Goal: Task Accomplishment & Management: Manage account settings

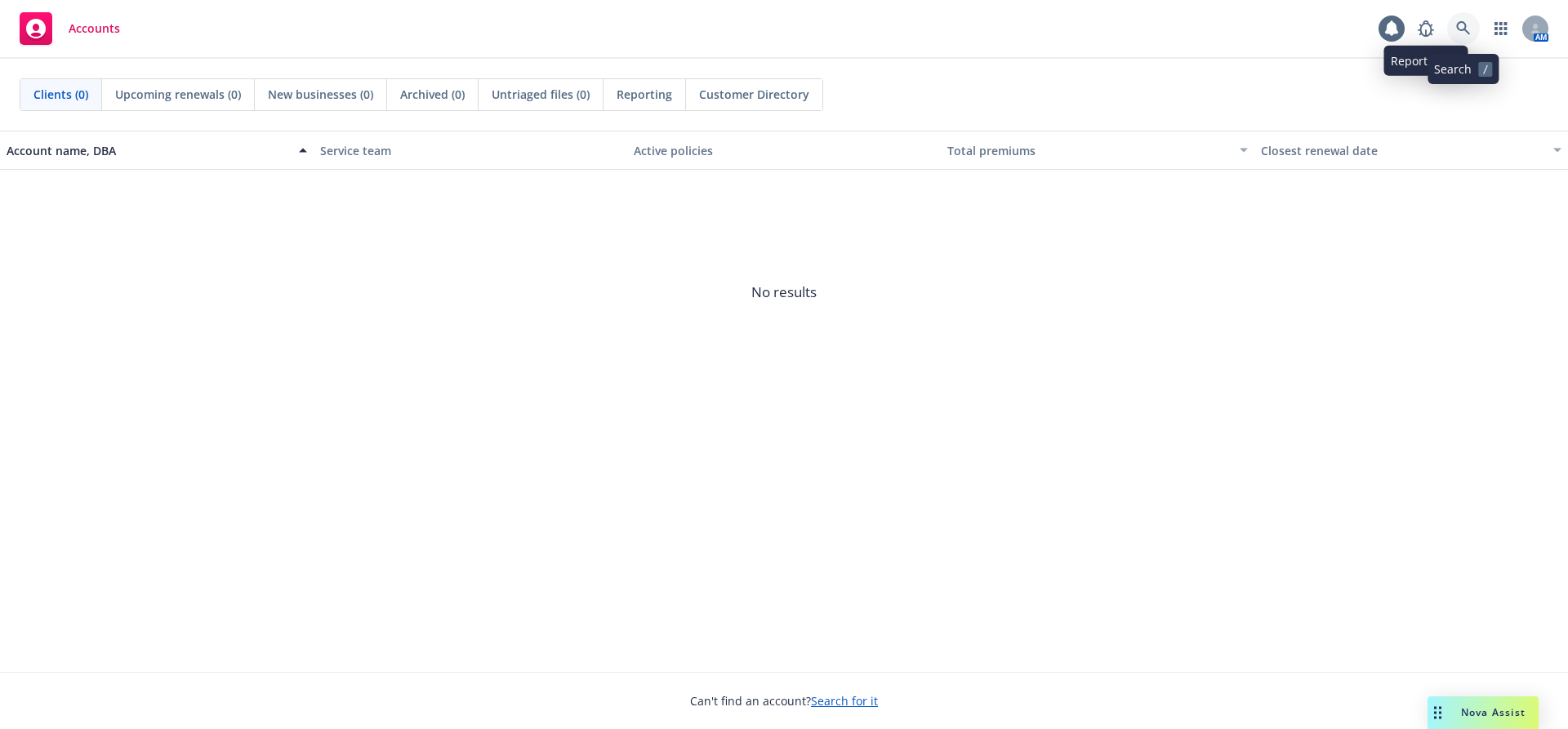
click at [1465, 24] on icon at bounding box center [1463, 28] width 13 height 13
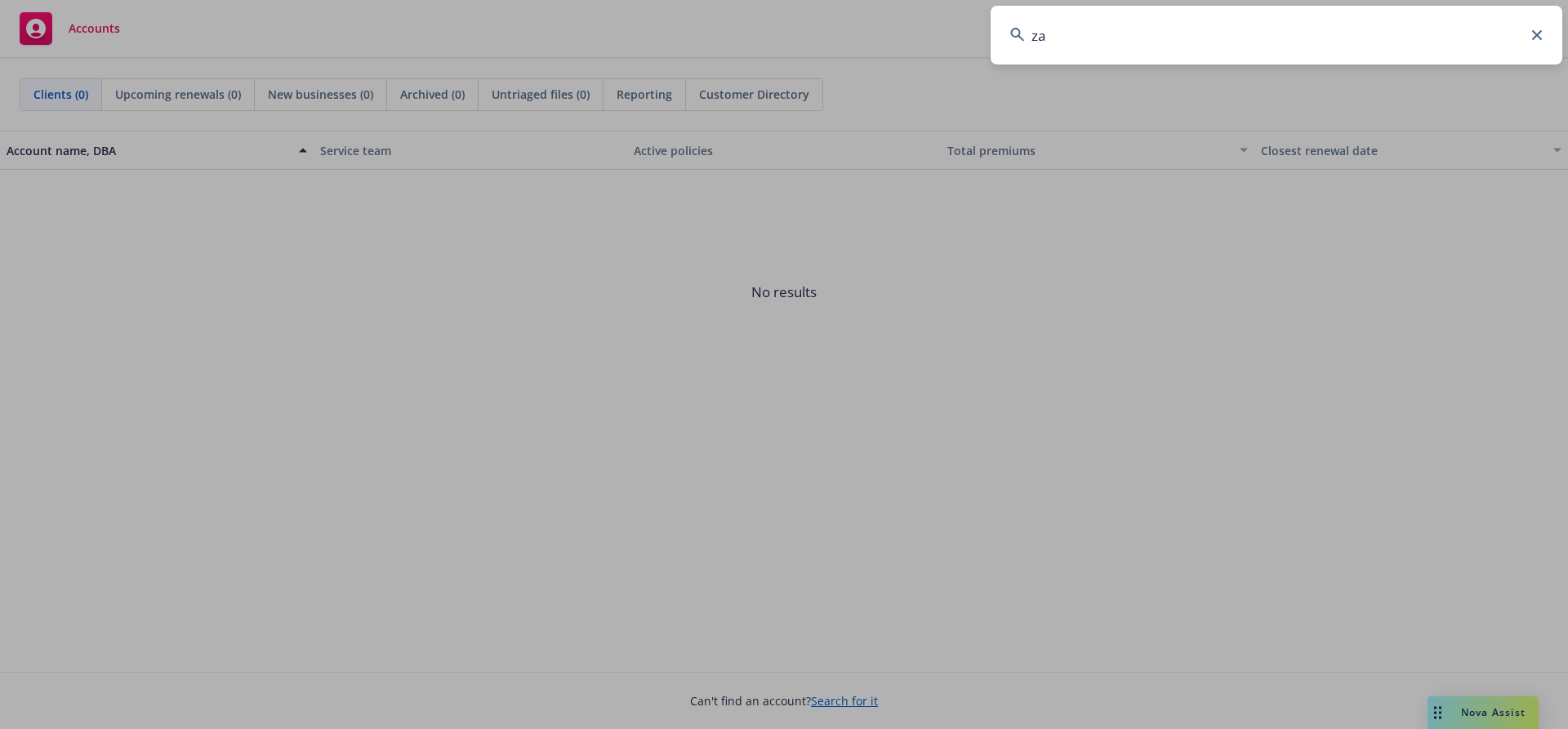
type input "z"
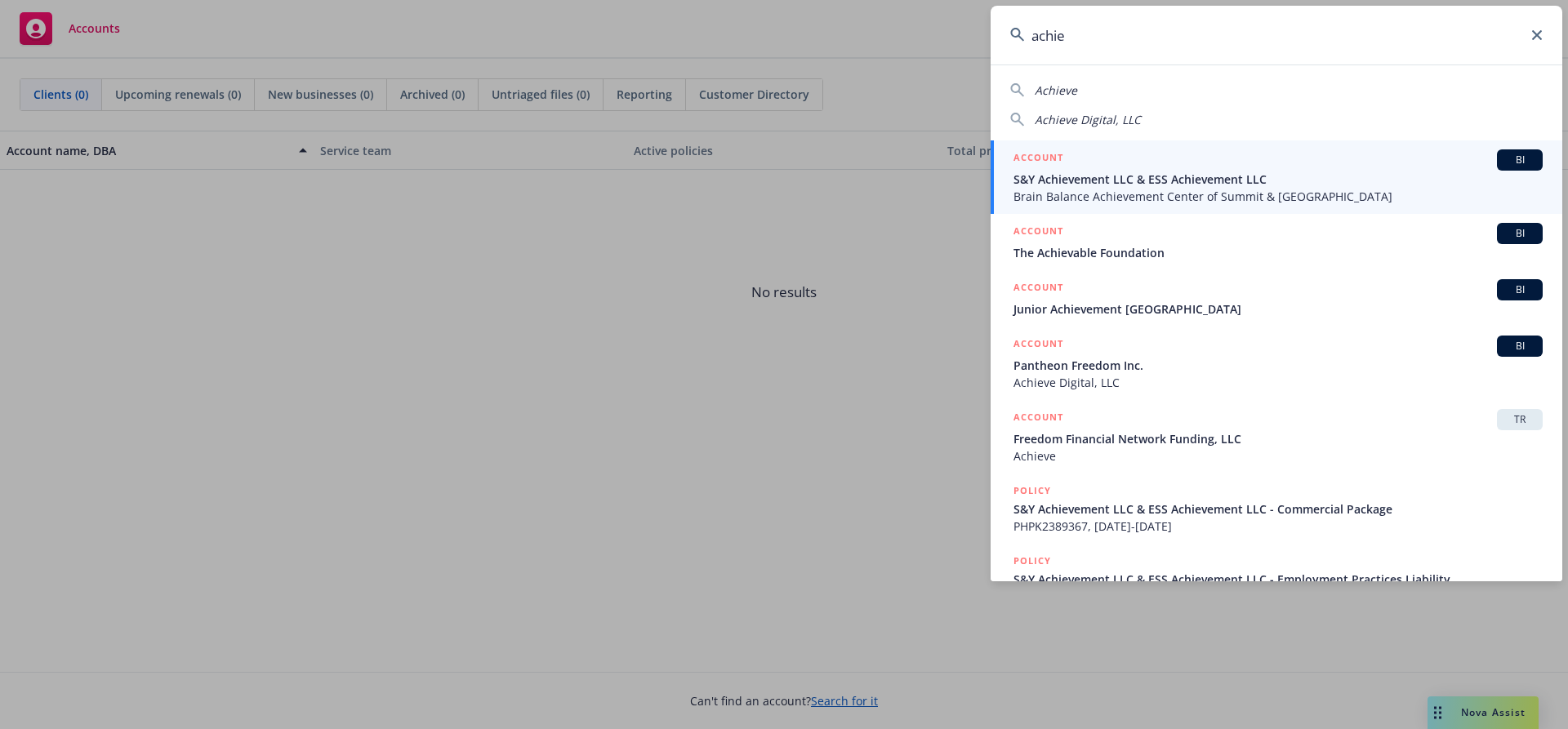
click at [1093, 34] on input "achie" at bounding box center [1276, 35] width 572 height 59
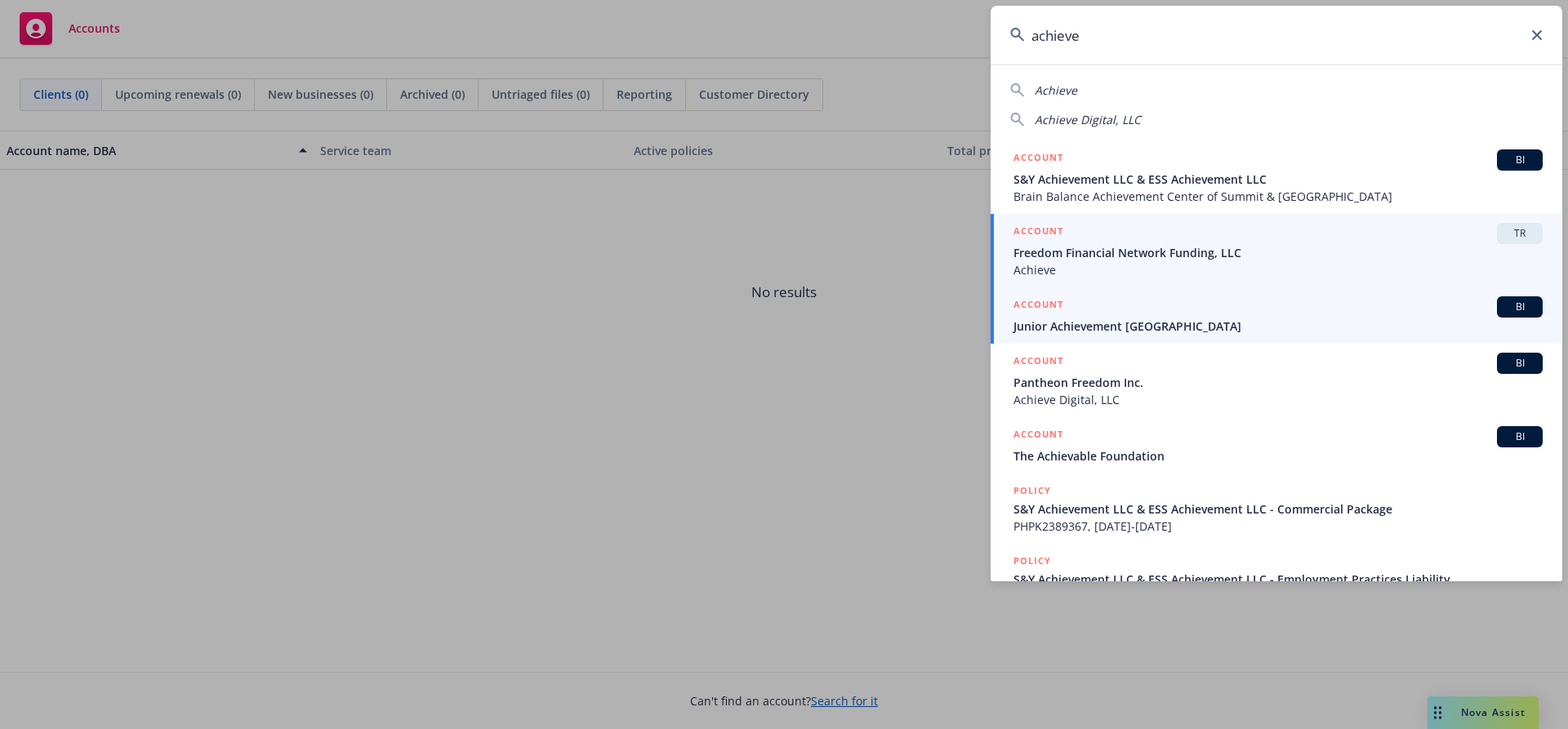
type input "achieve"
click at [1175, 276] on span "Achieve" at bounding box center [1278, 270] width 529 height 17
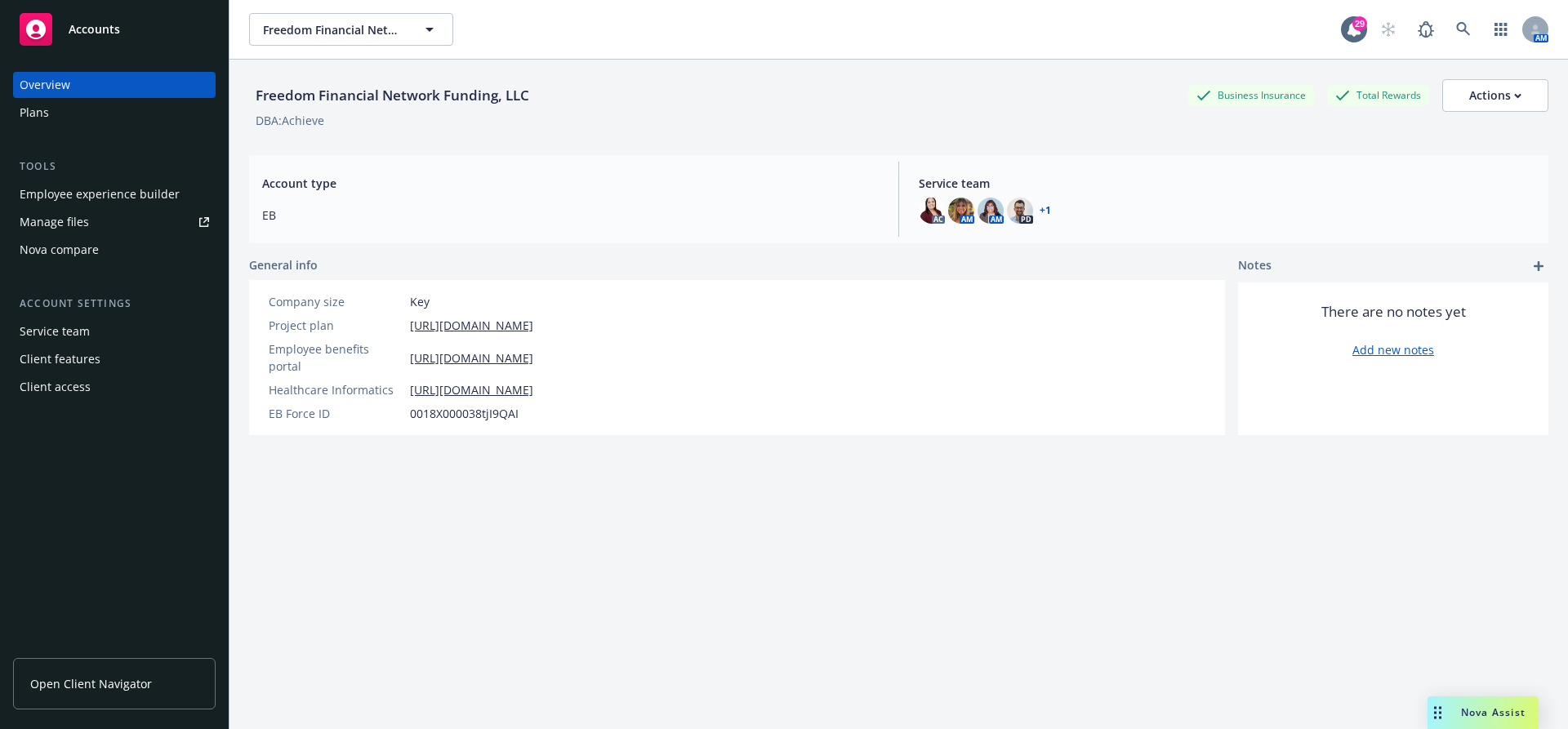
click at [69, 366] on div "Client features" at bounding box center [60, 359] width 81 height 26
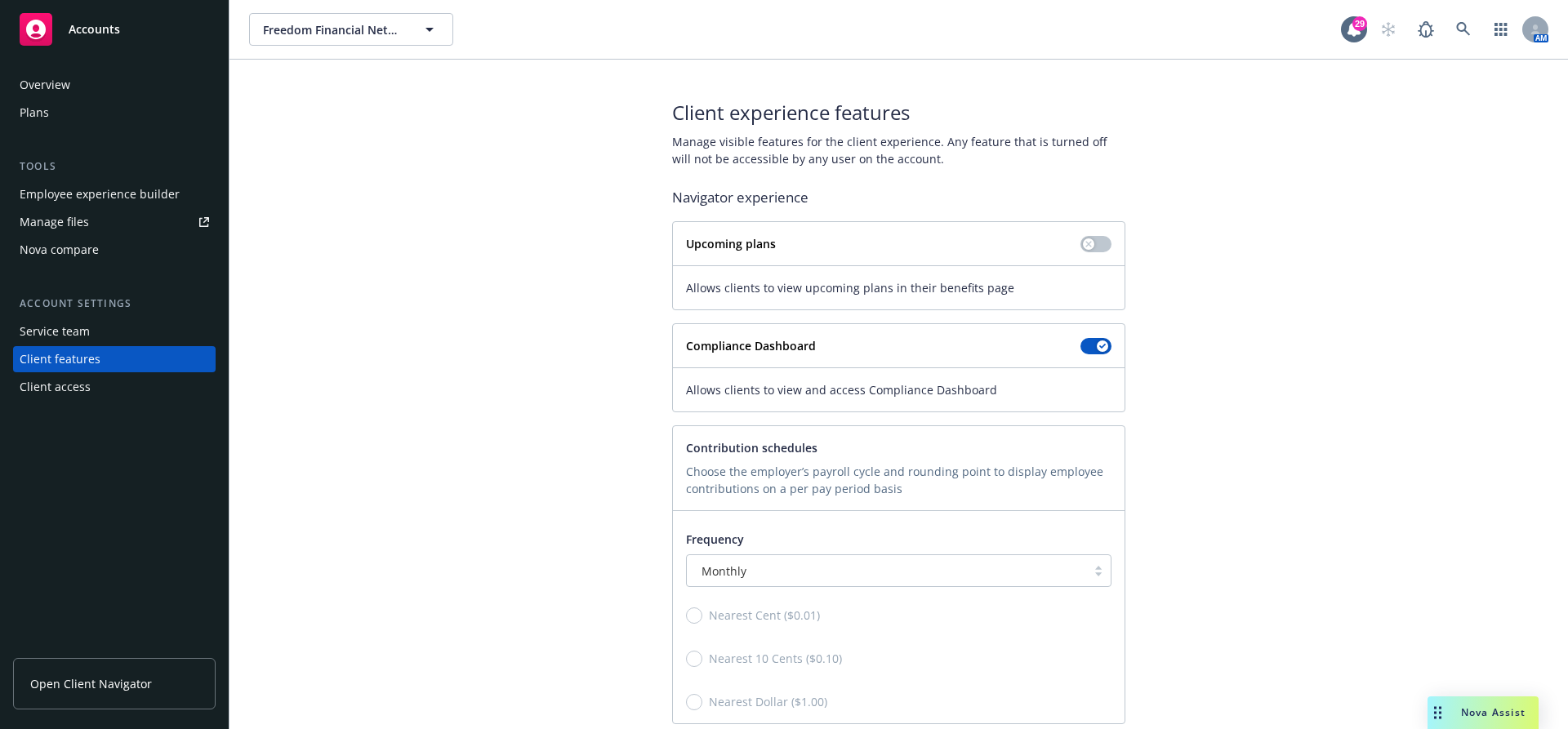
click at [48, 387] on div "Client access" at bounding box center [55, 387] width 71 height 26
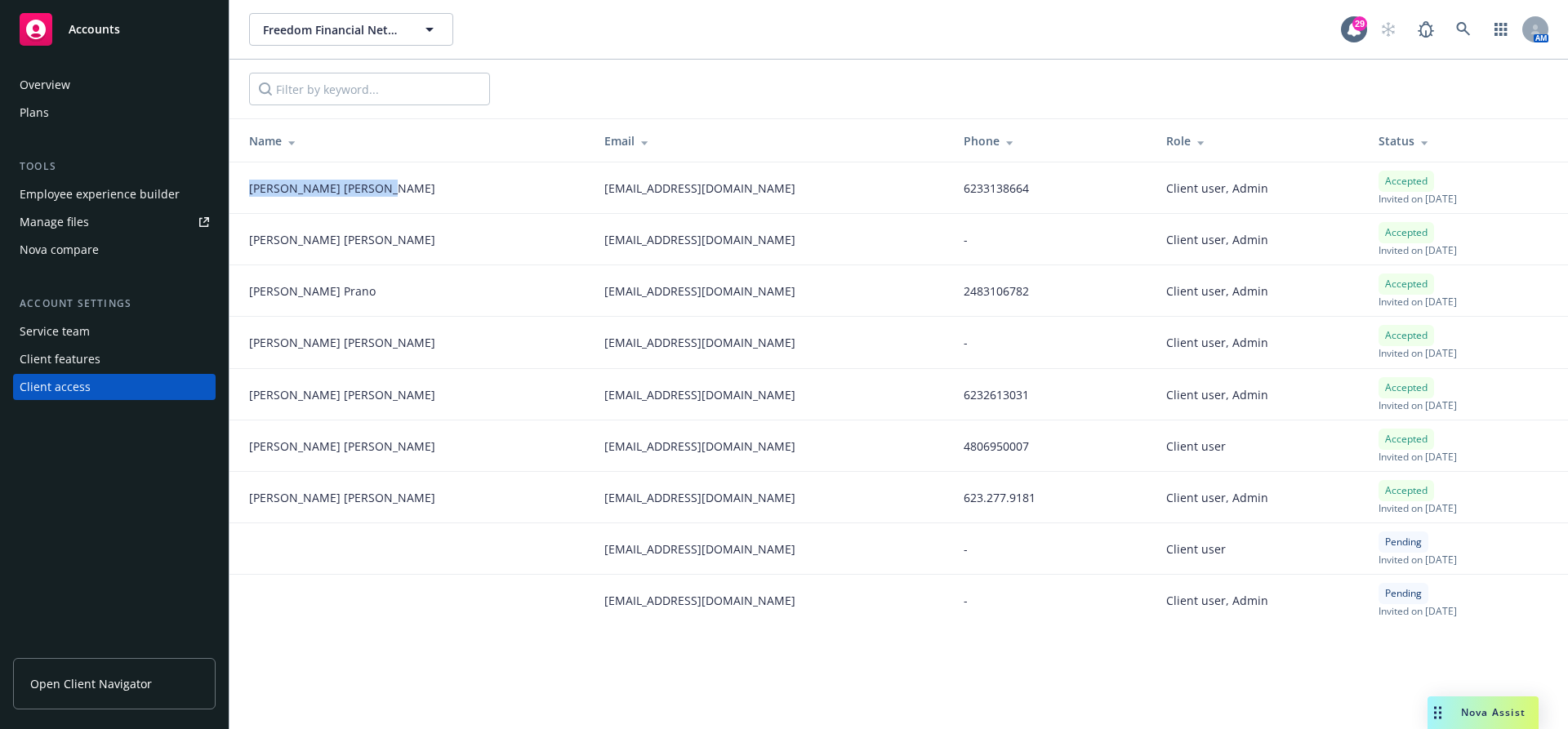
copy span "[PERSON_NAME]"
drag, startPoint x: 238, startPoint y: 181, endPoint x: 409, endPoint y: 183, distance: 171.0
click at [409, 183] on td "[PERSON_NAME]" at bounding box center [410, 188] width 362 height 51
copy span "[PERSON_NAME]"
drag, startPoint x: 321, startPoint y: 247, endPoint x: 246, endPoint y: 240, distance: 75.3
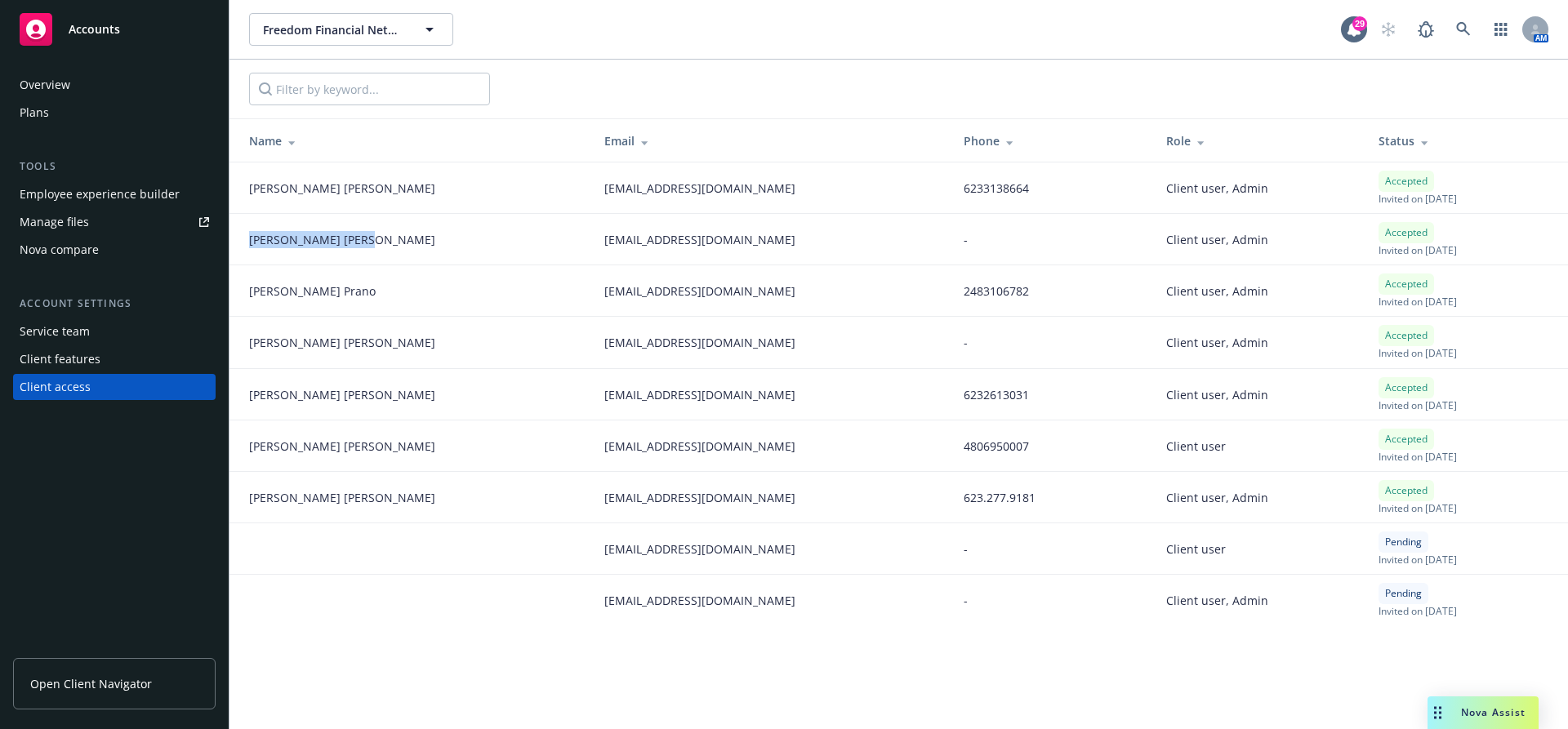
click at [246, 240] on td "[PERSON_NAME]" at bounding box center [410, 239] width 362 height 51
copy span "[PERSON_NAME]"
drag, startPoint x: 316, startPoint y: 293, endPoint x: 246, endPoint y: 291, distance: 70.0
click at [246, 291] on td "[PERSON_NAME]" at bounding box center [410, 291] width 362 height 51
copy span "[PERSON_NAME]"
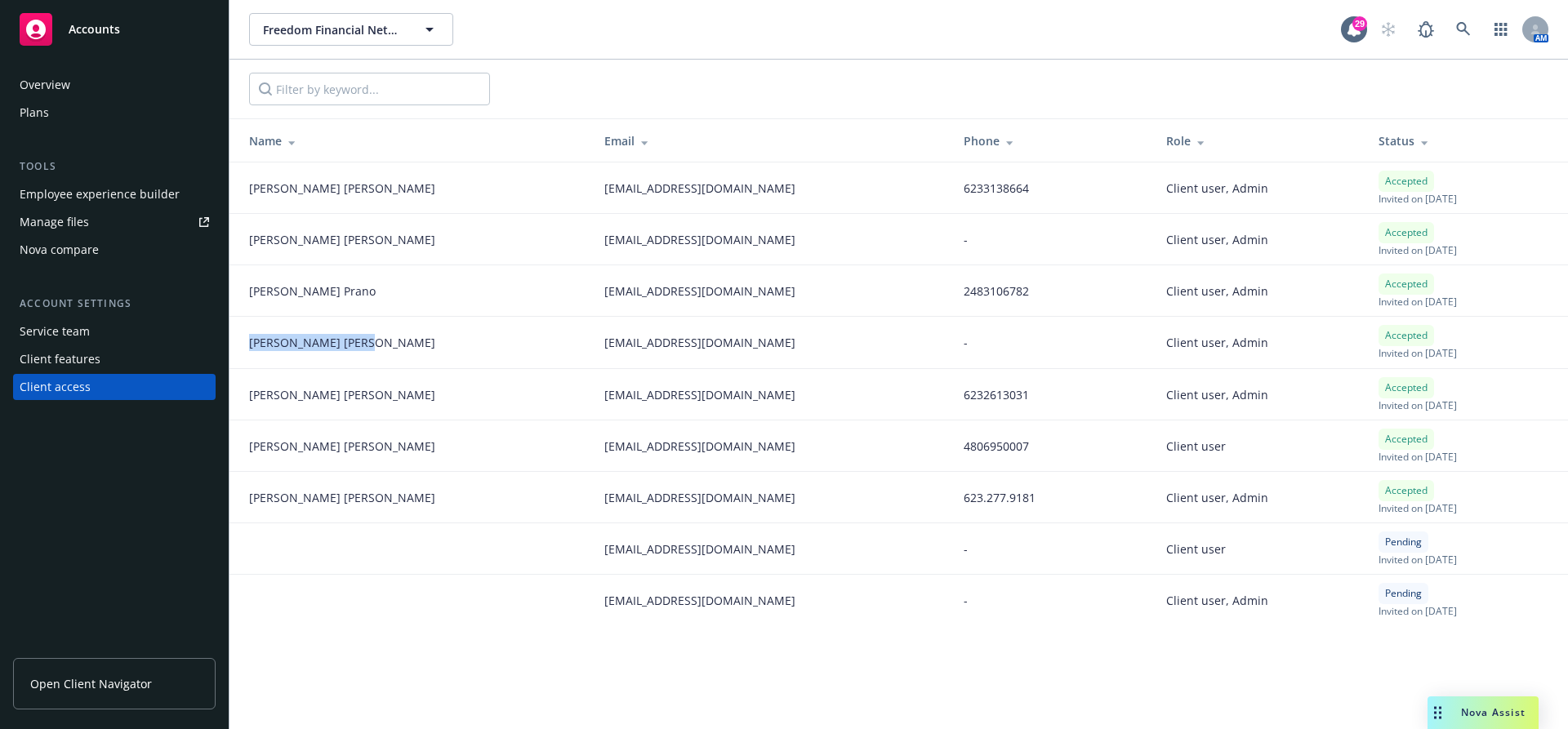
drag, startPoint x: 330, startPoint y: 347, endPoint x: 247, endPoint y: 346, distance: 83.0
click at [247, 346] on td "[PERSON_NAME]" at bounding box center [410, 342] width 362 height 51
click at [1460, 20] on link at bounding box center [1463, 29] width 33 height 33
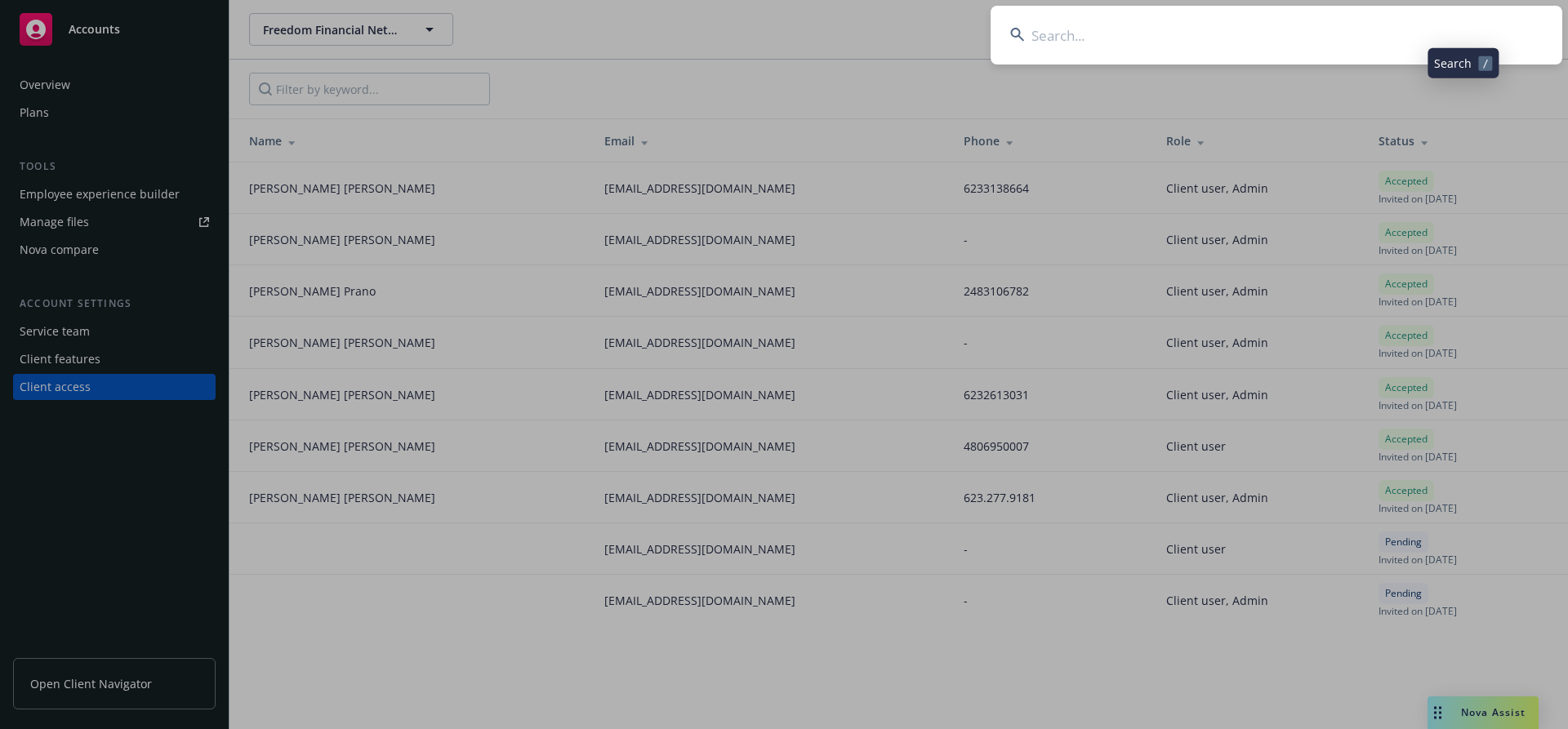
type input "A"
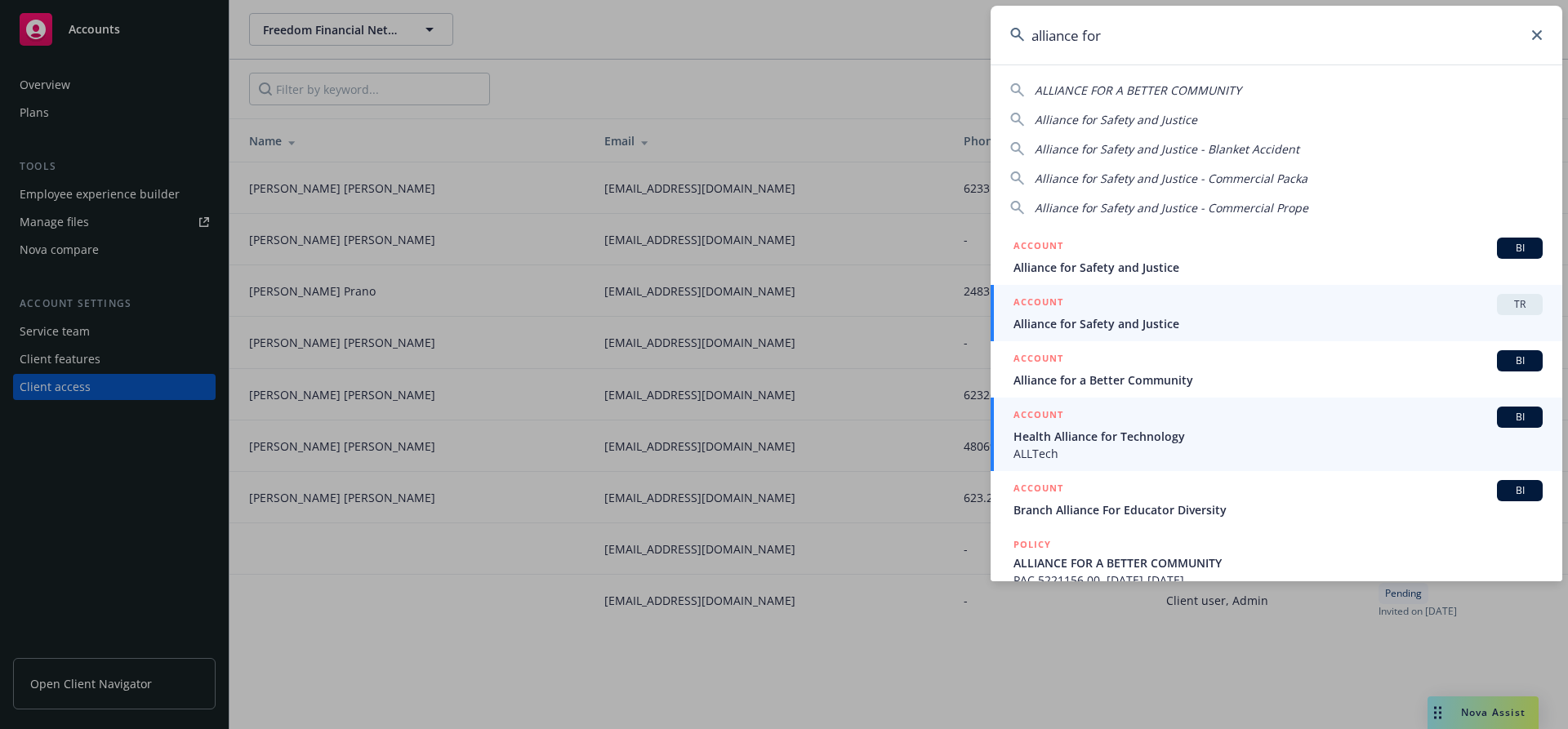
type input "alliance for"
click at [1121, 320] on span "Alliance for Safety and Justice" at bounding box center [1278, 324] width 529 height 17
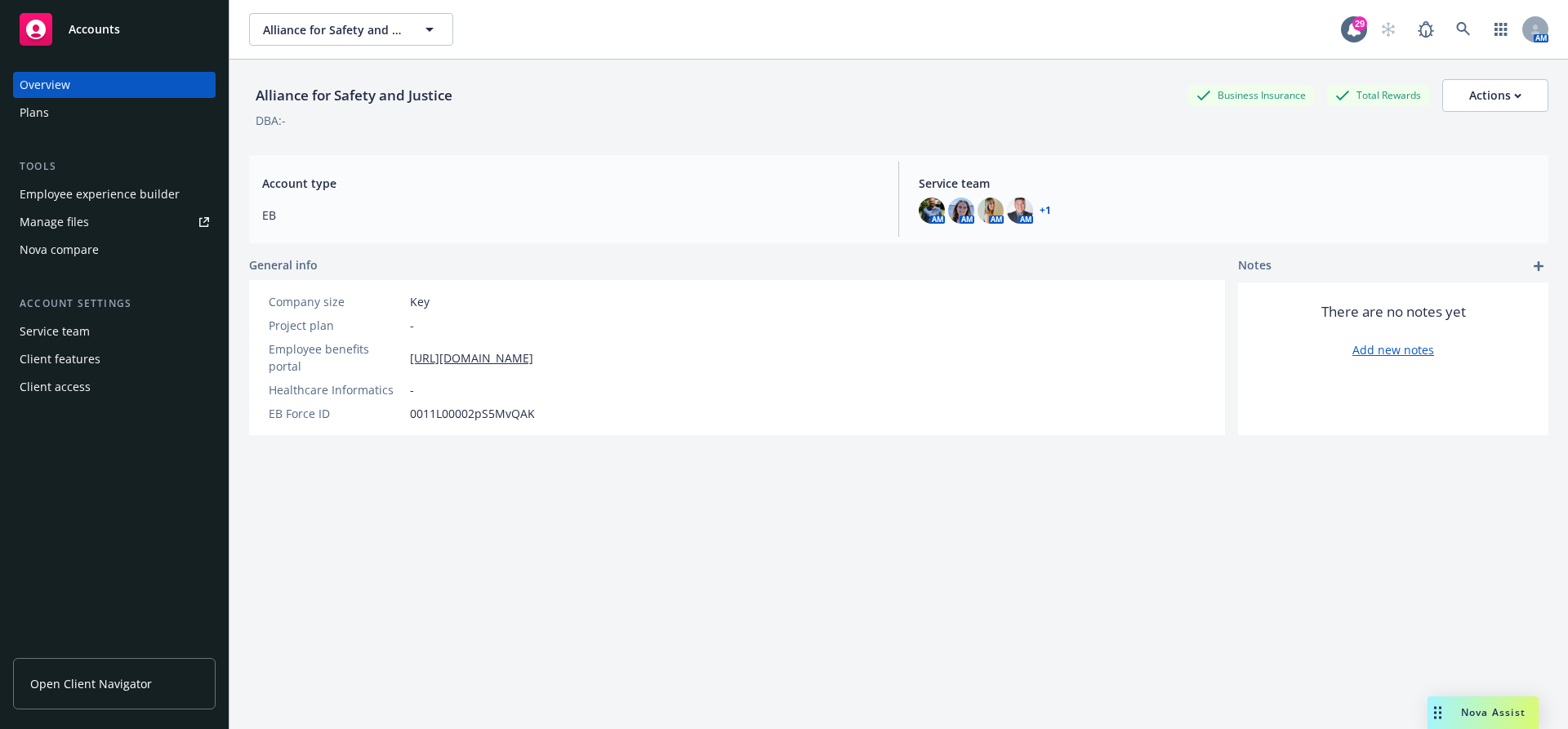
click at [66, 384] on div "Client access" at bounding box center [55, 387] width 71 height 26
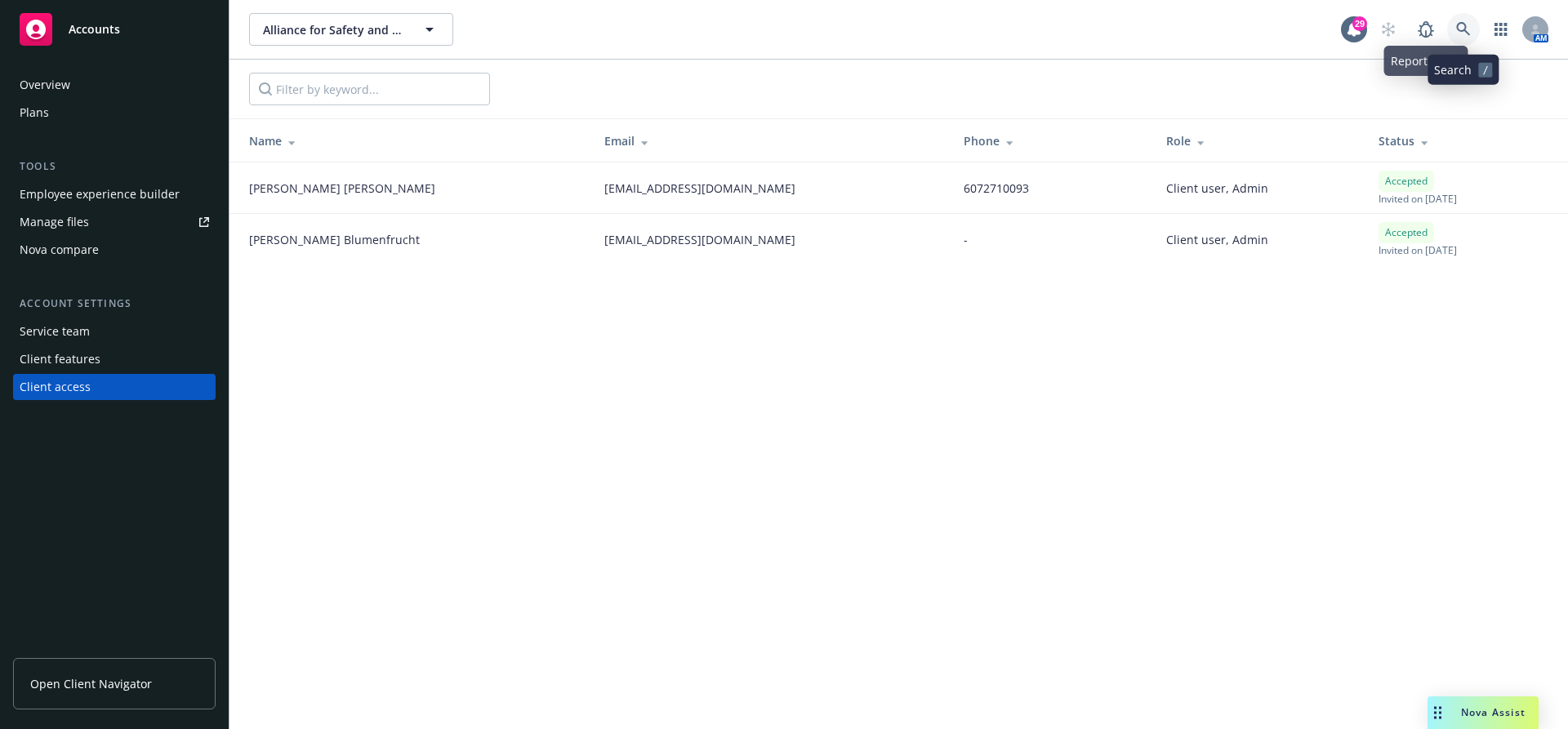
click at [1469, 28] on icon at bounding box center [1463, 29] width 14 height 14
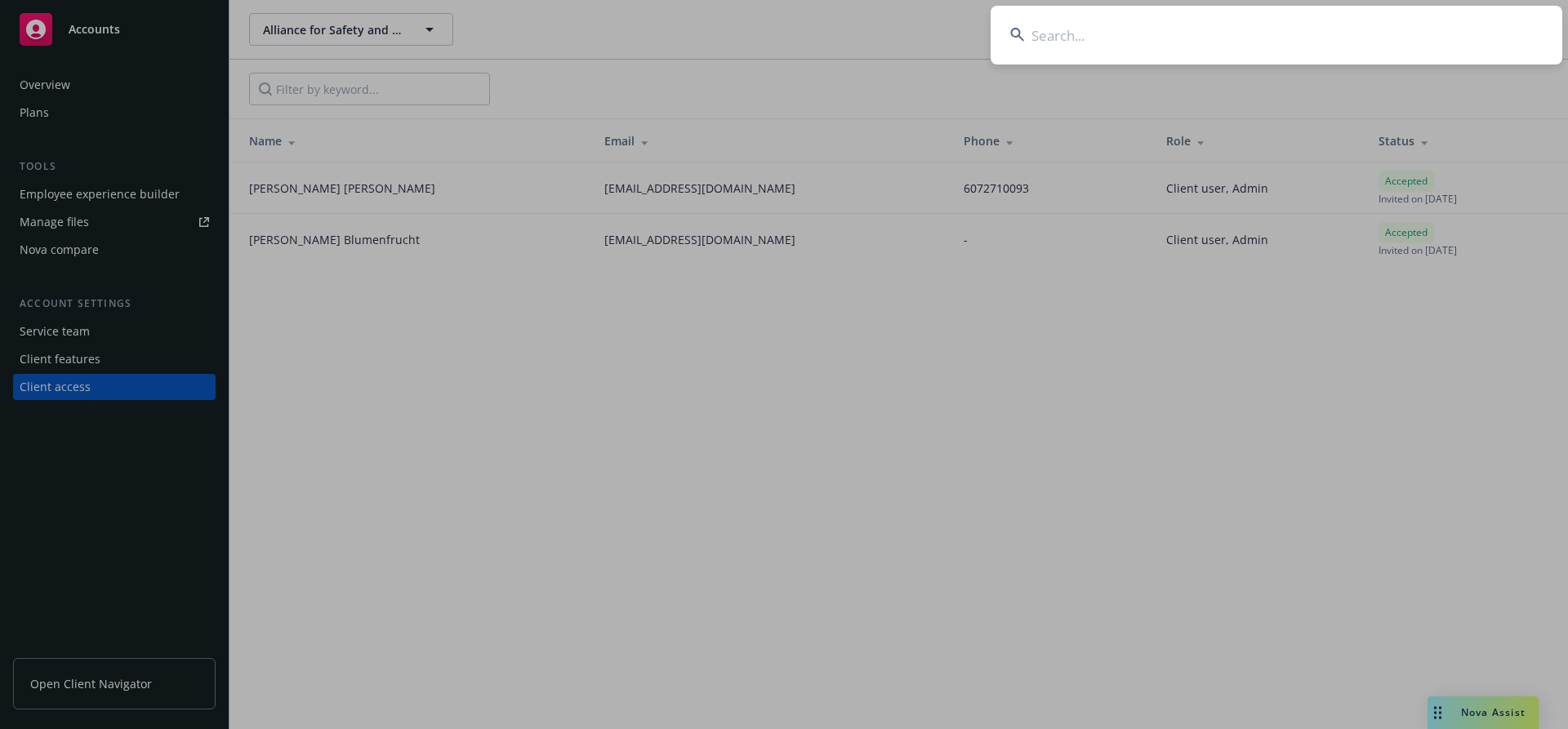
click at [1469, 28] on input at bounding box center [1276, 35] width 572 height 59
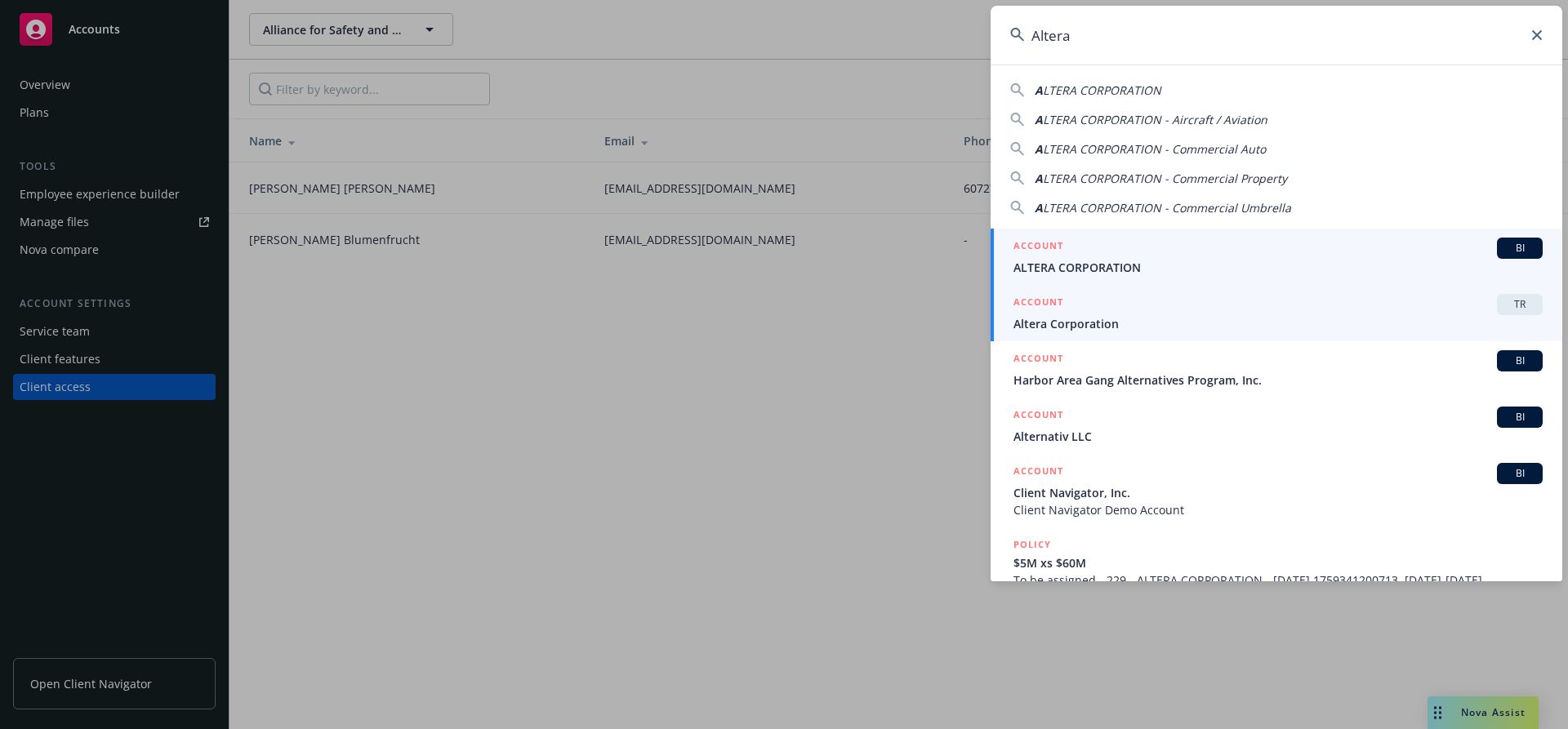
type input "Altera"
click at [1142, 303] on div "ACCOUNT TR" at bounding box center [1278, 304] width 529 height 21
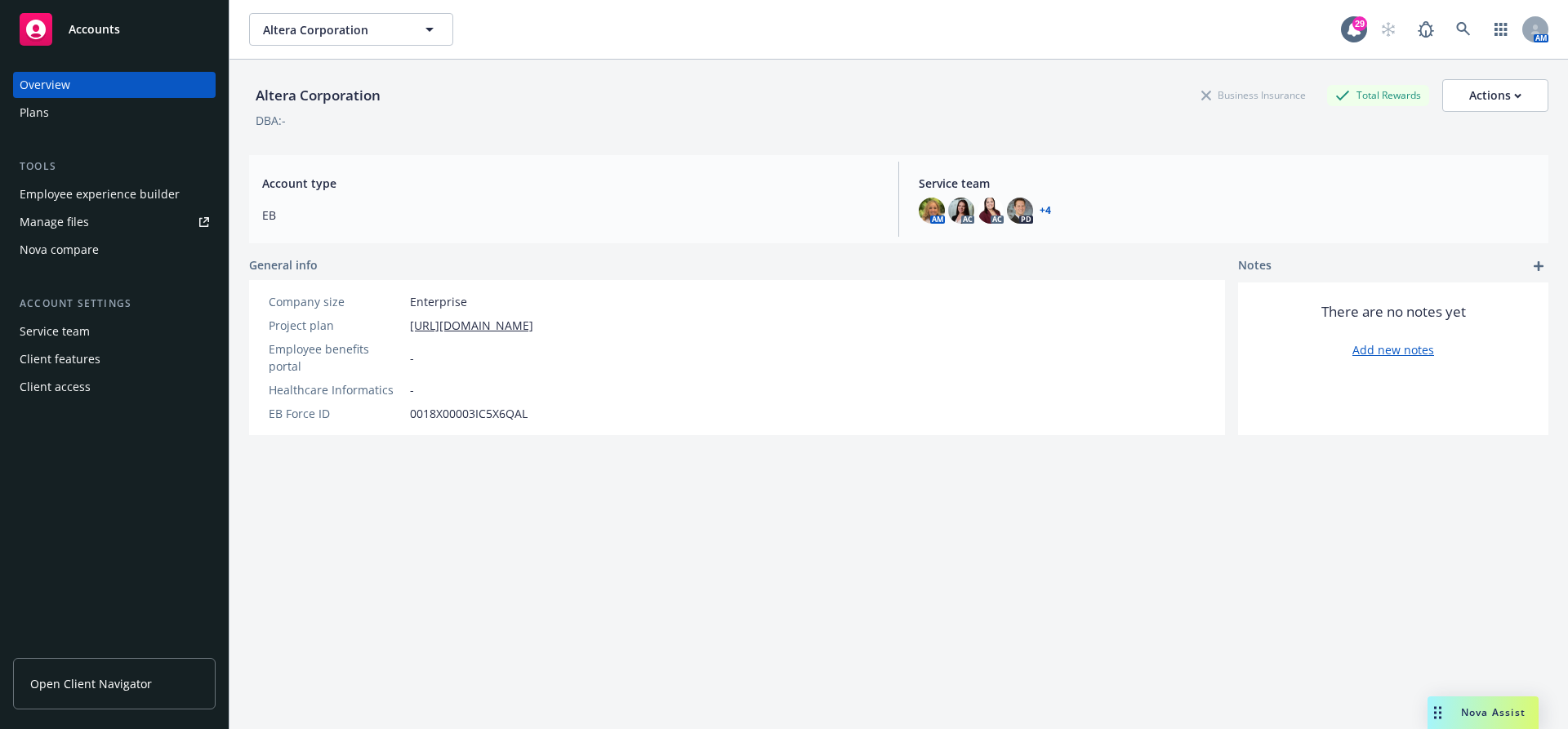
click at [39, 362] on div "Client features" at bounding box center [60, 359] width 81 height 26
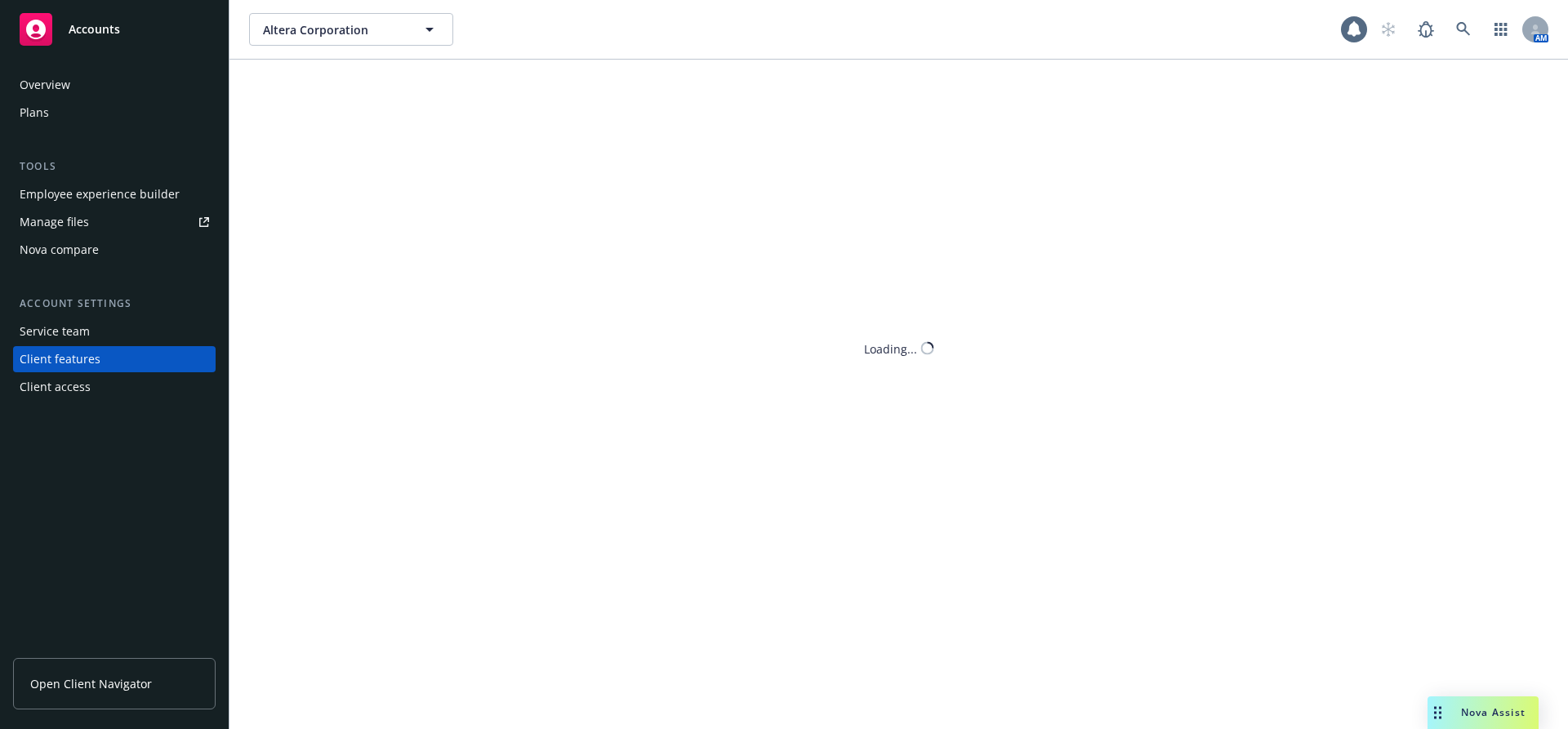
click at [39, 362] on div "Client features" at bounding box center [60, 359] width 81 height 26
click at [39, 379] on div "Client access" at bounding box center [55, 387] width 71 height 26
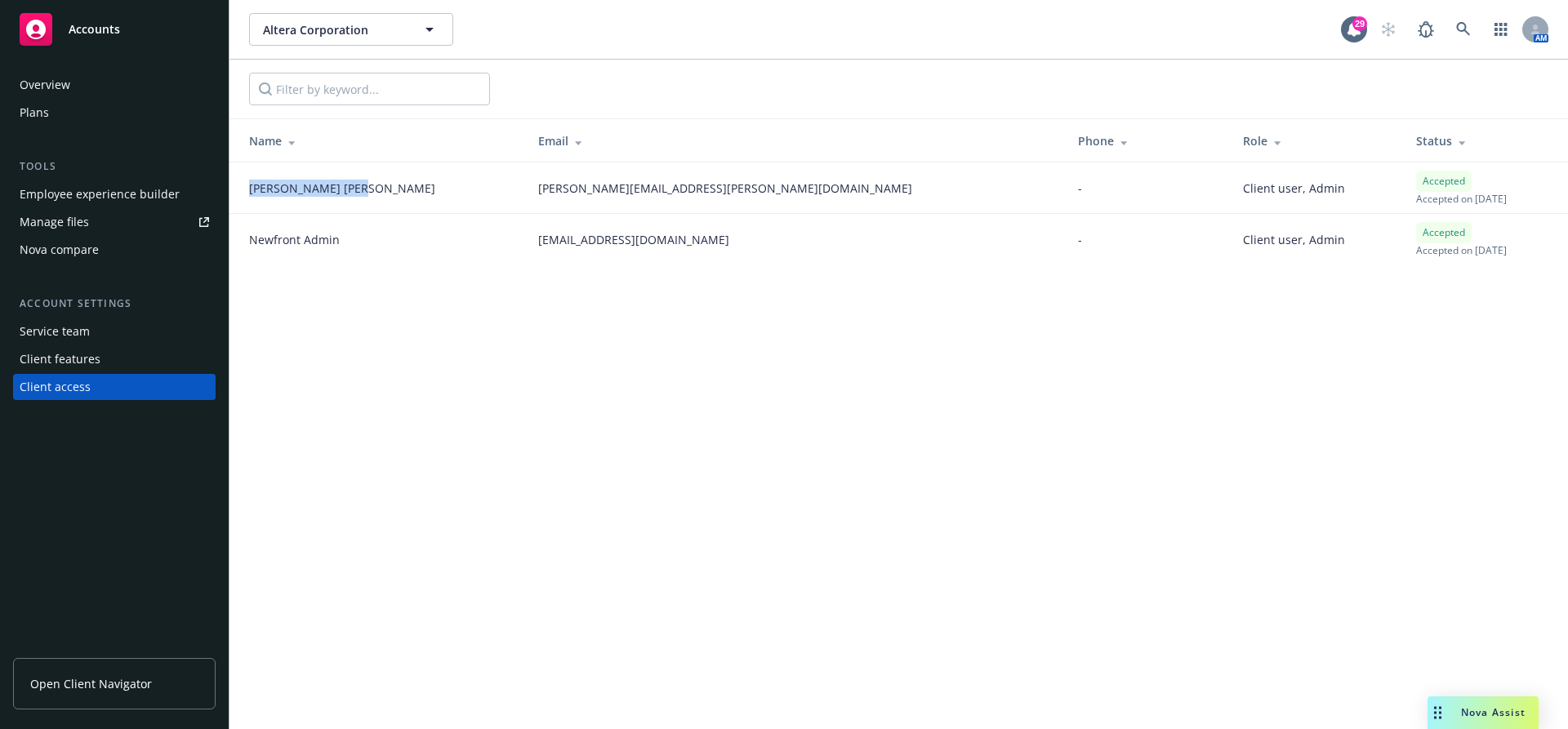
copy span "[PERSON_NAME]"
drag, startPoint x: 336, startPoint y: 185, endPoint x: 240, endPoint y: 186, distance: 96.0
click at [240, 186] on td "[PERSON_NAME]" at bounding box center [377, 188] width 296 height 51
click at [1468, 19] on link at bounding box center [1463, 29] width 33 height 33
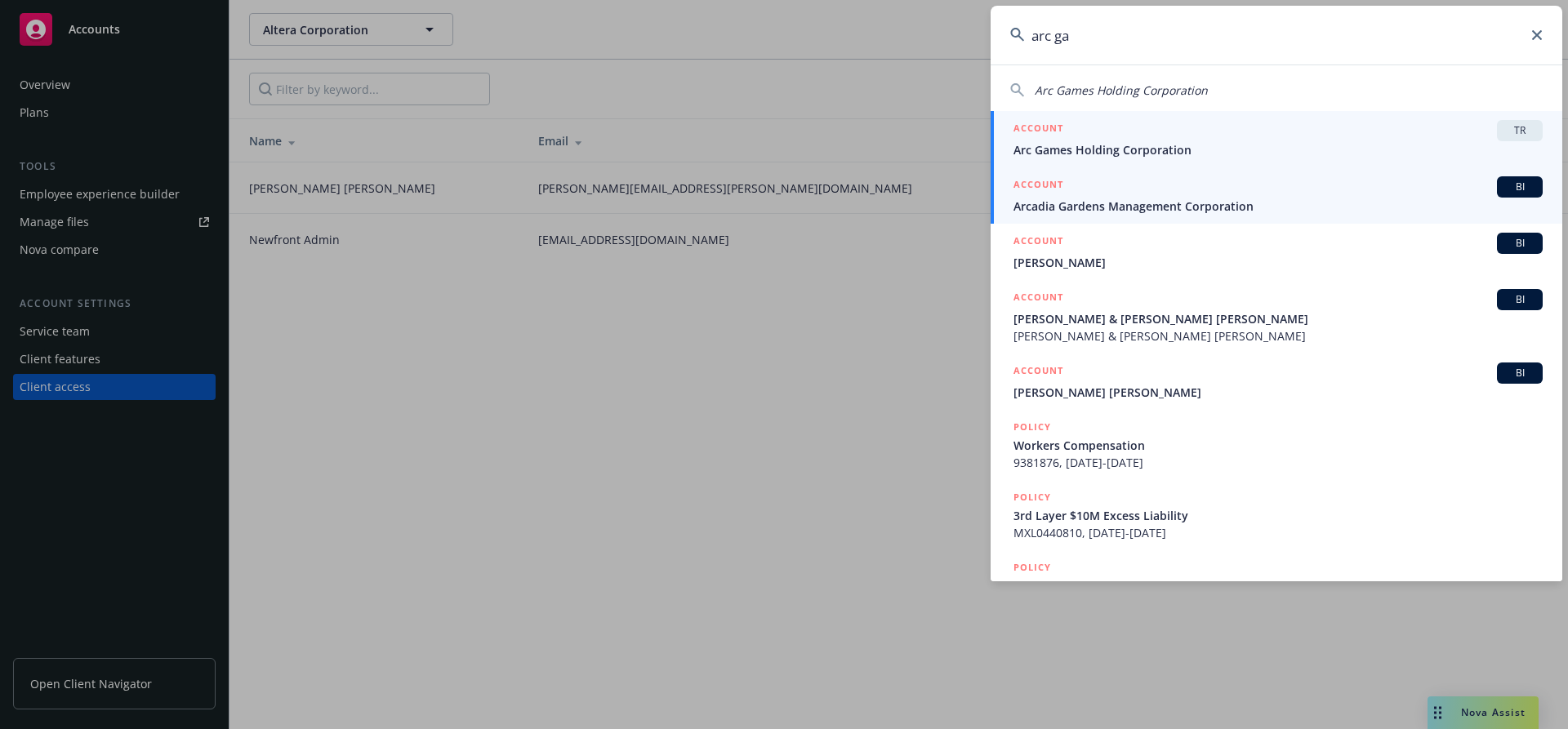
type input "arc ga"
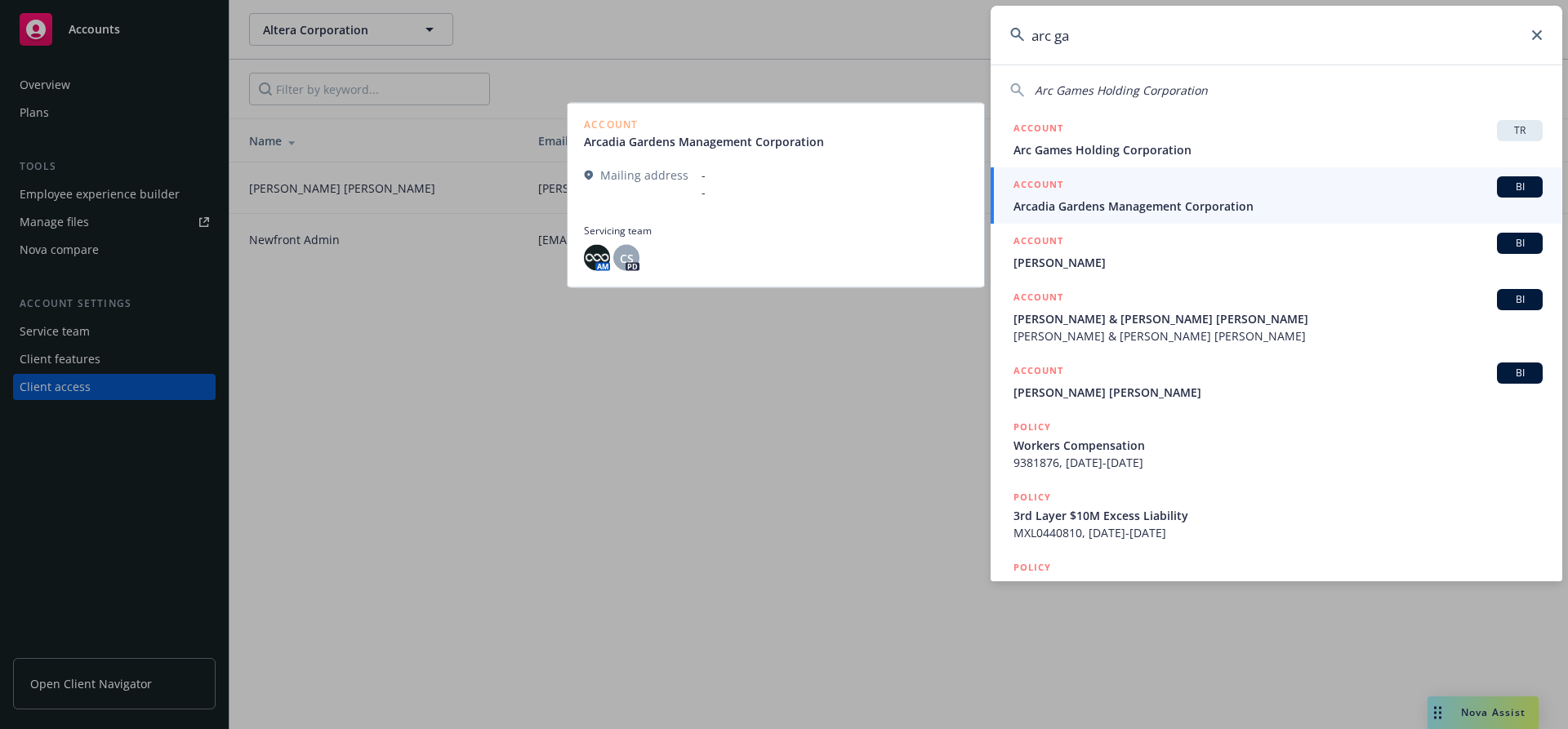
drag, startPoint x: 1189, startPoint y: 172, endPoint x: 1216, endPoint y: 128, distance: 51.6
click at [1209, 124] on div "ACCOUNT TR" at bounding box center [1278, 130] width 529 height 21
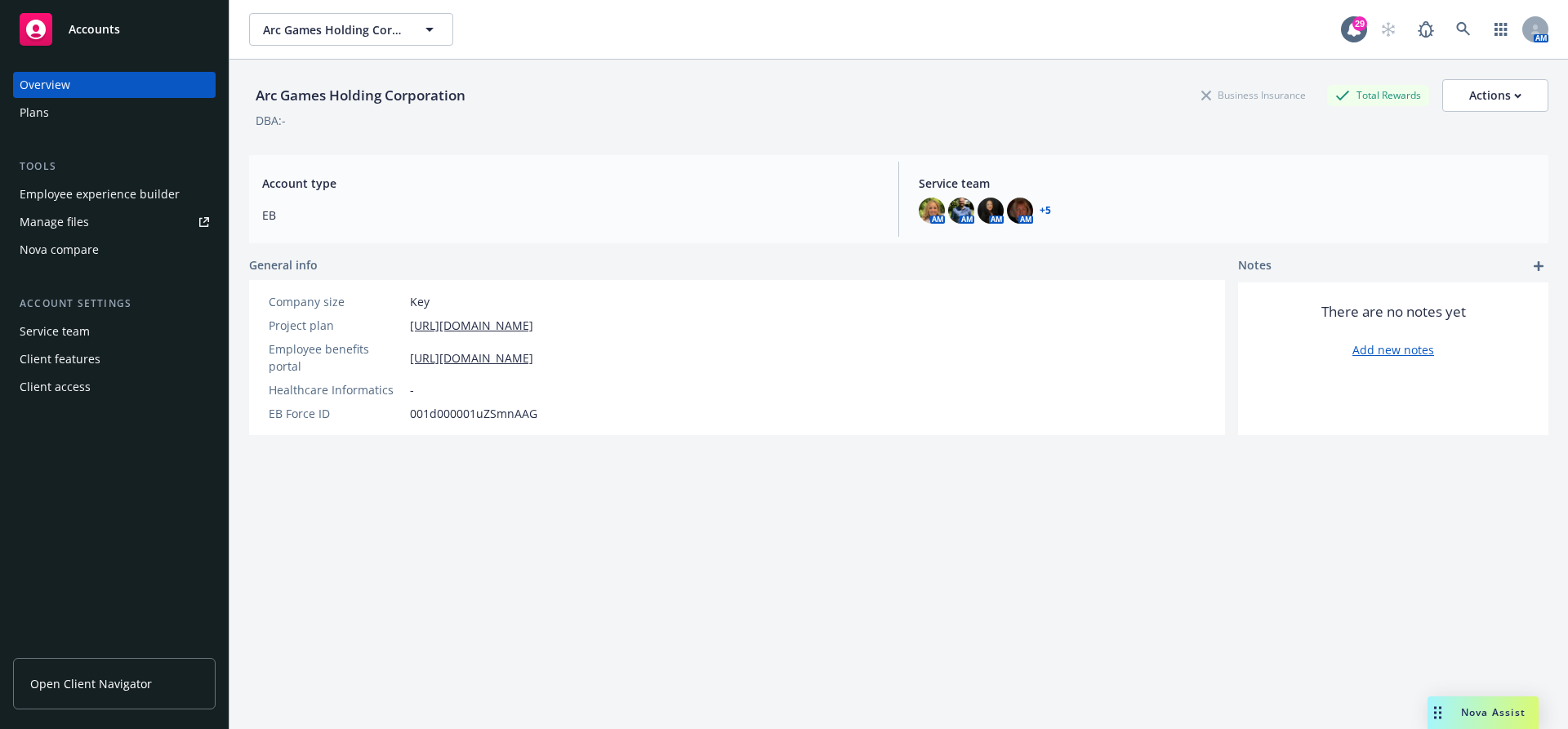
click at [56, 383] on div "Client access" at bounding box center [55, 387] width 71 height 26
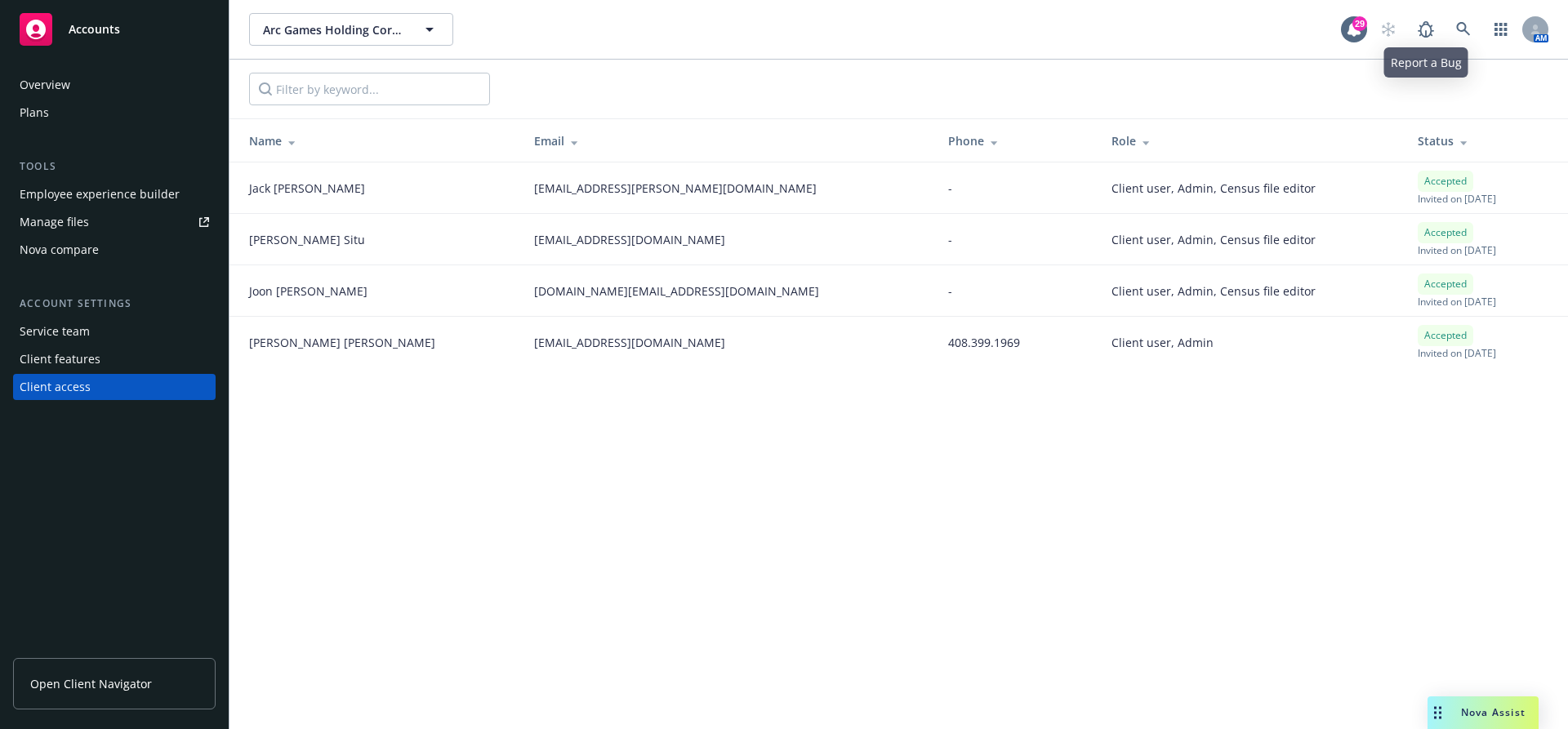
click at [1482, 20] on div "AM" at bounding box center [1459, 29] width 176 height 33
click at [1473, 20] on link at bounding box center [1463, 29] width 33 height 33
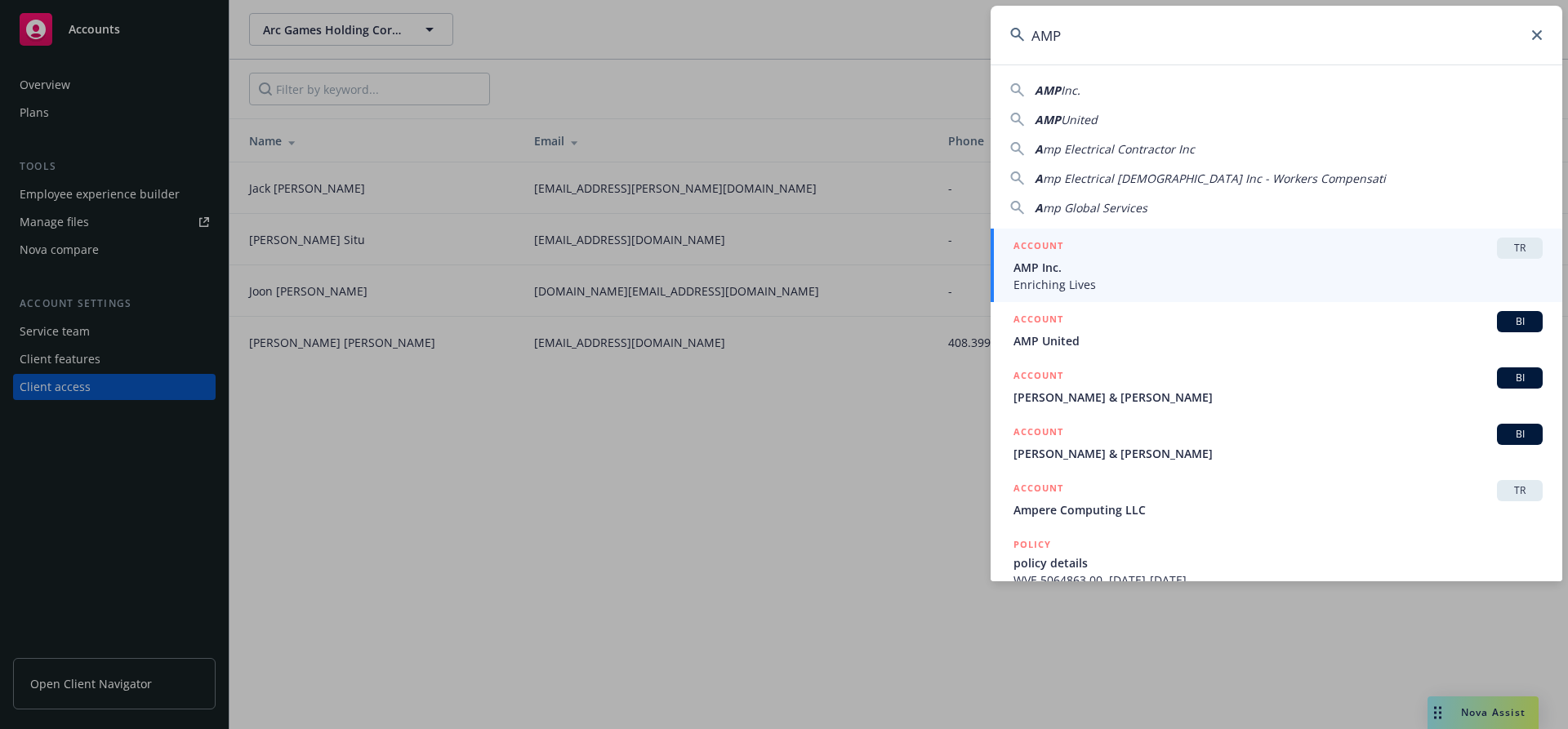
type input "AMP"
click at [1182, 271] on span "AMP Inc." at bounding box center [1278, 267] width 529 height 17
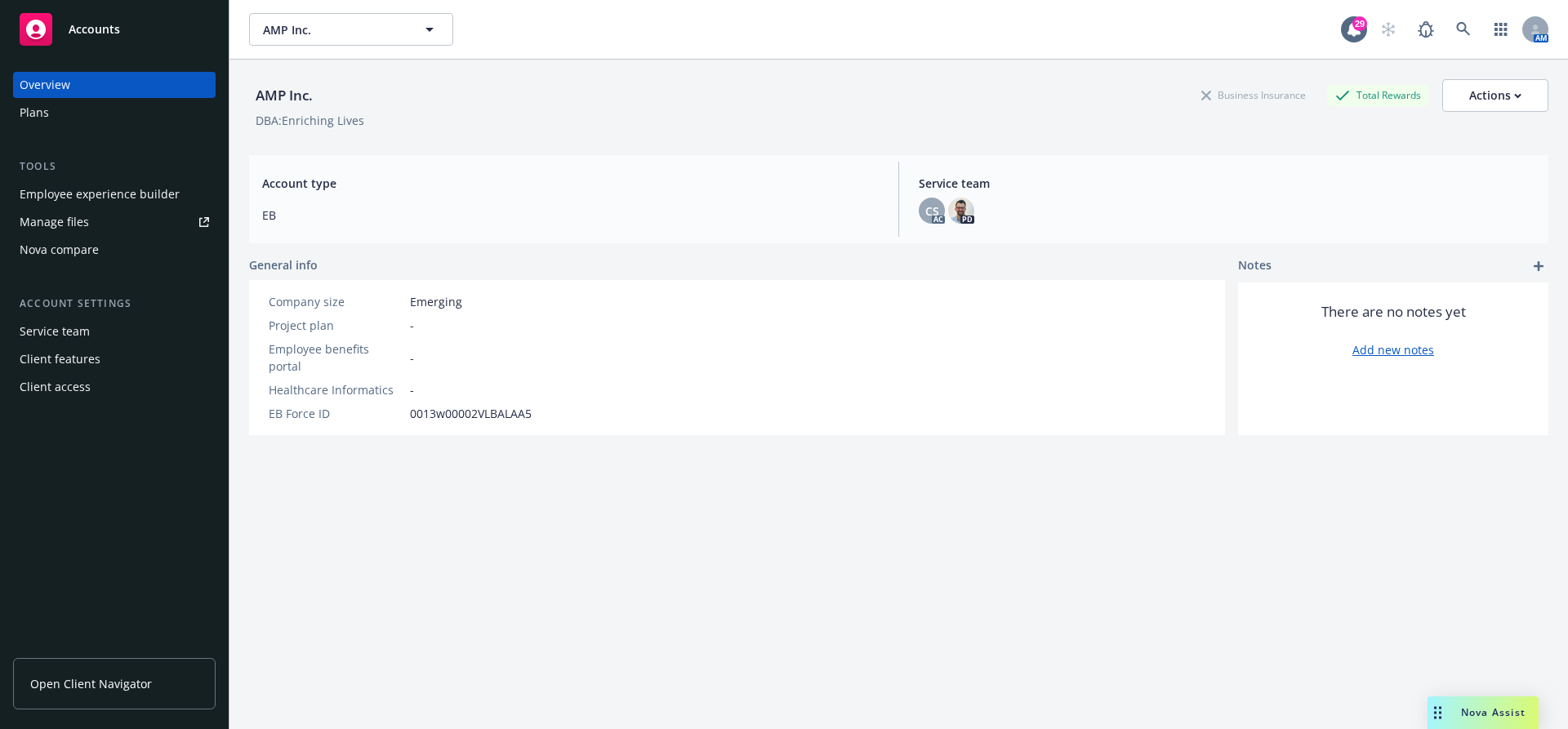
click at [119, 361] on div "Client features" at bounding box center [114, 359] width 190 height 26
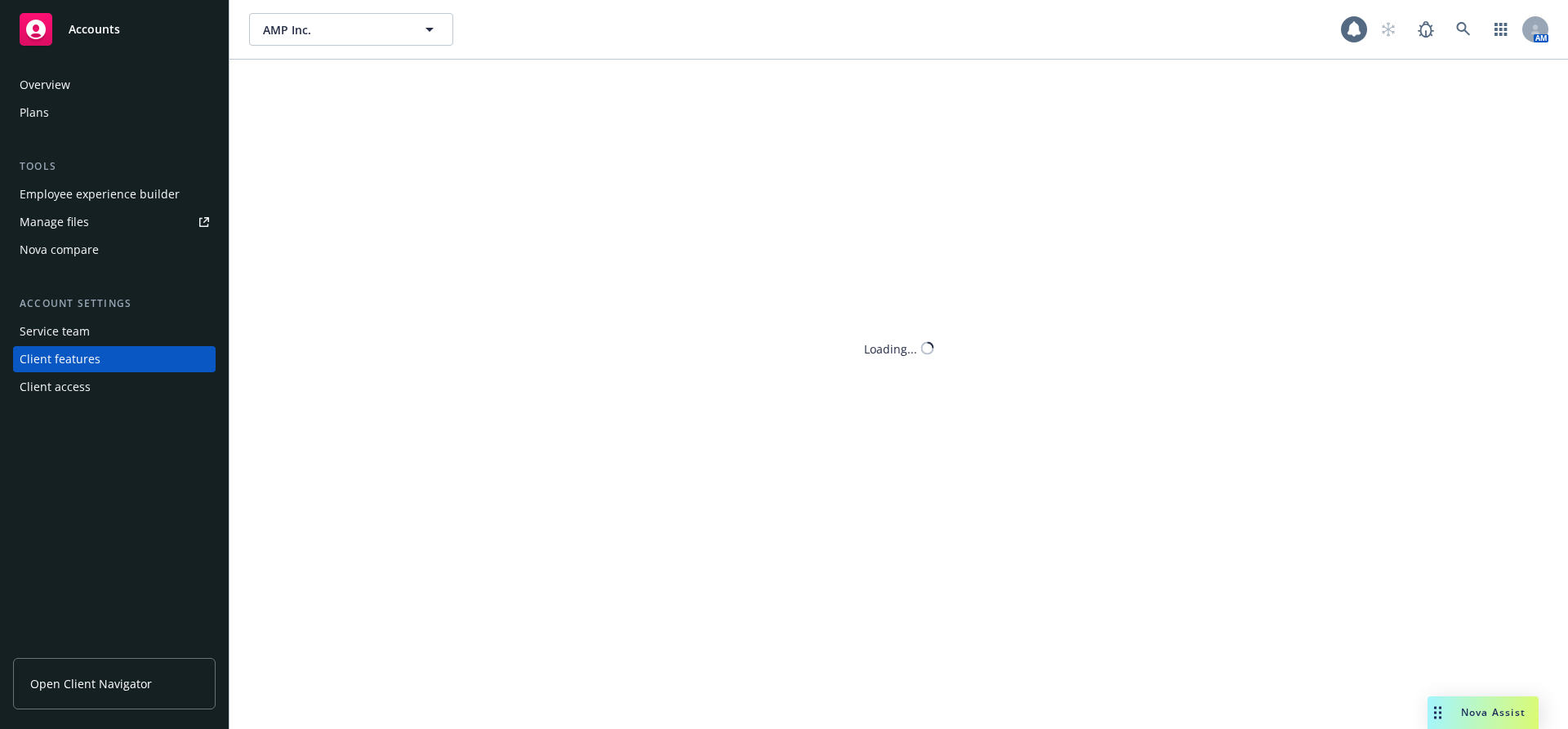
click at [76, 378] on div "Client access" at bounding box center [55, 387] width 71 height 26
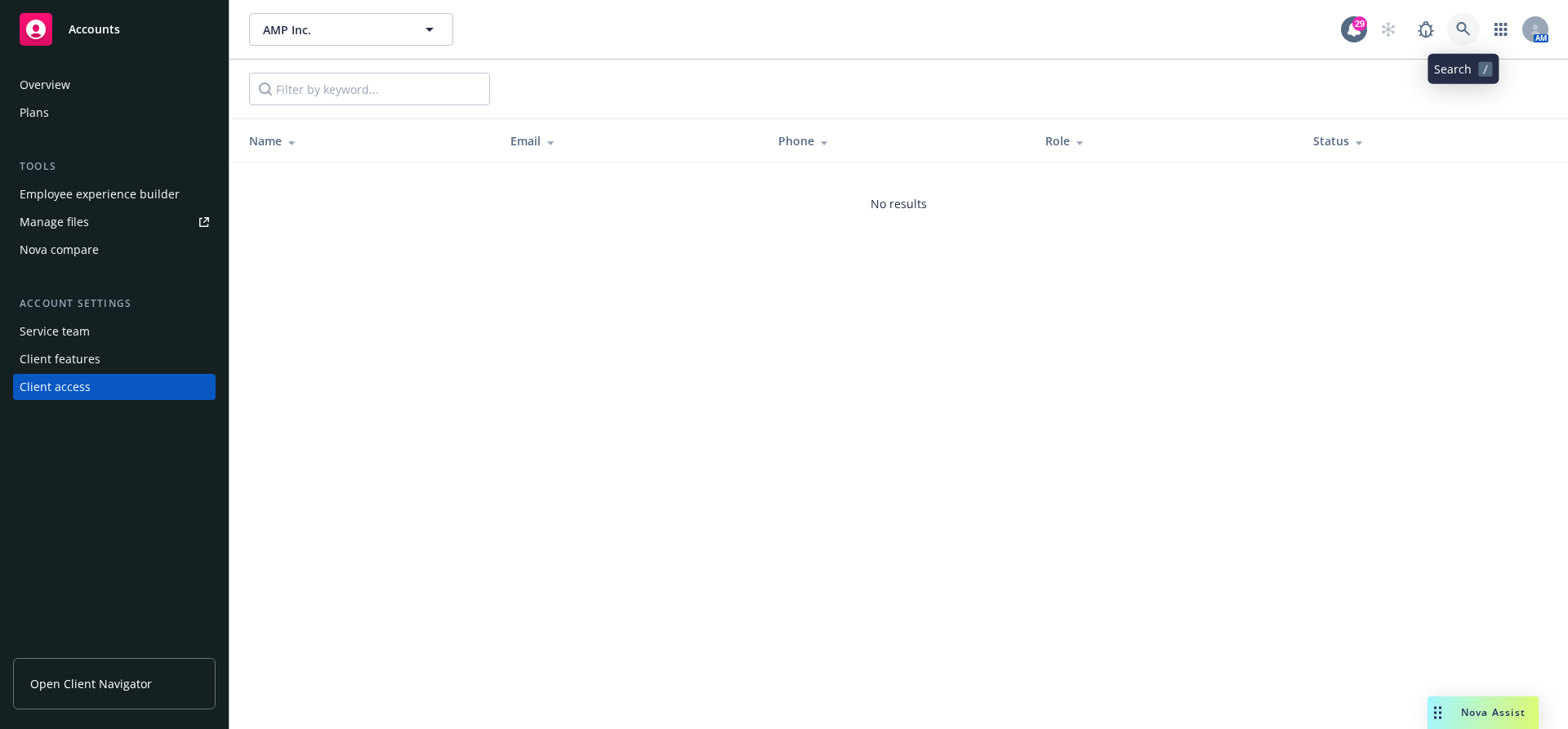
click at [1464, 29] on icon at bounding box center [1463, 29] width 13 height 13
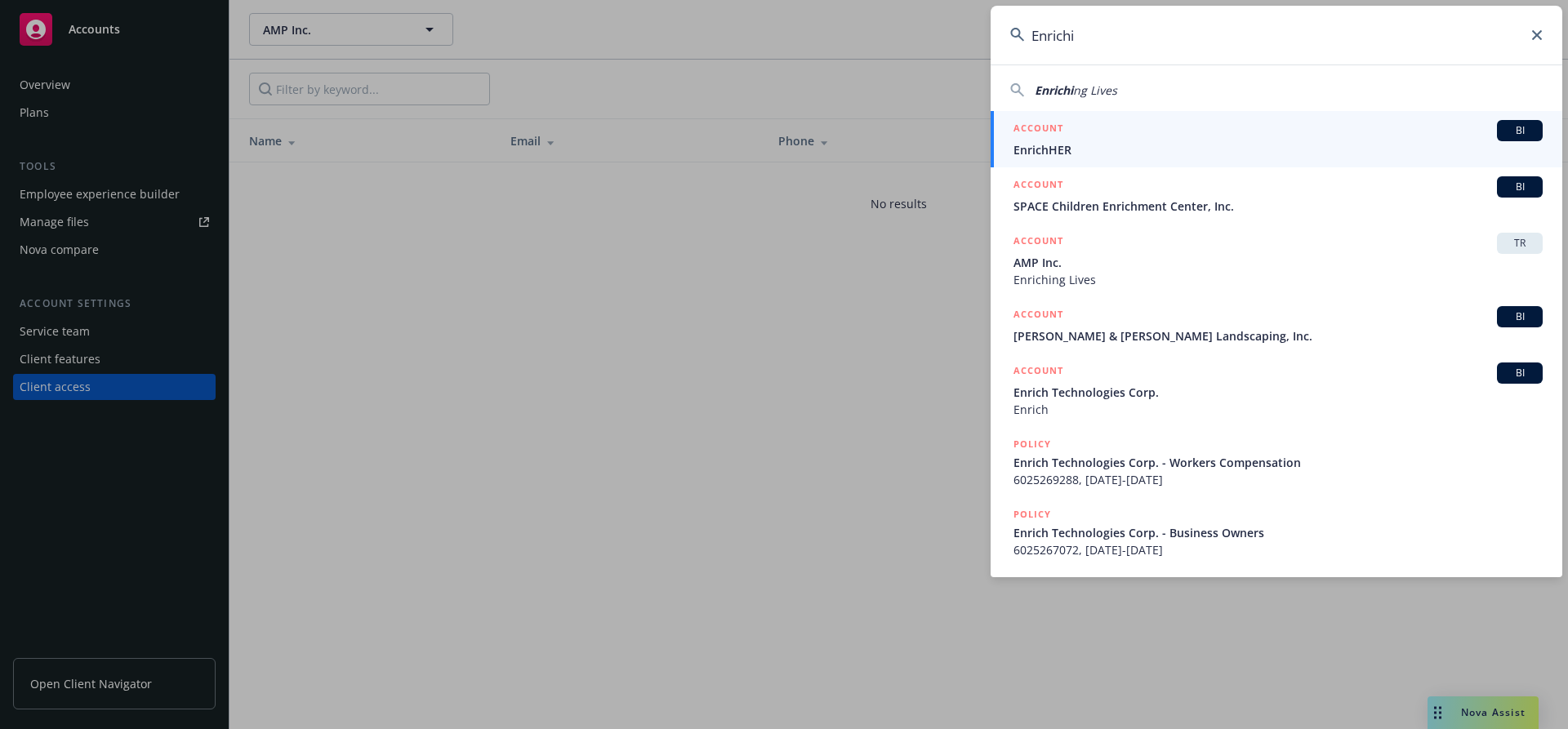
type input "Enrichin"
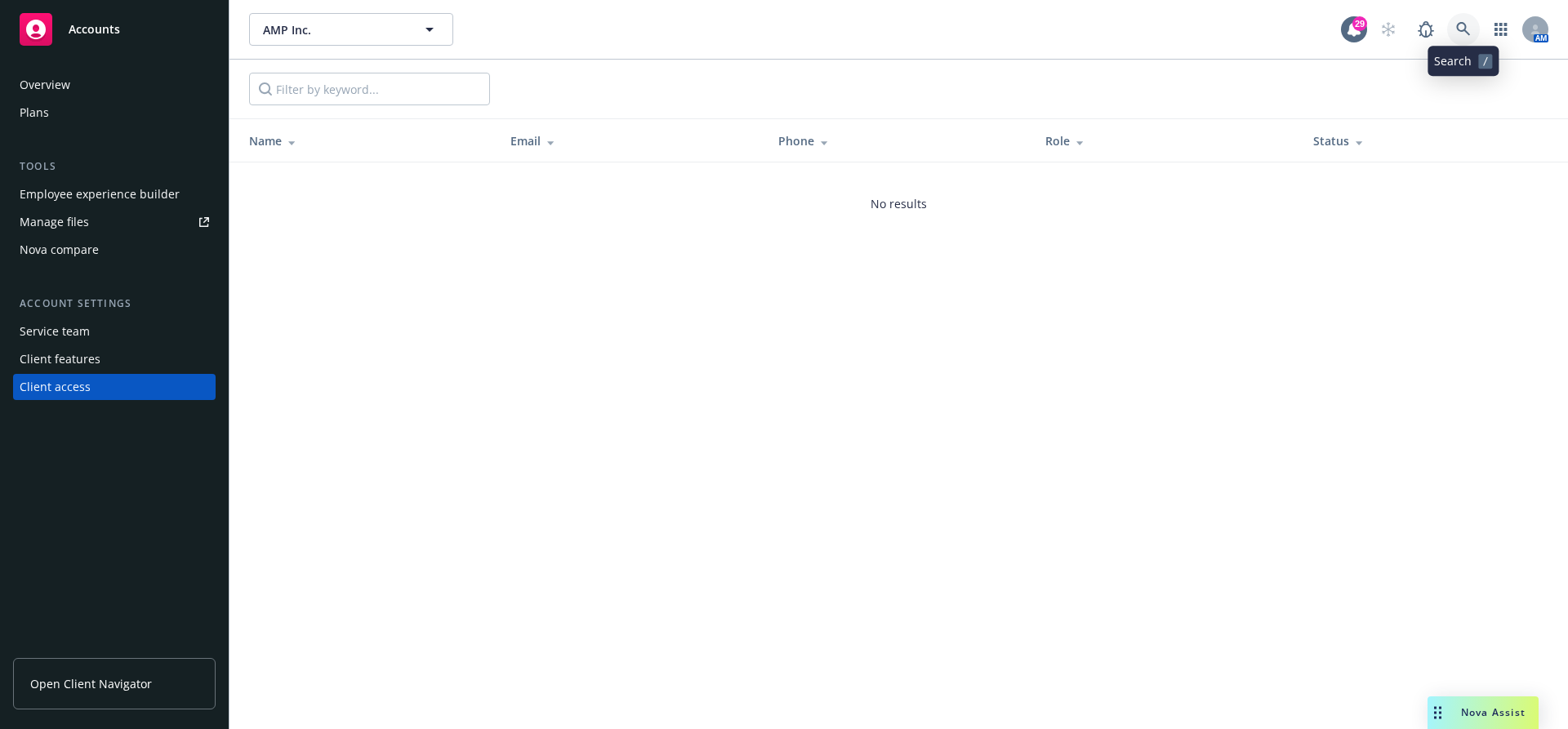
click at [1463, 17] on link at bounding box center [1463, 29] width 33 height 33
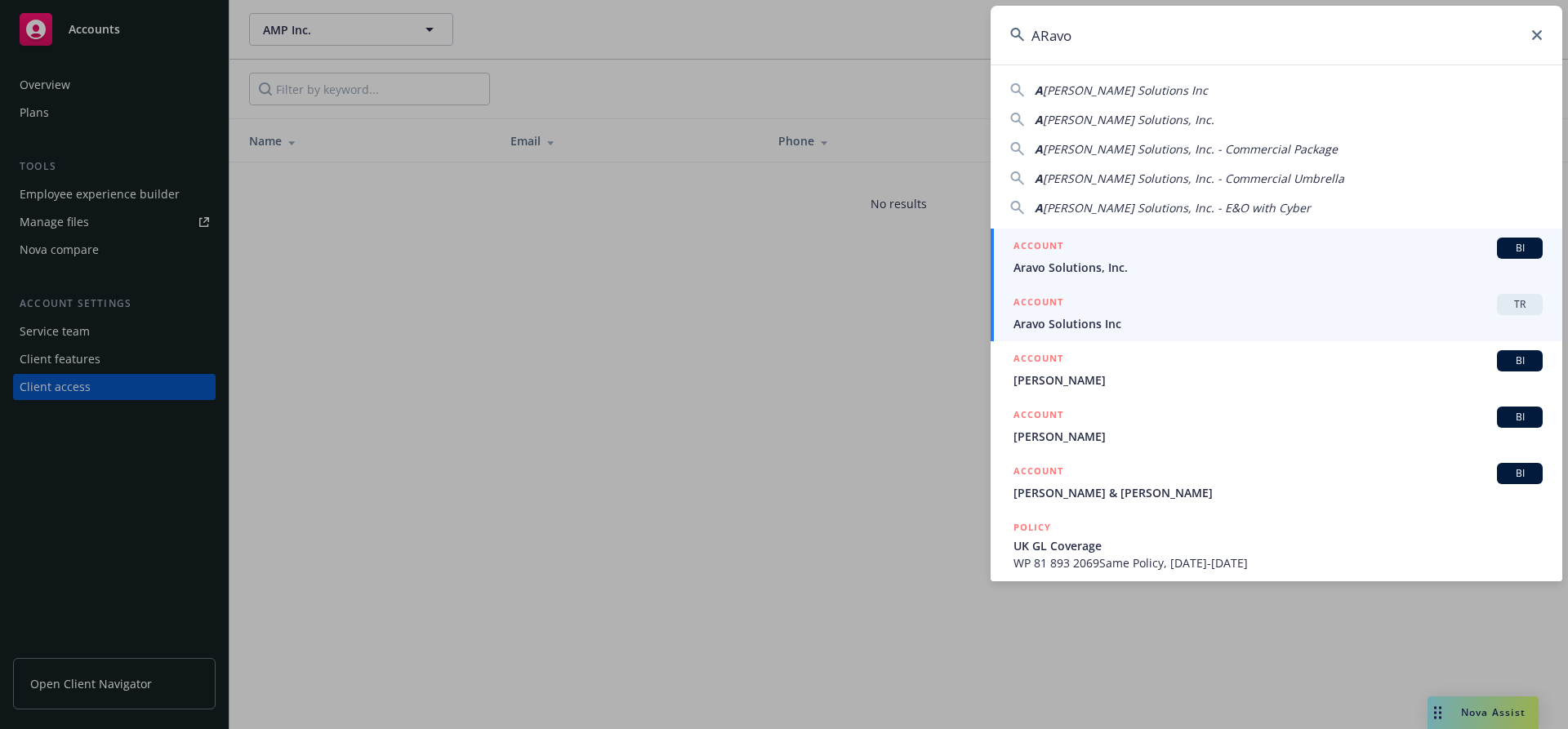
type input "ARavo"
click at [1102, 298] on div "ACCOUNT TR" at bounding box center [1278, 304] width 529 height 21
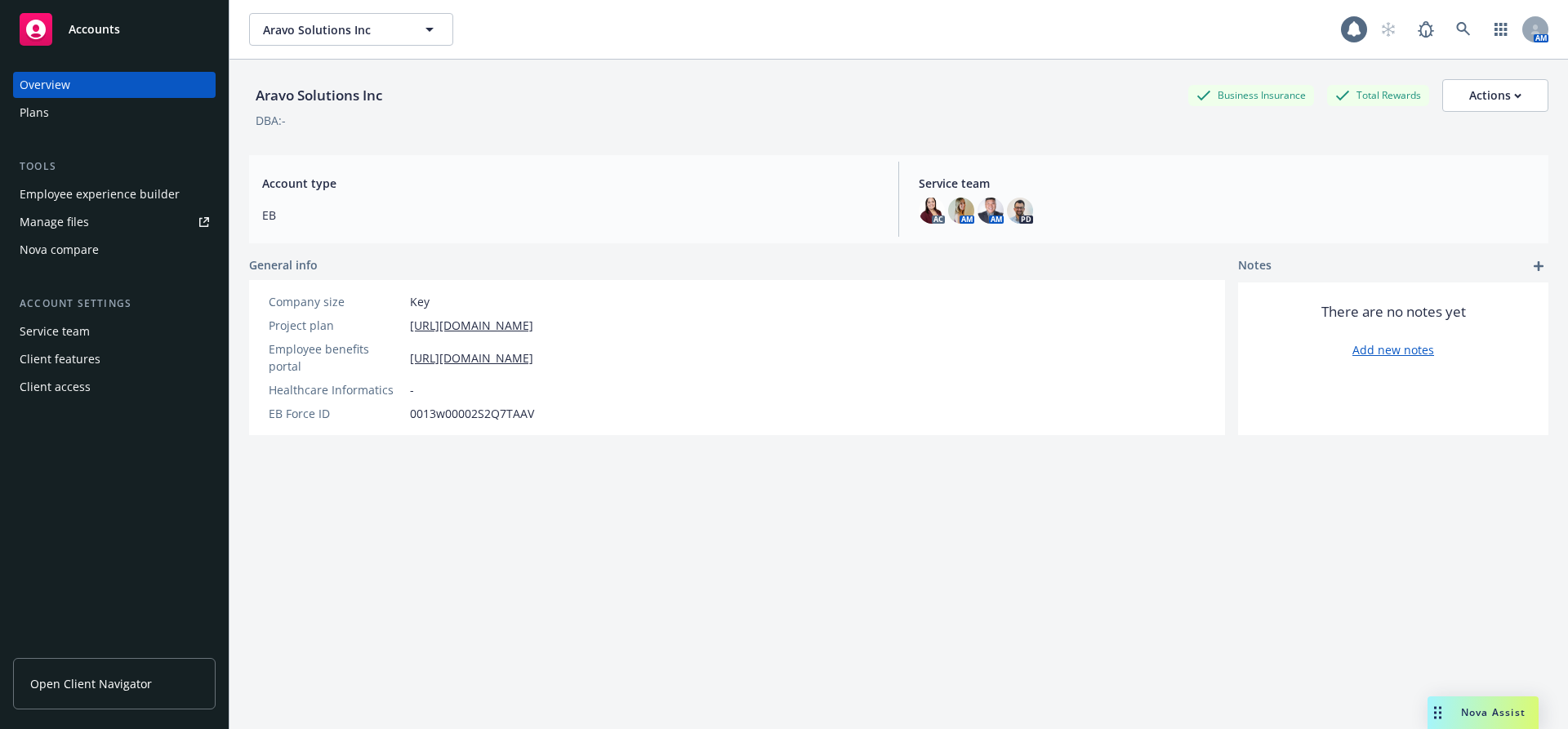
click at [13, 383] on div "Overview Plans Tools Employee experience builder Manage files Nova compare Acco…" at bounding box center [114, 390] width 228 height 677
click at [20, 385] on div "Client access" at bounding box center [55, 387] width 71 height 26
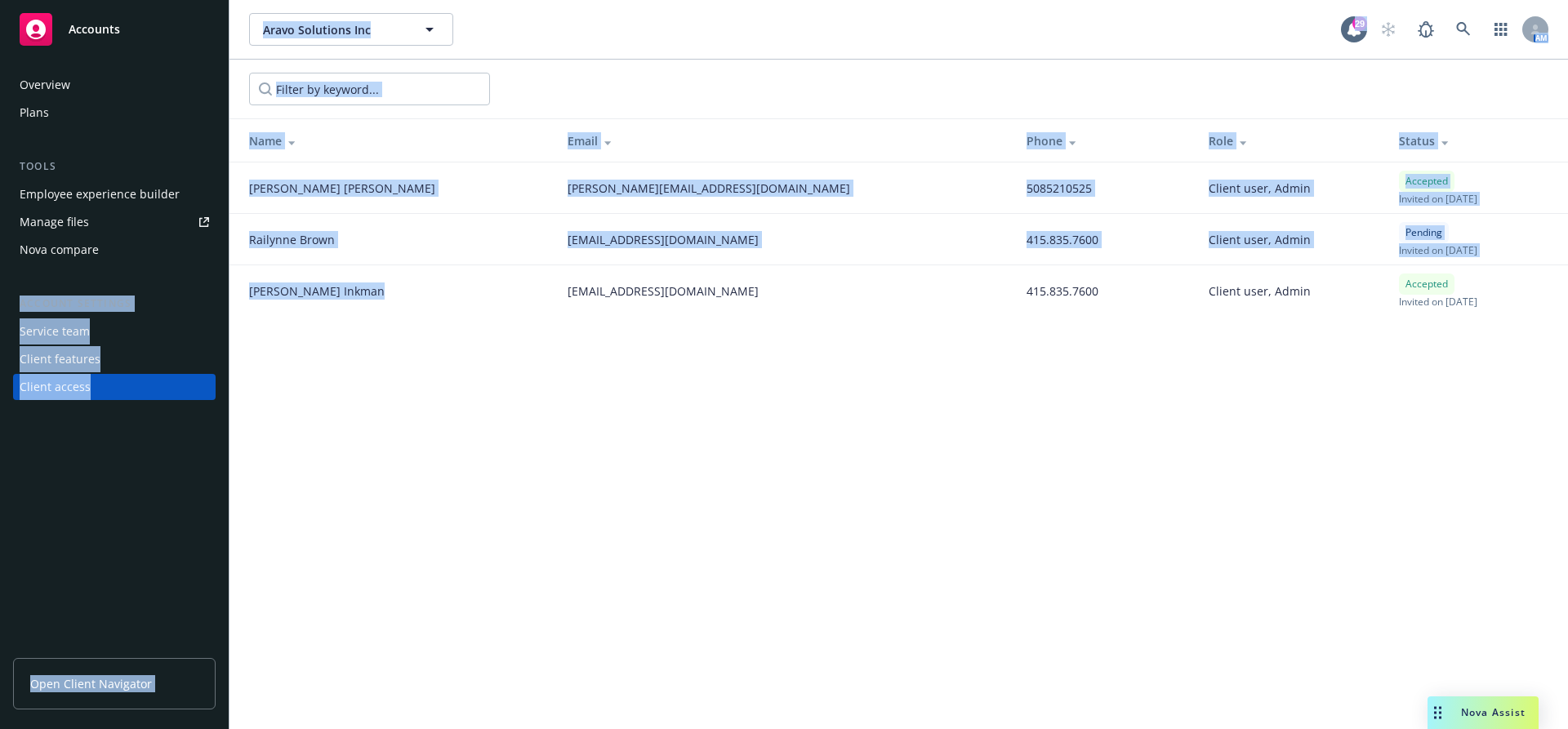
copy div "Account settings Service team Client features Client access Open Client Navigat…"
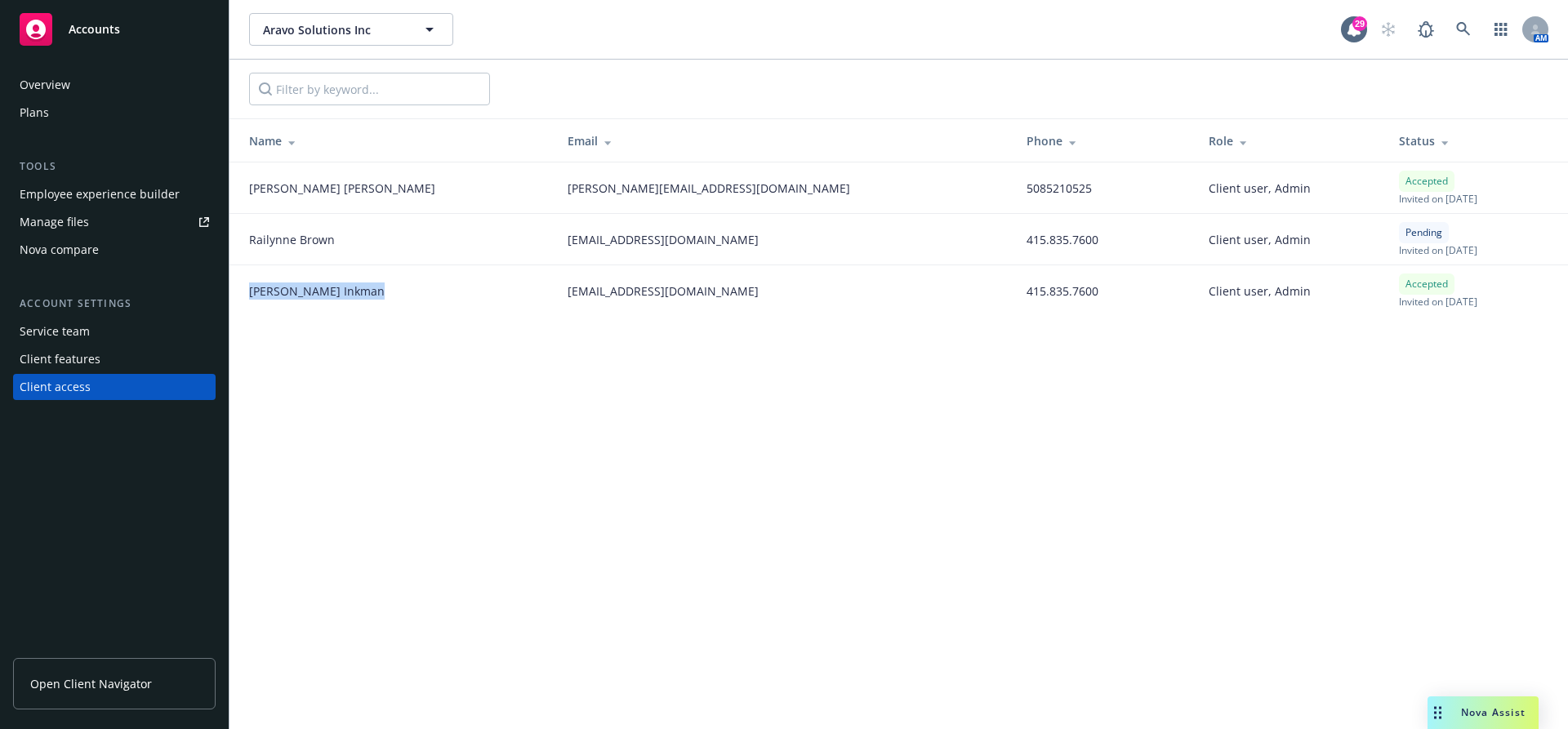
copy span "[PERSON_NAME]"
drag, startPoint x: 342, startPoint y: 292, endPoint x: 248, endPoint y: 284, distance: 94.3
click at [249, 284] on div "[PERSON_NAME]" at bounding box center [395, 291] width 293 height 17
copy span "[PERSON_NAME]"
drag, startPoint x: 342, startPoint y: 241, endPoint x: 233, endPoint y: 241, distance: 109.0
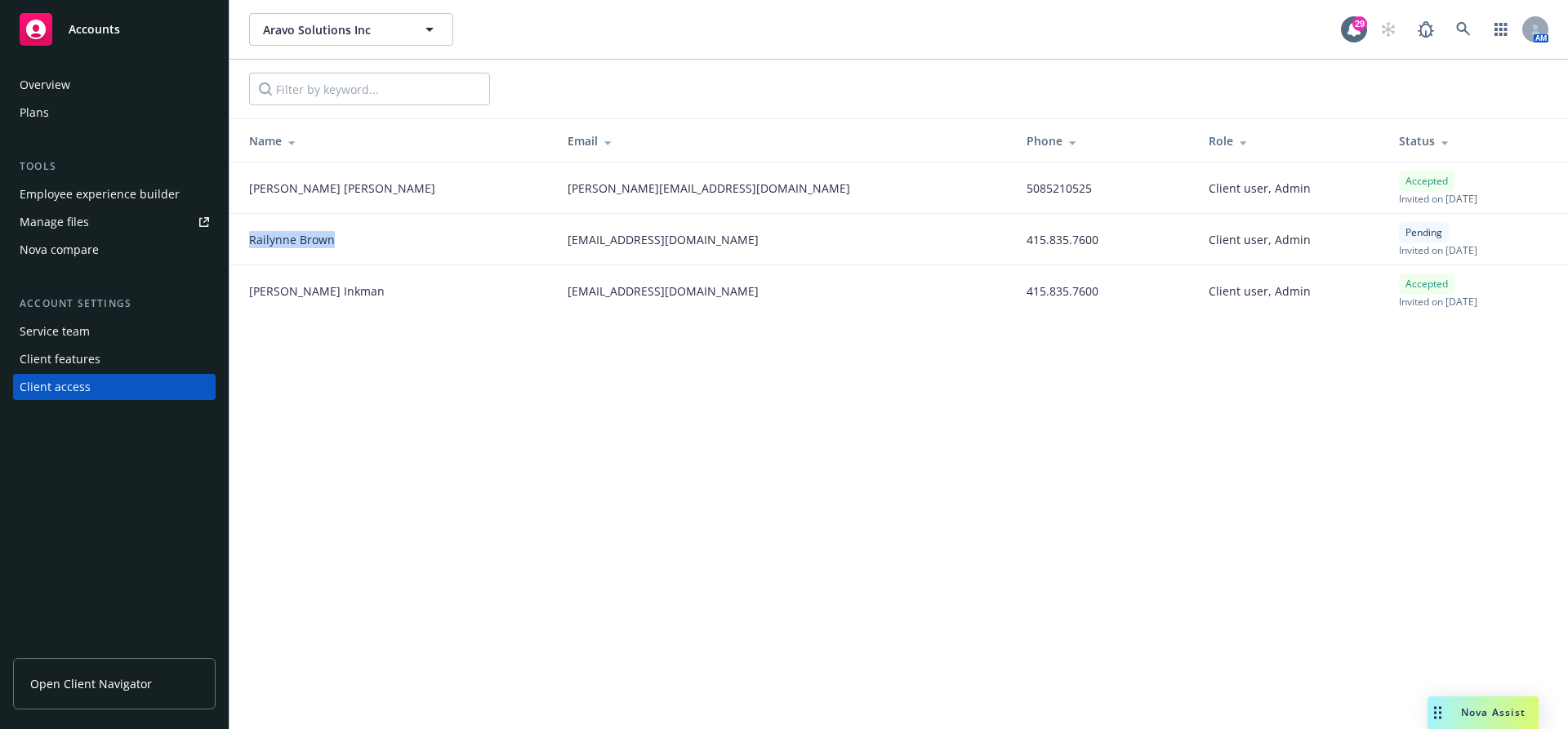
click at [233, 241] on td "[PERSON_NAME]" at bounding box center [391, 239] width 325 height 51
click at [1469, 27] on icon at bounding box center [1463, 29] width 14 height 14
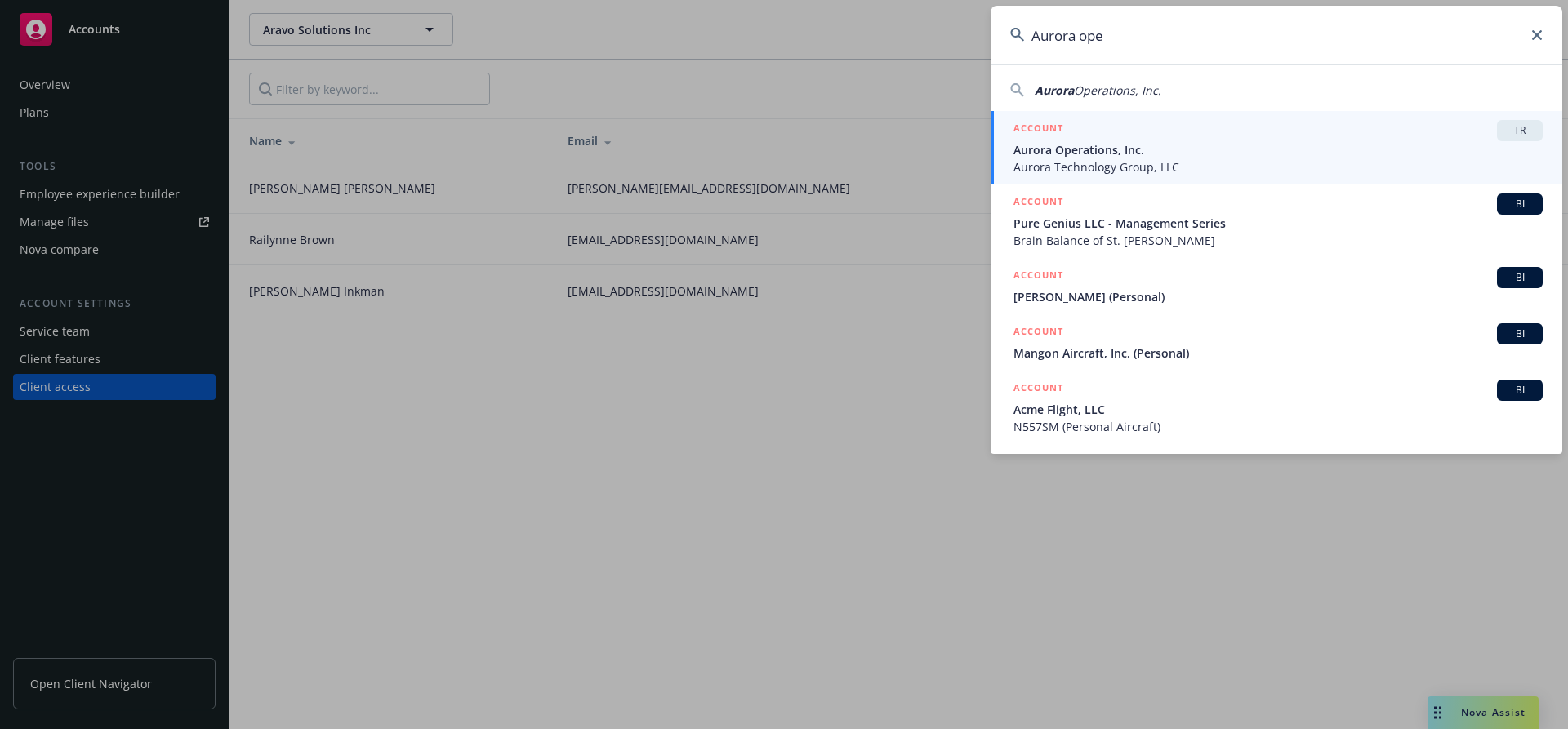
type input "Aurora ope"
click at [1109, 133] on div "ACCOUNT TR" at bounding box center [1278, 130] width 529 height 21
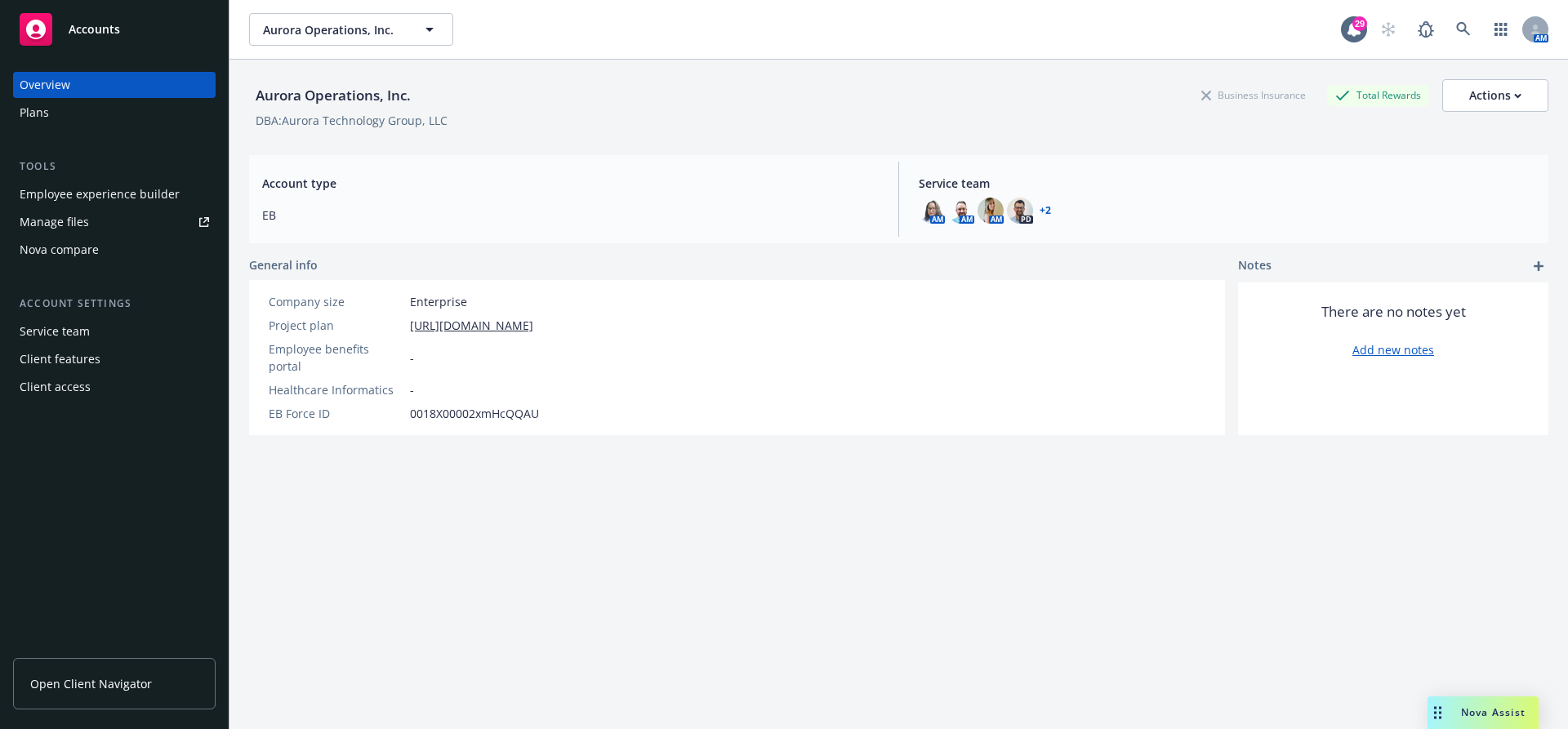
click at [92, 382] on div "Client access" at bounding box center [114, 387] width 190 height 26
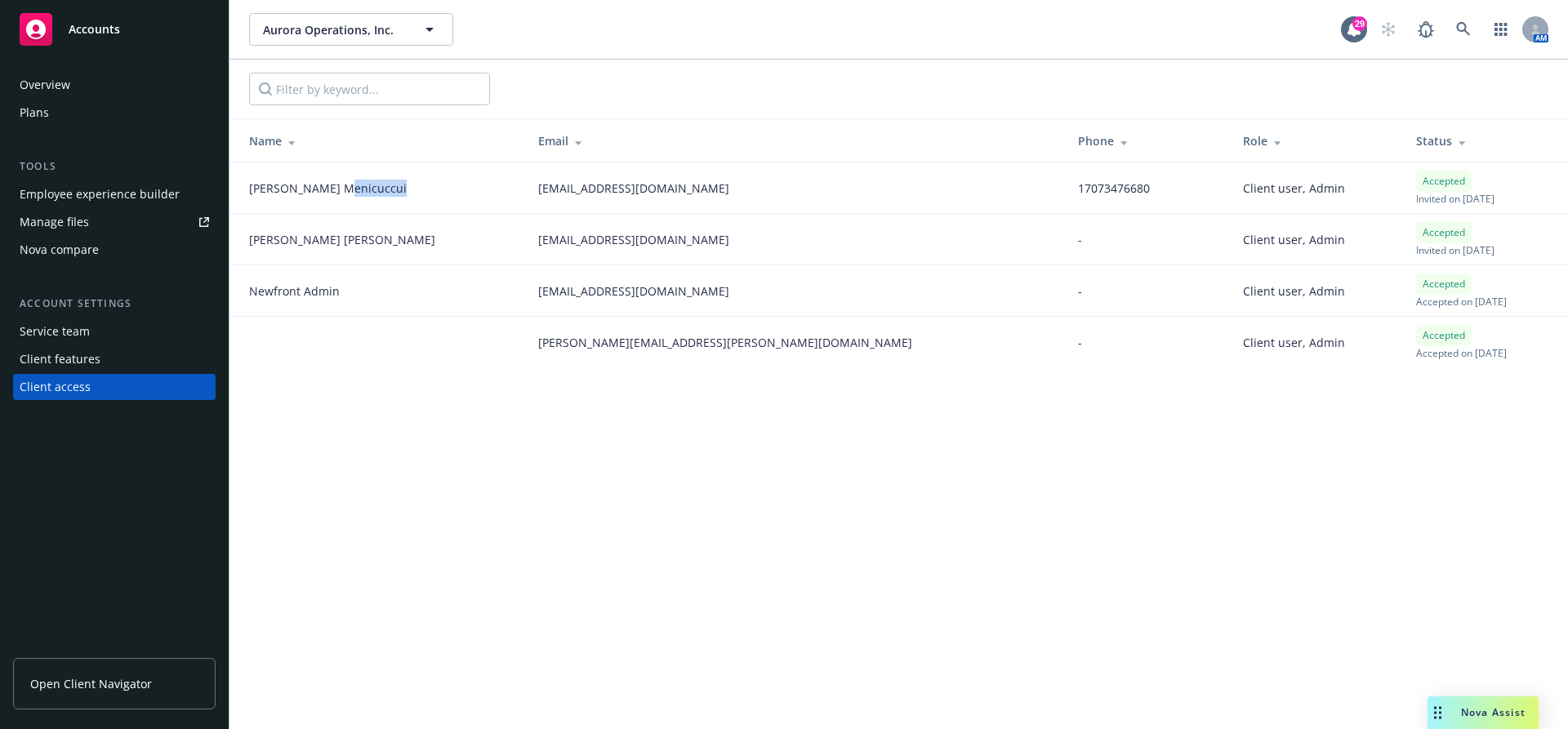
copy span "enicuccui"
copy span "[PERSON_NAME]"
drag, startPoint x: 346, startPoint y: 188, endPoint x: 240, endPoint y: 188, distance: 106.0
click at [240, 188] on td "[PERSON_NAME]" at bounding box center [377, 188] width 296 height 51
drag, startPoint x: 325, startPoint y: 233, endPoint x: 243, endPoint y: 230, distance: 82.1
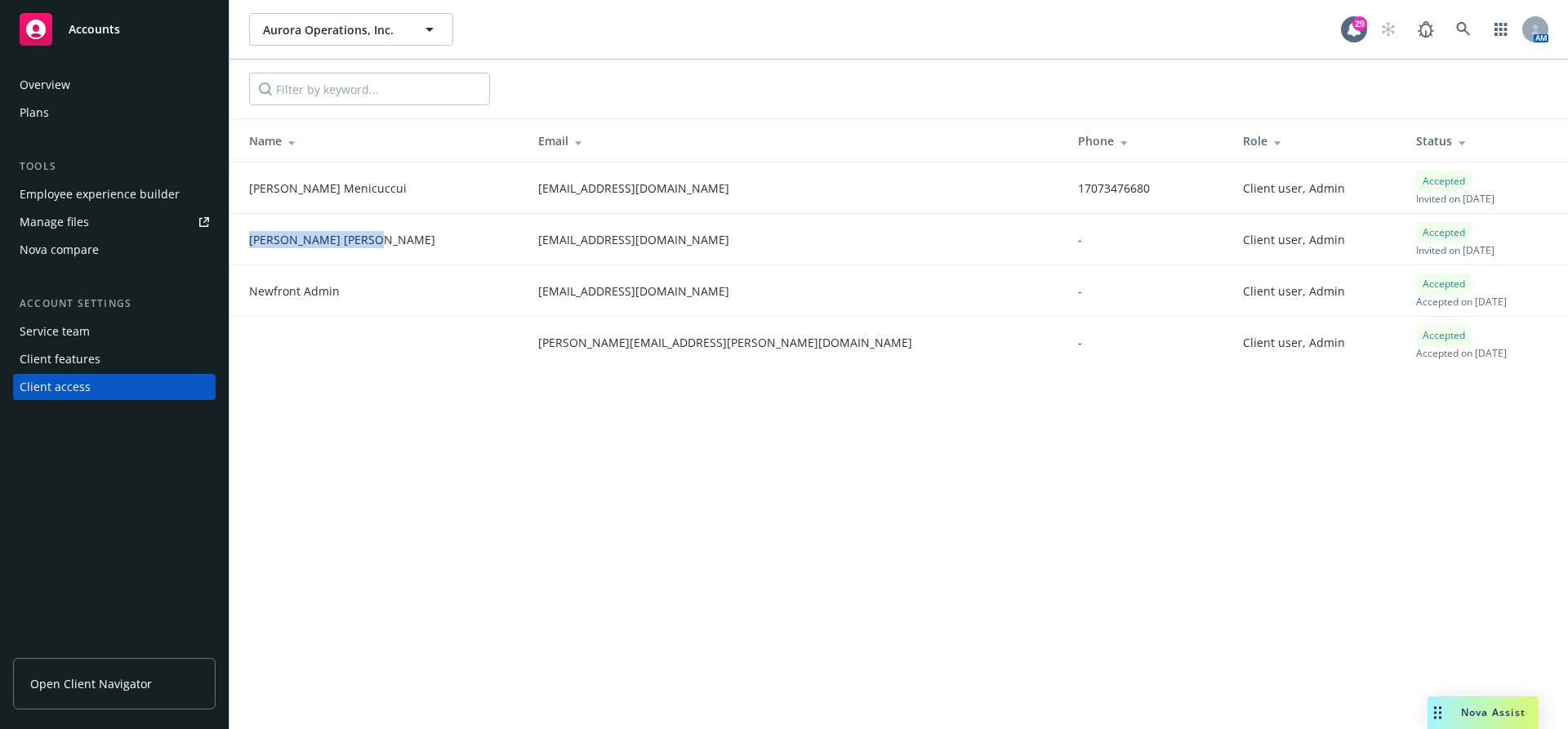
click at [243, 230] on td "[PERSON_NAME]" at bounding box center [377, 239] width 296 height 51
click at [1469, 29] on icon at bounding box center [1463, 29] width 14 height 14
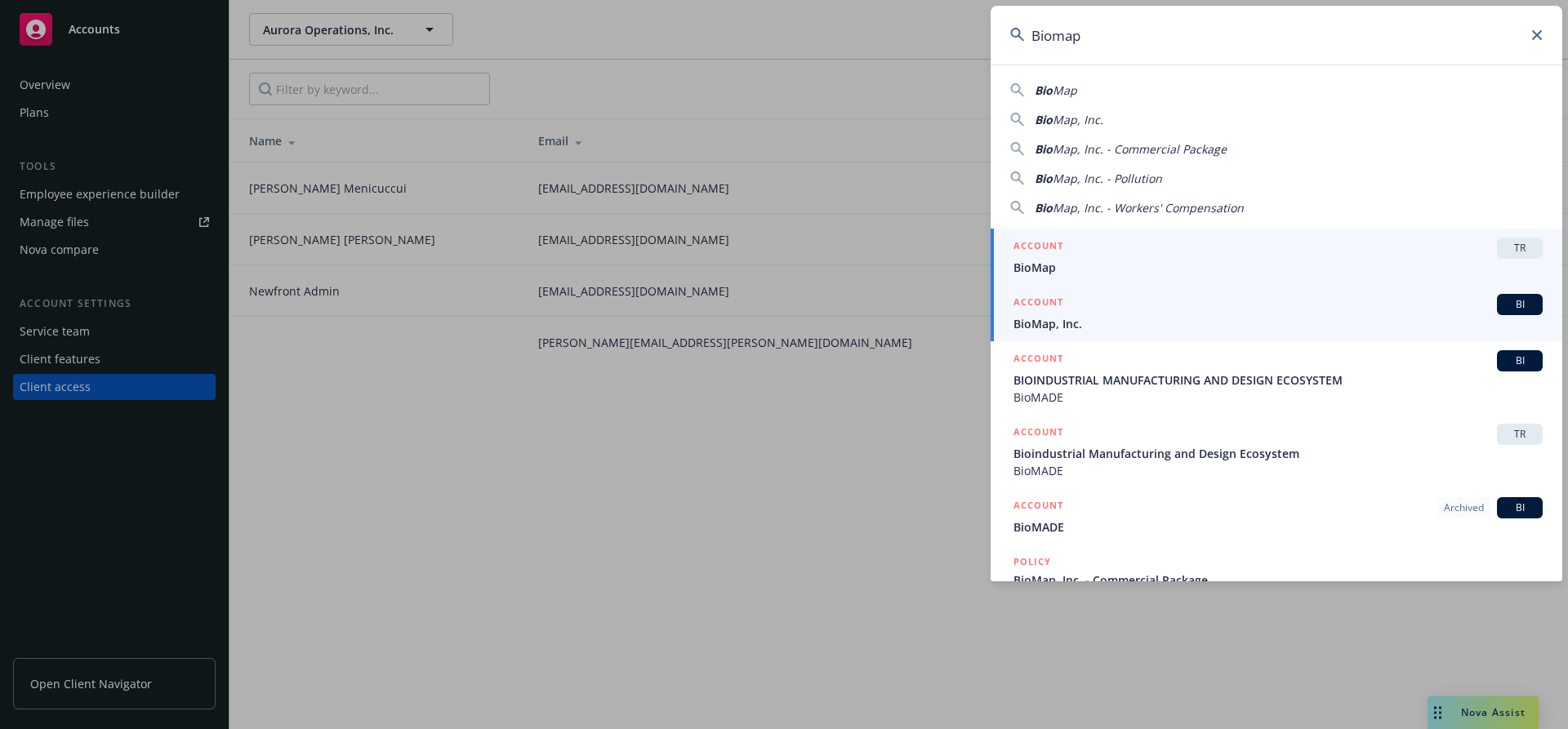
type input "Biomap"
click at [1189, 245] on div "ACCOUNT TR" at bounding box center [1278, 248] width 529 height 21
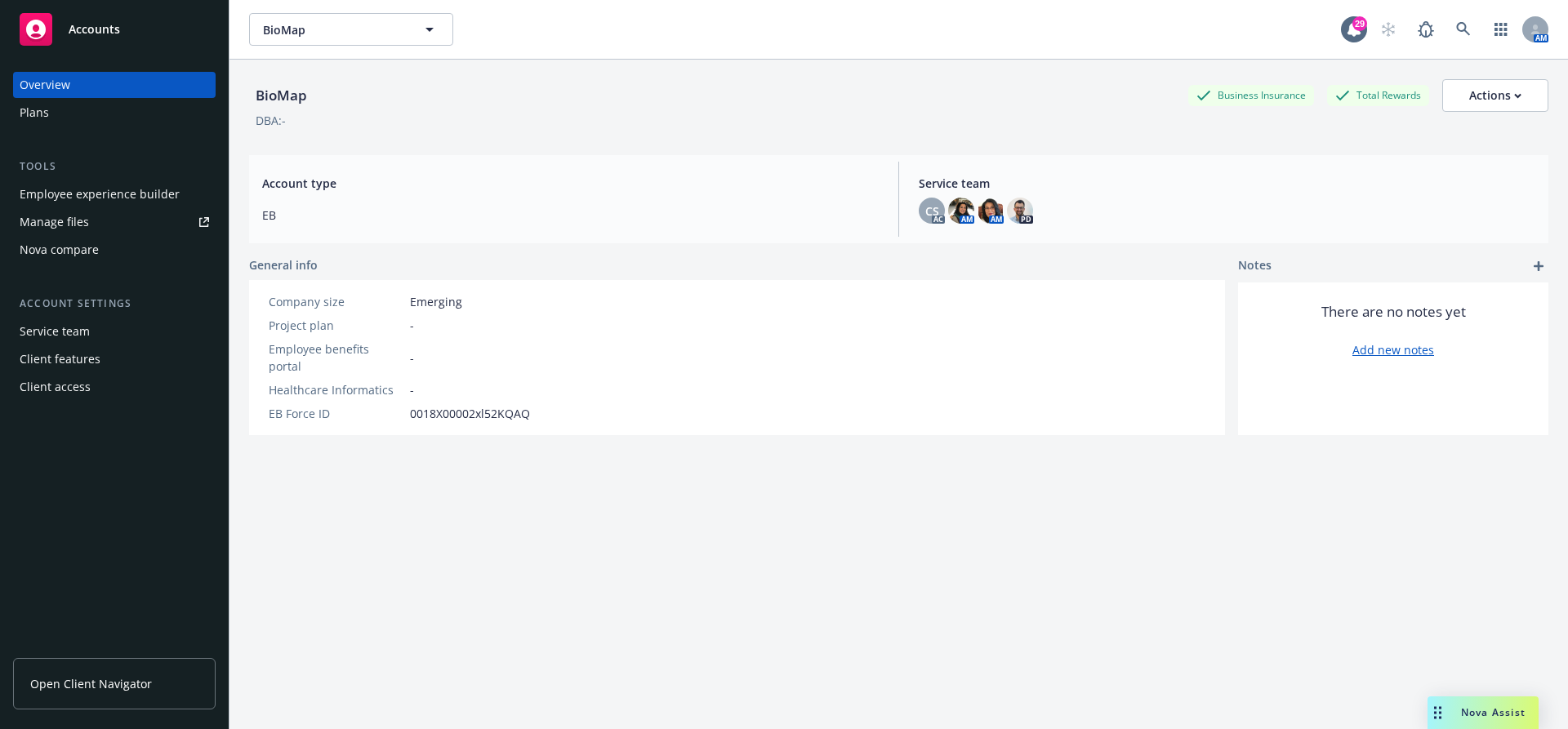
click at [66, 383] on div "Client access" at bounding box center [55, 387] width 71 height 26
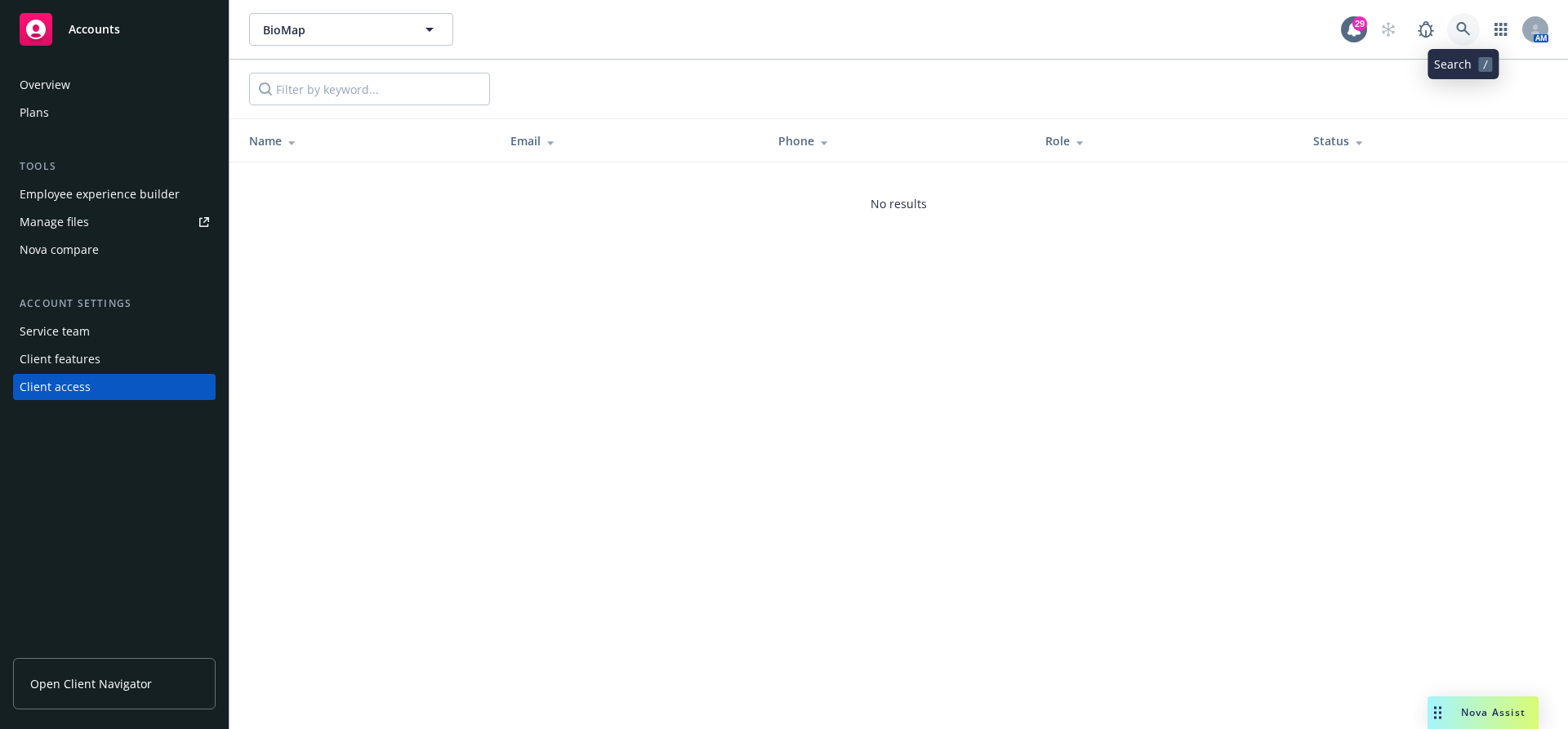
click at [1460, 23] on icon at bounding box center [1463, 29] width 13 height 13
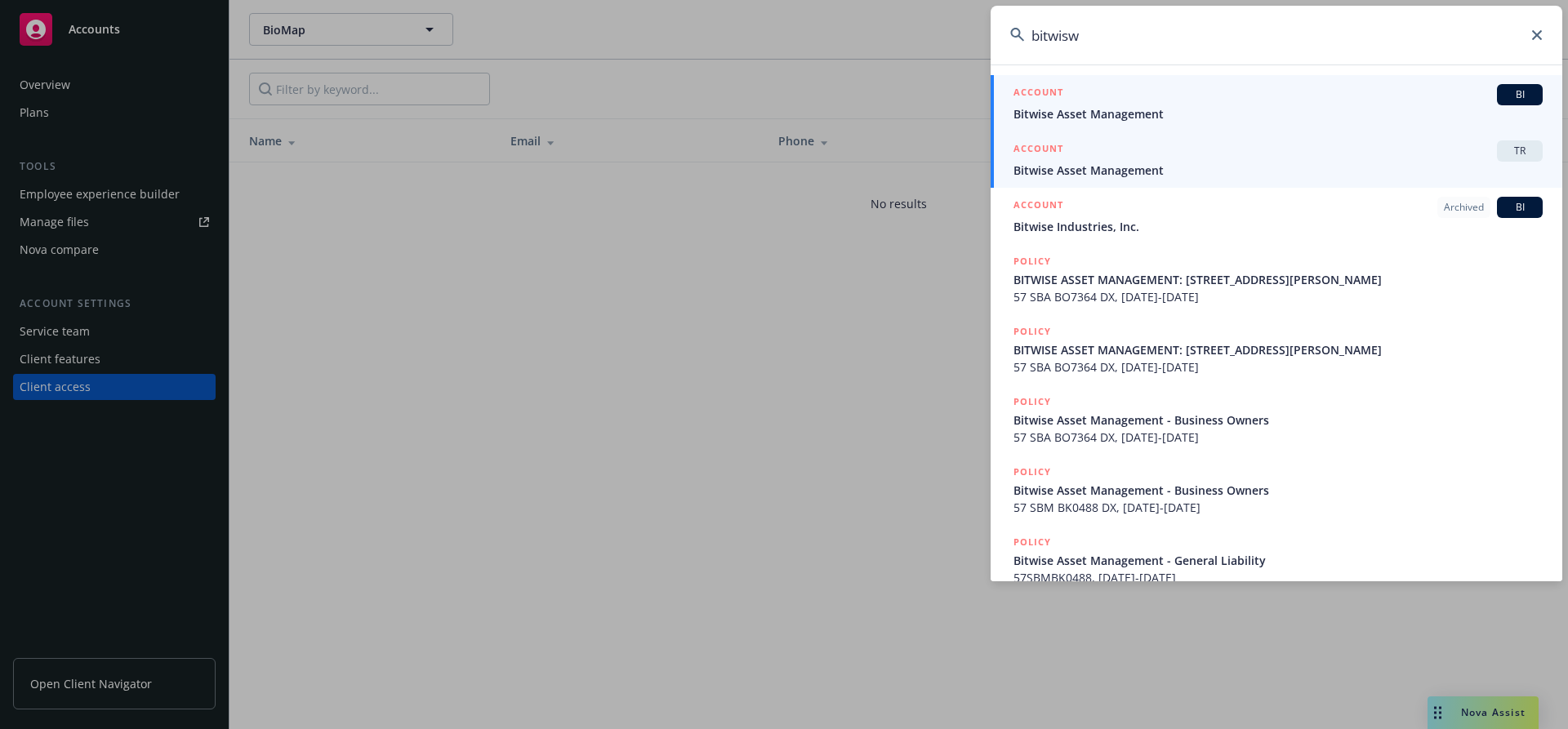
type input "bitwisw"
click at [1235, 168] on span "Bitwise Asset Management" at bounding box center [1278, 170] width 529 height 17
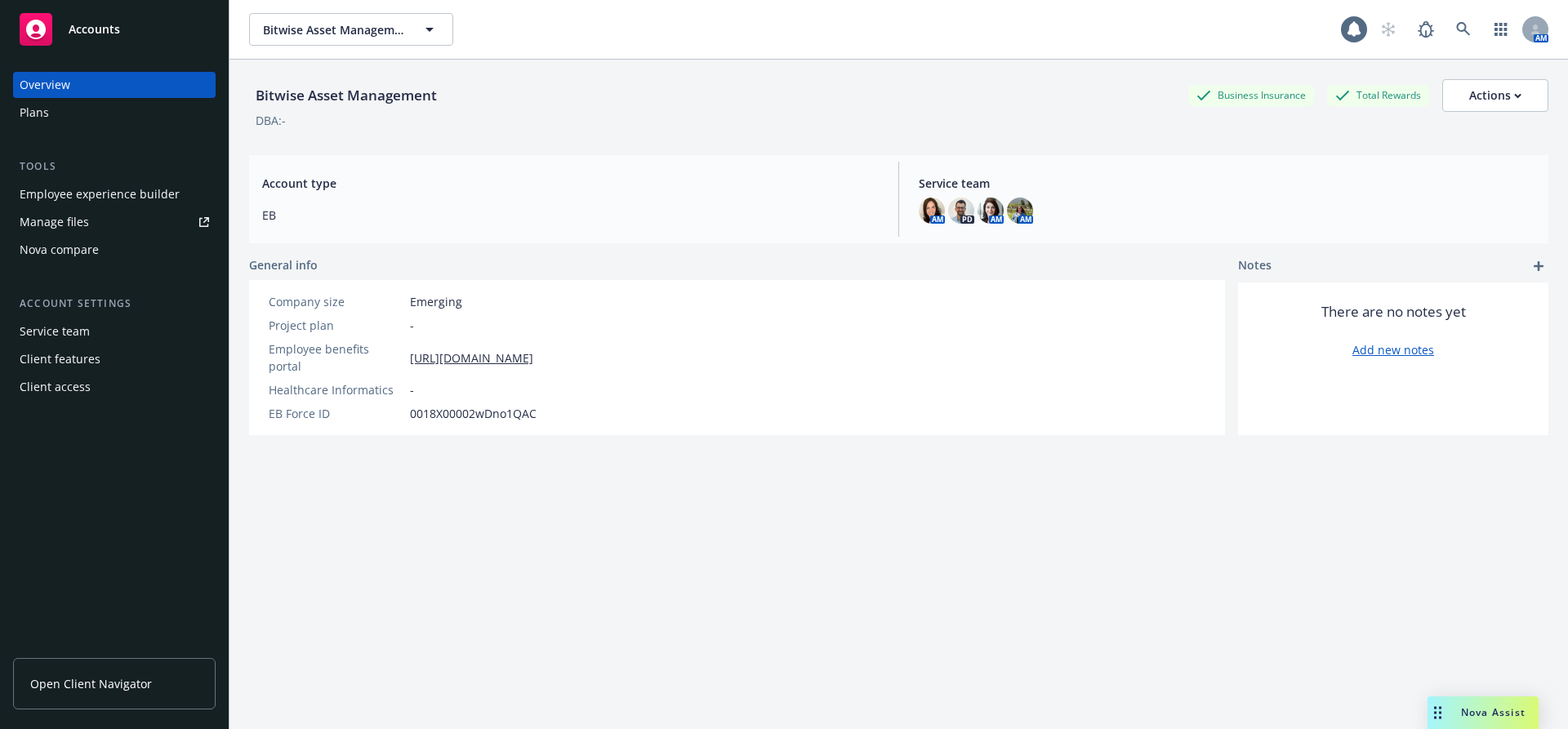
click at [117, 373] on div "Service team Client features Client access" at bounding box center [114, 359] width 202 height 82
click at [105, 381] on div "Client access" at bounding box center [114, 387] width 190 height 26
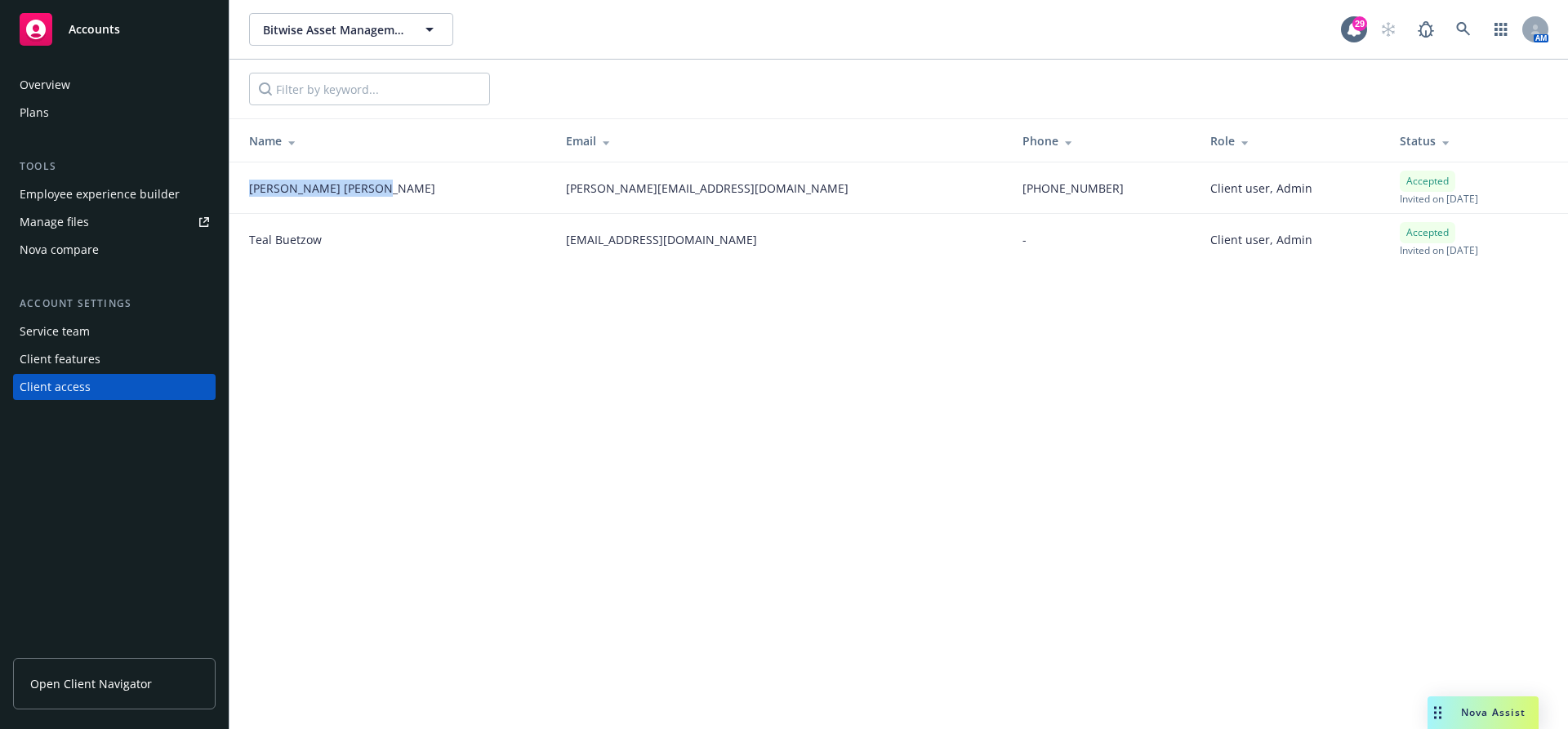
drag, startPoint x: 362, startPoint y: 198, endPoint x: 245, endPoint y: 171, distance: 120.1
click at [245, 171] on td "[PERSON_NAME]" at bounding box center [391, 188] width 324 height 51
drag, startPoint x: 335, startPoint y: 235, endPoint x: 237, endPoint y: 235, distance: 98.0
click at [237, 235] on td "[PERSON_NAME]" at bounding box center [391, 239] width 324 height 51
click at [1472, 18] on link at bounding box center [1463, 29] width 33 height 33
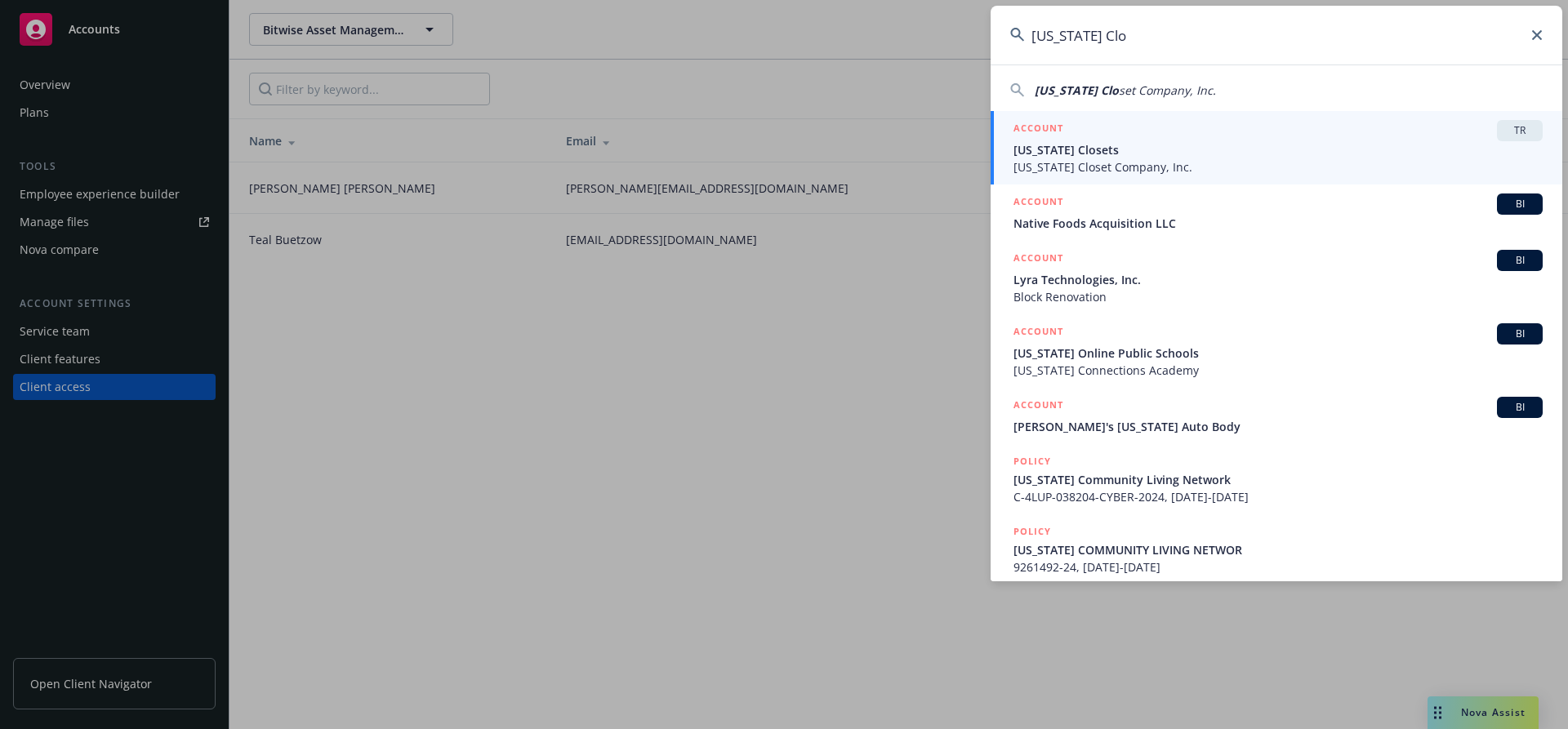
type input "[US_STATE] Clo"
click at [1152, 161] on span "[US_STATE] Closet Company, Inc." at bounding box center [1278, 167] width 529 height 17
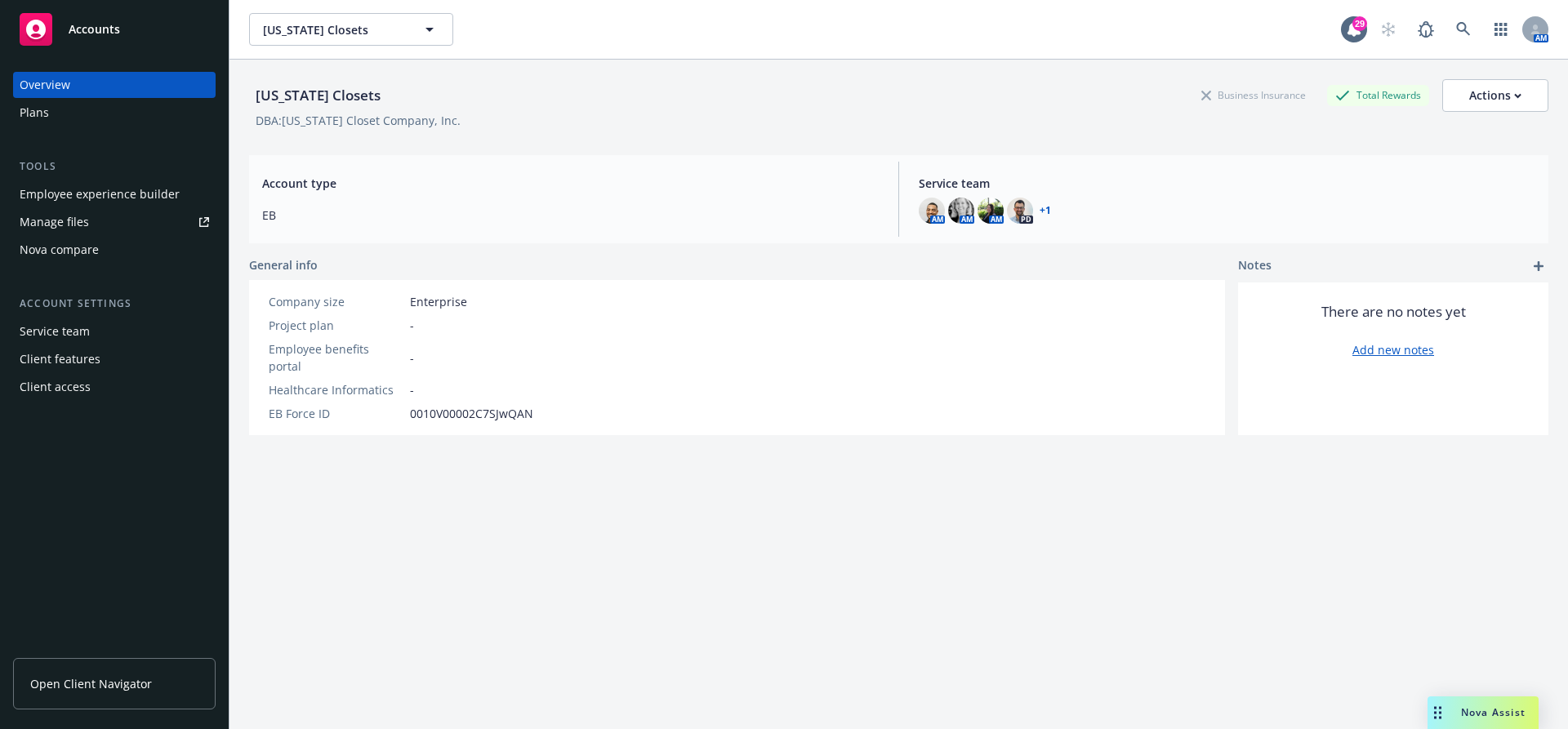
click at [73, 387] on div "Client access" at bounding box center [55, 387] width 71 height 26
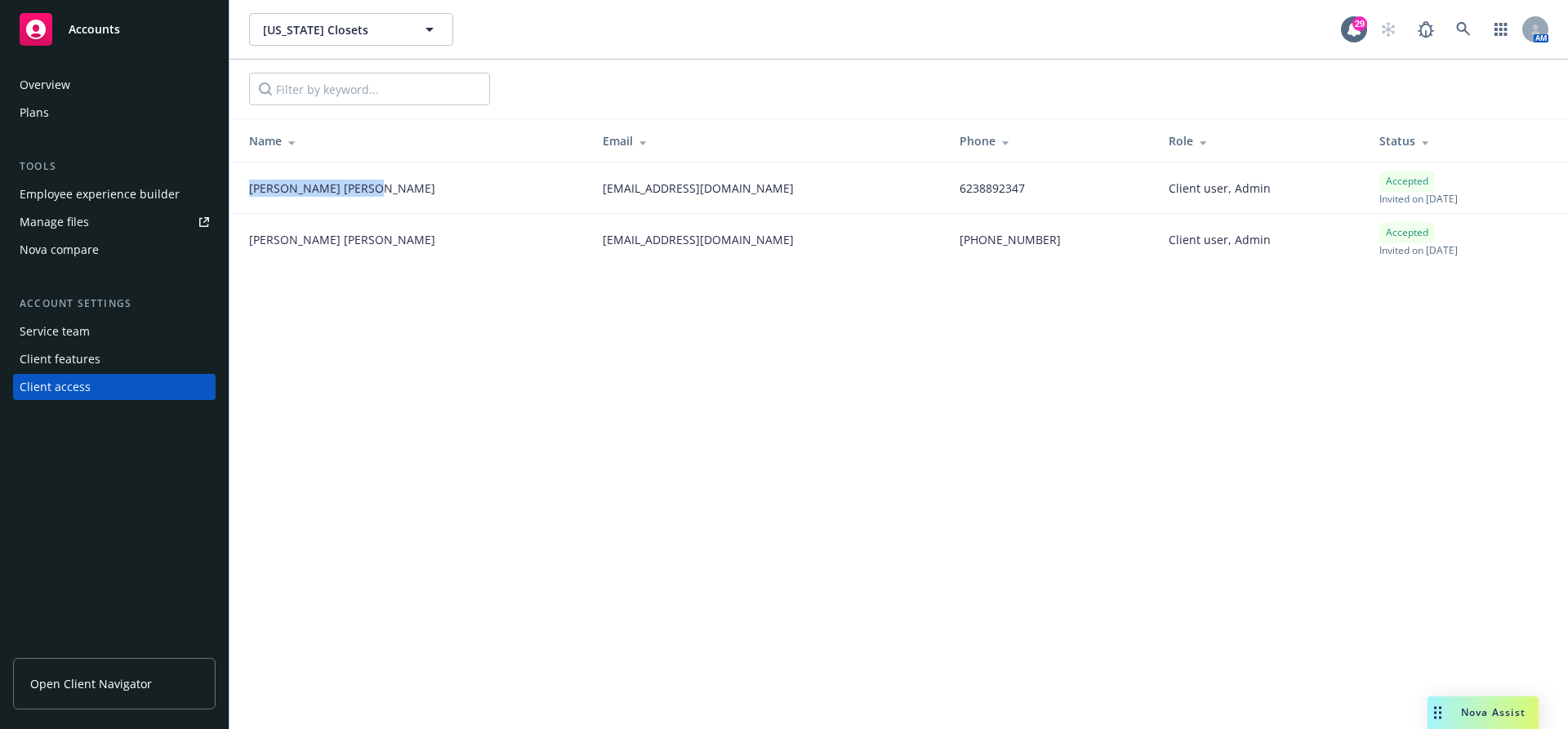
drag, startPoint x: 325, startPoint y: 188, endPoint x: 240, endPoint y: 188, distance: 85.0
click at [240, 188] on td "[PERSON_NAME]" at bounding box center [409, 188] width 360 height 51
drag, startPoint x: 347, startPoint y: 192, endPoint x: 241, endPoint y: 182, distance: 106.5
click at [241, 182] on td "[PERSON_NAME]" at bounding box center [409, 188] width 360 height 51
drag, startPoint x: 338, startPoint y: 234, endPoint x: 248, endPoint y: 240, distance: 90.2
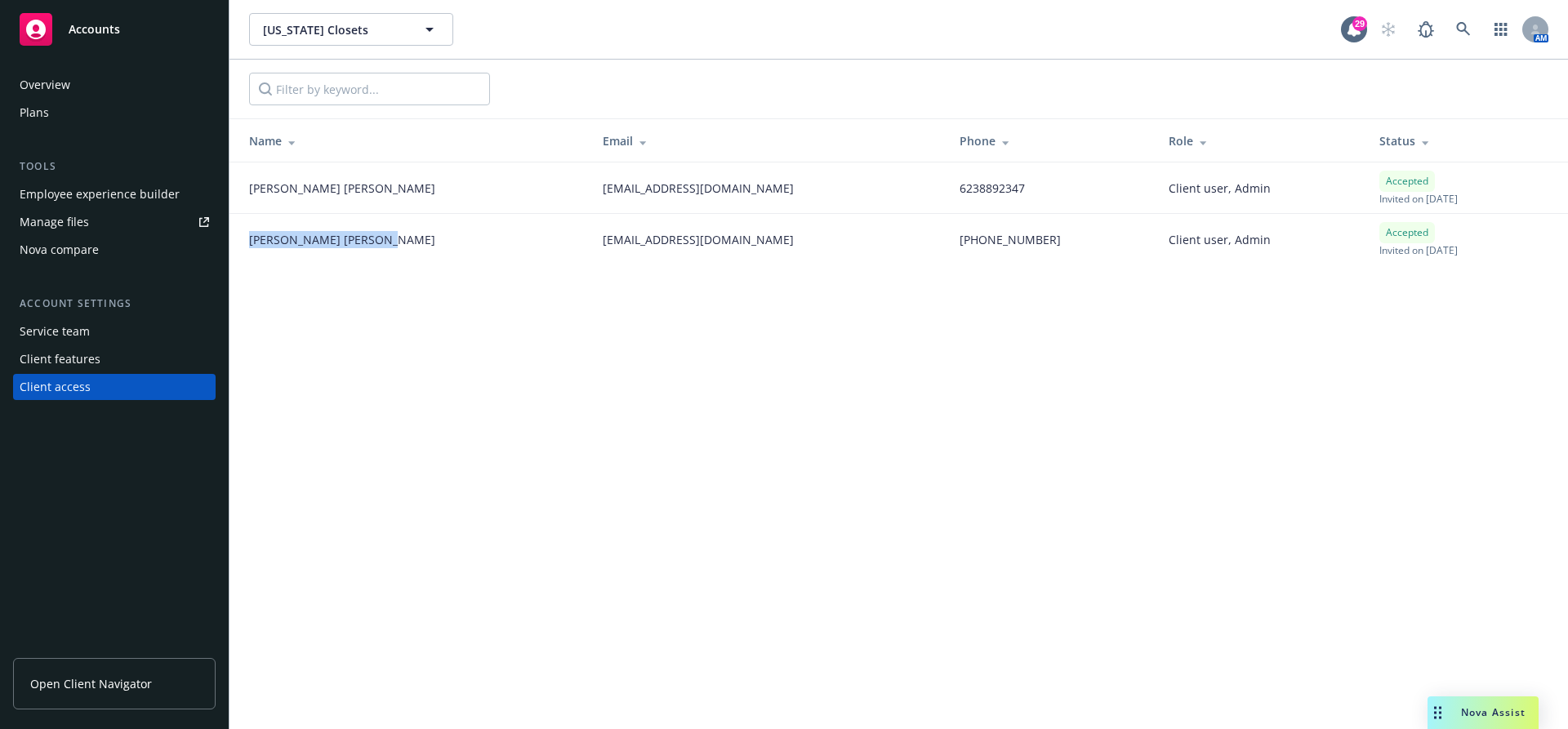
click at [249, 240] on div "[PERSON_NAME]" at bounding box center [412, 239] width 327 height 17
click at [1467, 35] on icon at bounding box center [1463, 29] width 14 height 14
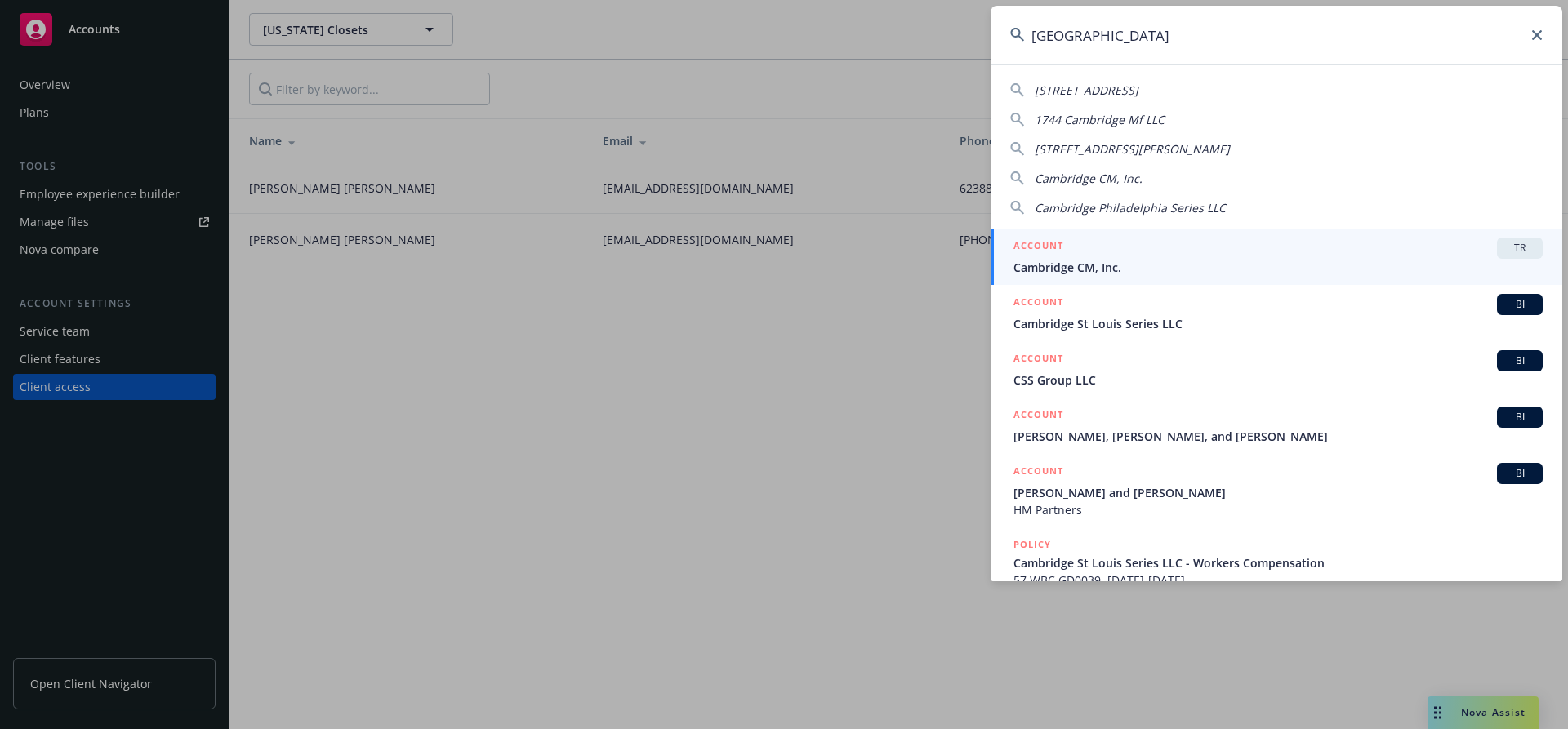
type input "[GEOGRAPHIC_DATA]"
click at [1077, 267] on span "Cambridge CM, Inc." at bounding box center [1278, 267] width 529 height 17
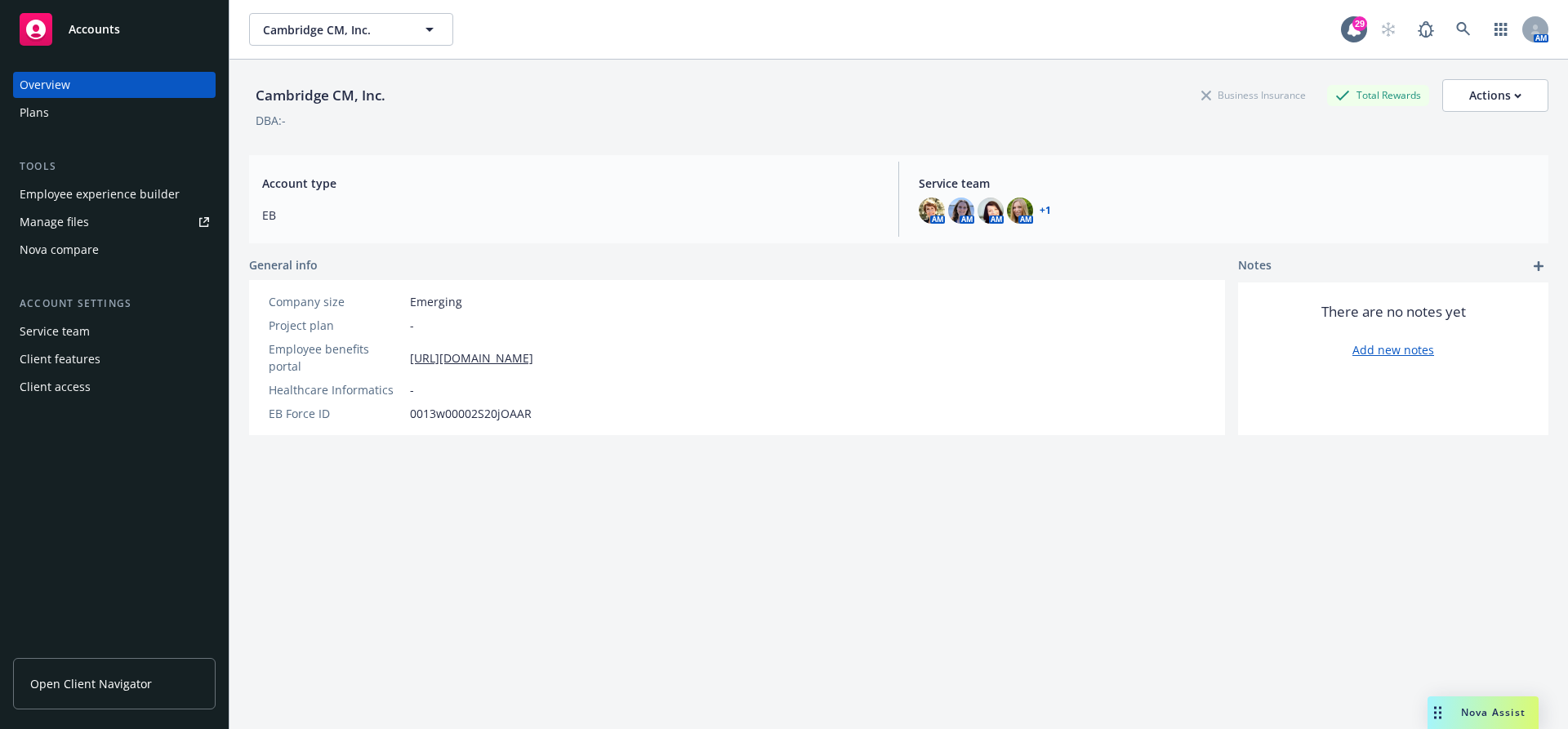
click at [68, 387] on div "Client access" at bounding box center [55, 387] width 71 height 26
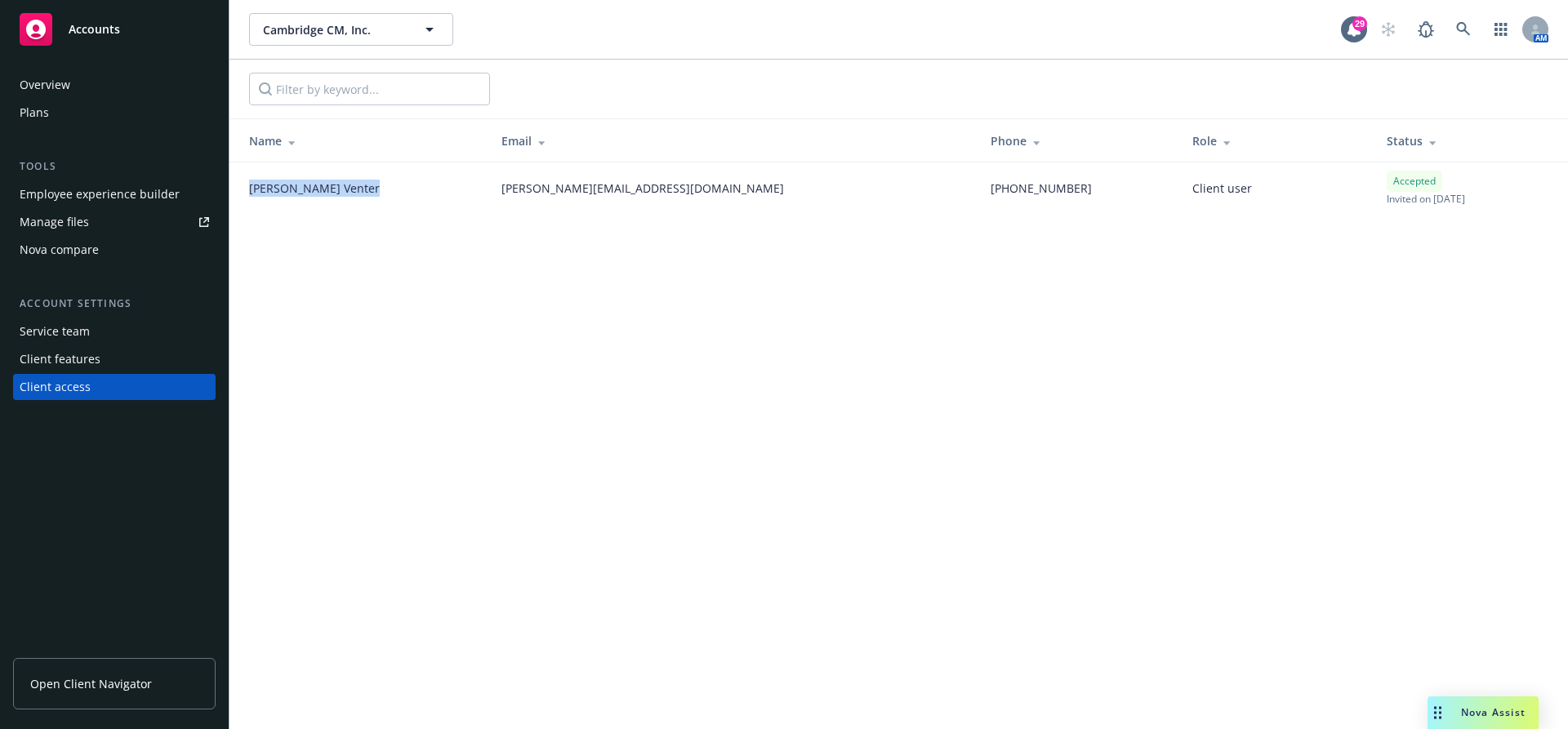
drag, startPoint x: 326, startPoint y: 191, endPoint x: 234, endPoint y: 190, distance: 92.0
click at [234, 190] on td "[PERSON_NAME]" at bounding box center [358, 188] width 259 height 51
click at [1471, 18] on link at bounding box center [1463, 29] width 33 height 33
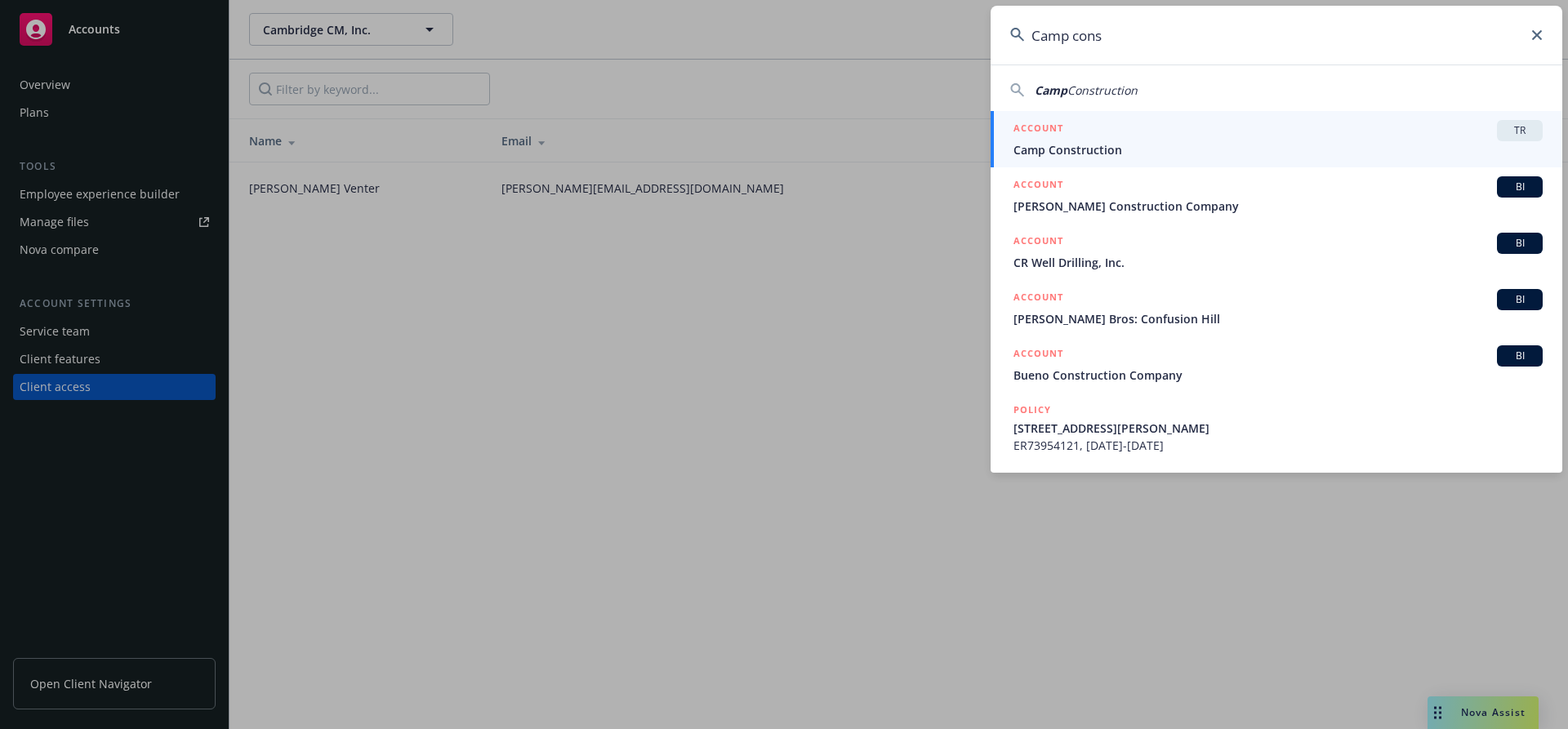
type input "Camp cons"
click at [1146, 129] on div "ACCOUNT TR" at bounding box center [1278, 130] width 529 height 21
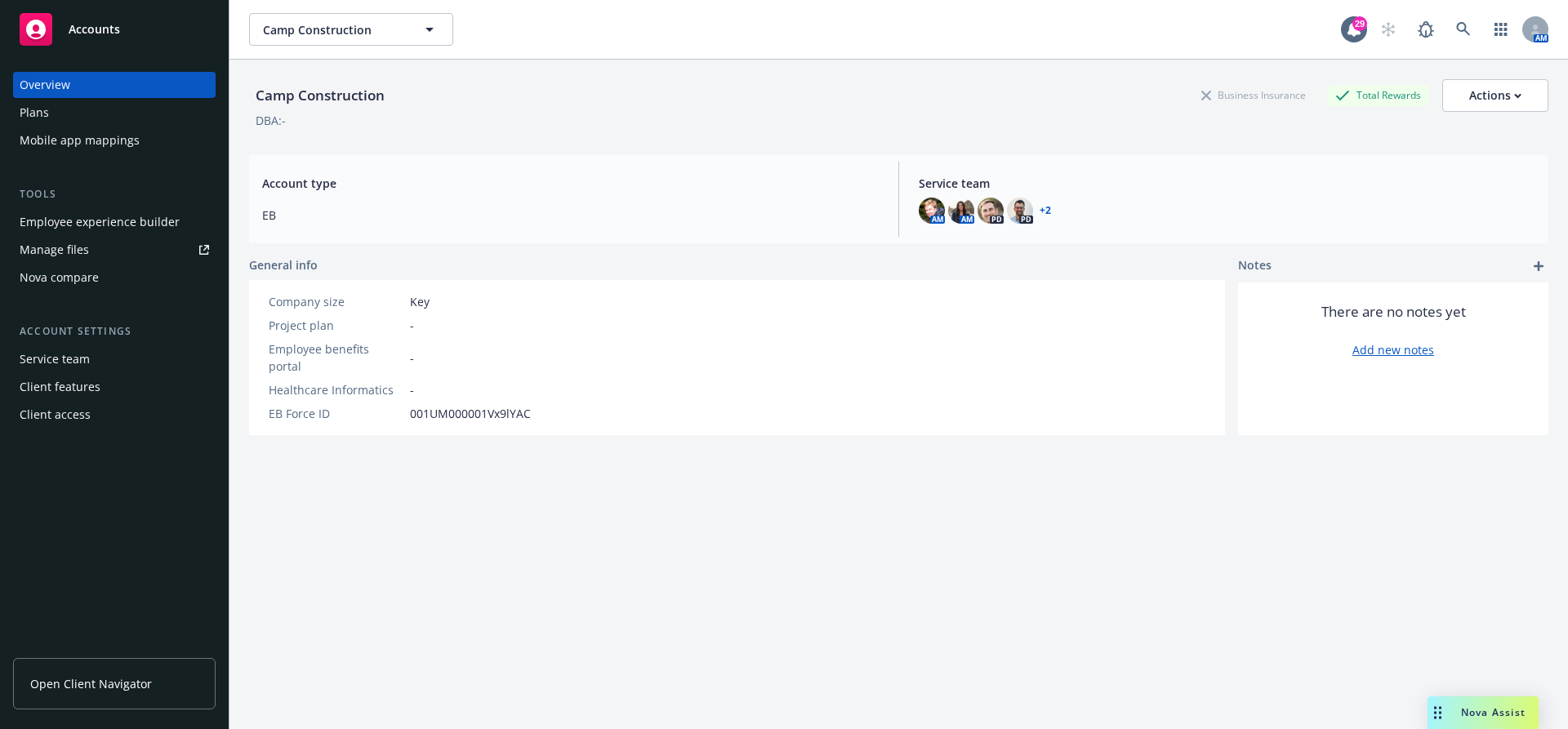
click at [81, 419] on div "Client access" at bounding box center [55, 415] width 71 height 26
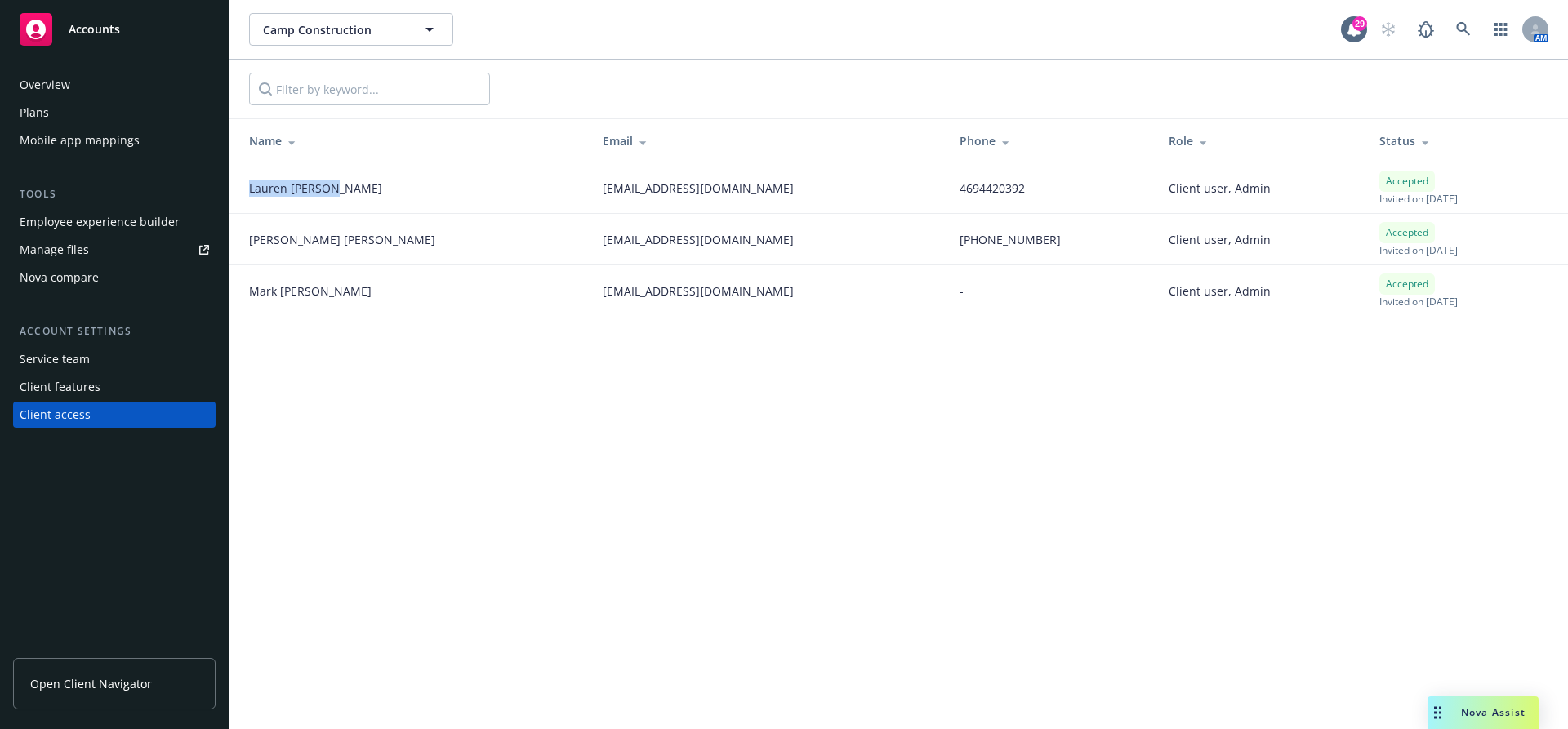
drag, startPoint x: 338, startPoint y: 191, endPoint x: 244, endPoint y: 190, distance: 94.0
click at [244, 190] on td "[PERSON_NAME]" at bounding box center [409, 188] width 360 height 51
drag, startPoint x: 322, startPoint y: 231, endPoint x: 246, endPoint y: 231, distance: 76.0
click at [246, 231] on td "[PERSON_NAME]" at bounding box center [409, 239] width 360 height 51
drag, startPoint x: 309, startPoint y: 287, endPoint x: 235, endPoint y: 287, distance: 74.0
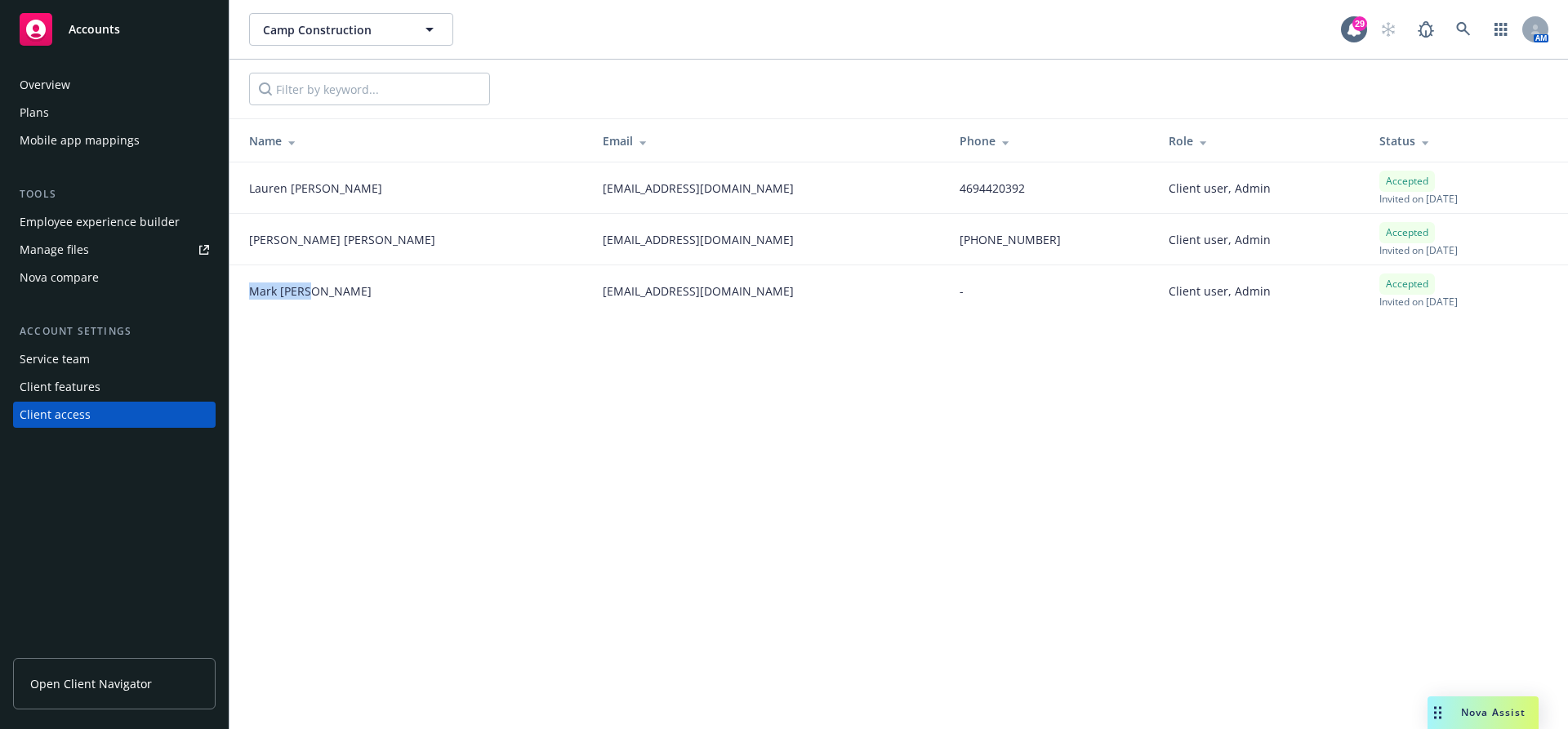
click at [235, 287] on td "[PERSON_NAME]" at bounding box center [409, 291] width 360 height 51
click at [1466, 31] on icon at bounding box center [1463, 29] width 13 height 13
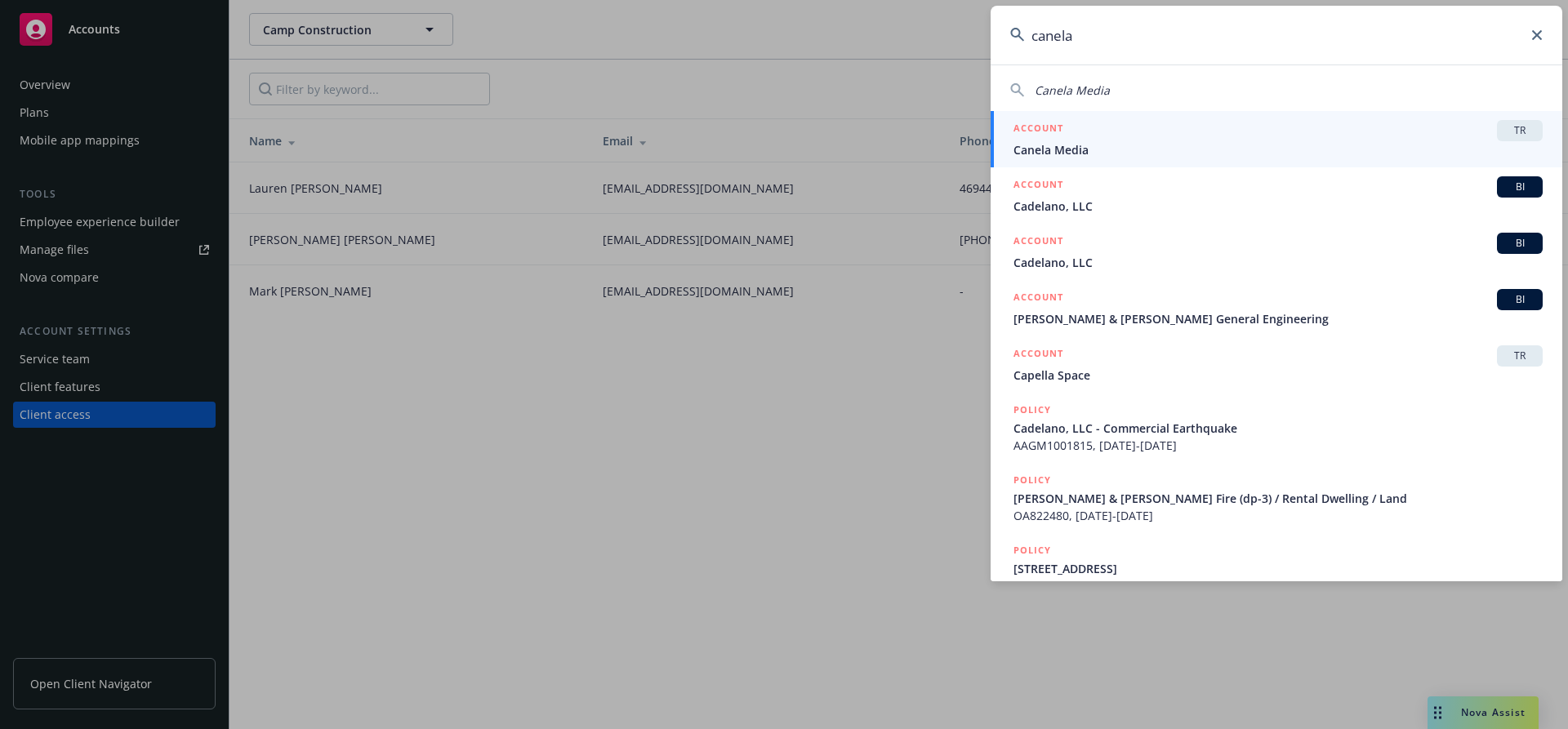
type input "canela"
click at [1216, 148] on span "Canela Media" at bounding box center [1278, 150] width 529 height 17
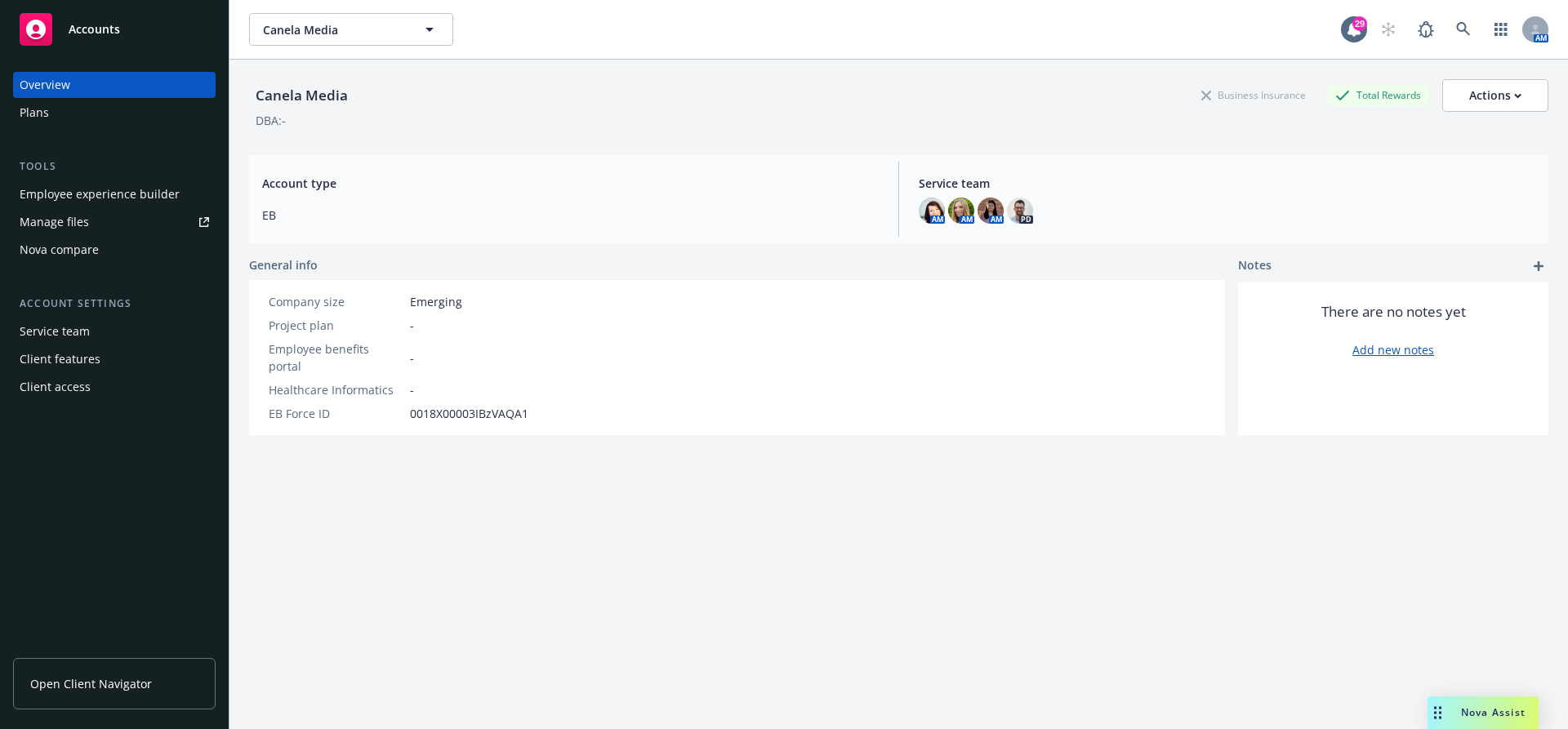
click at [62, 400] on div "Overview Plans Tools Employee experience builder Manage files Nova compare Acco…" at bounding box center [114, 390] width 228 height 677
click at [55, 376] on div "Client access" at bounding box center [55, 387] width 71 height 26
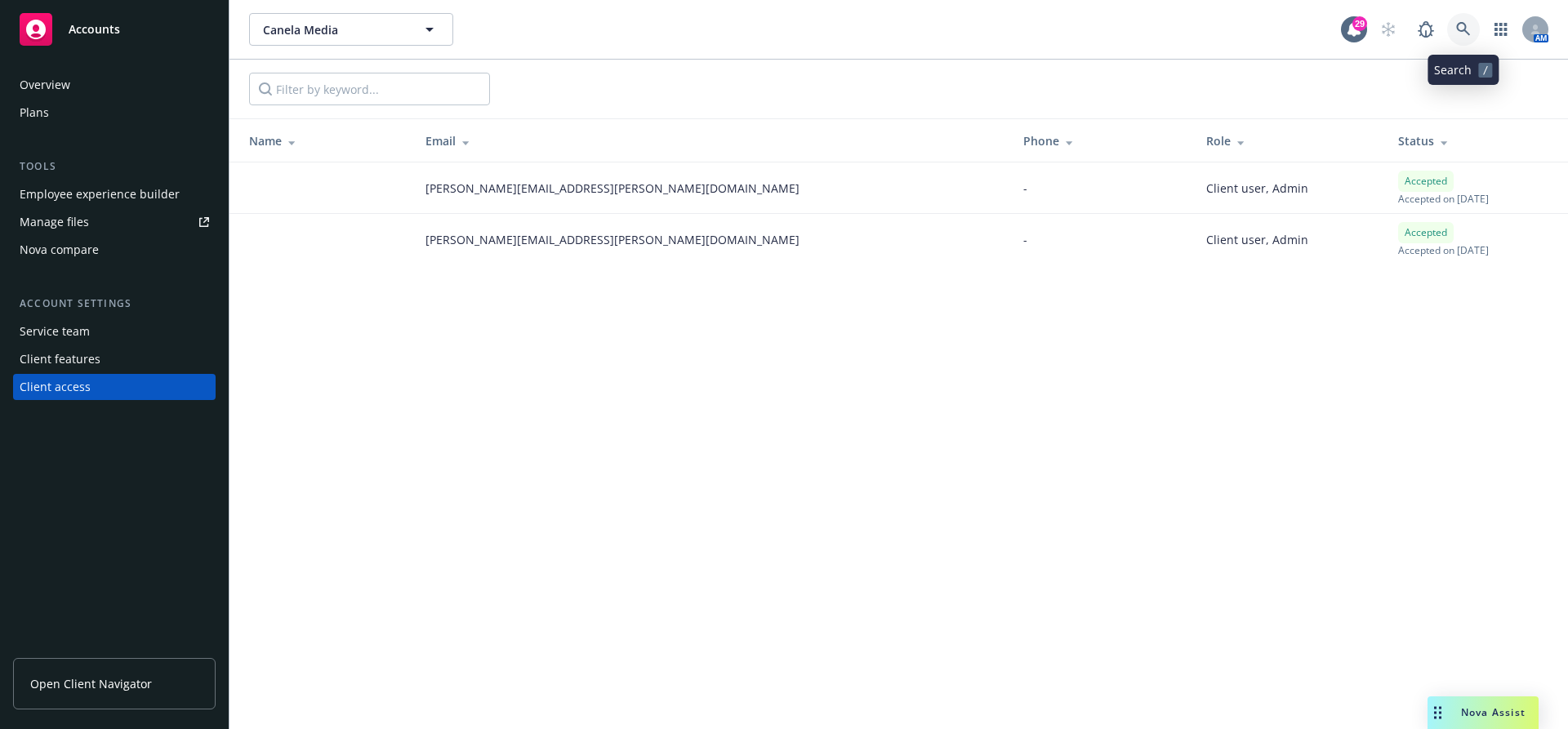
click at [1466, 25] on icon at bounding box center [1463, 29] width 14 height 14
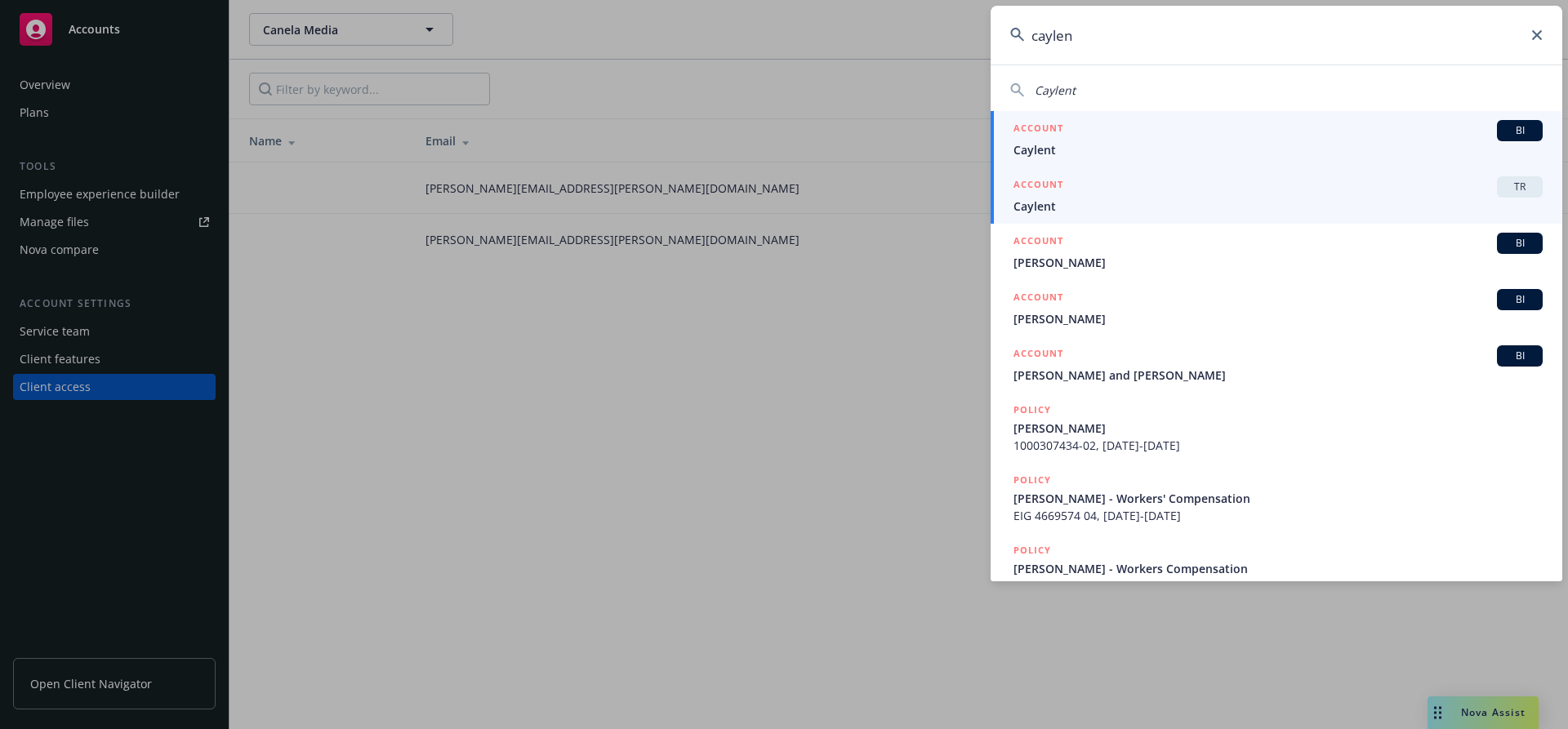
type input "caylen"
click at [1200, 186] on div "ACCOUNT TR" at bounding box center [1278, 186] width 529 height 21
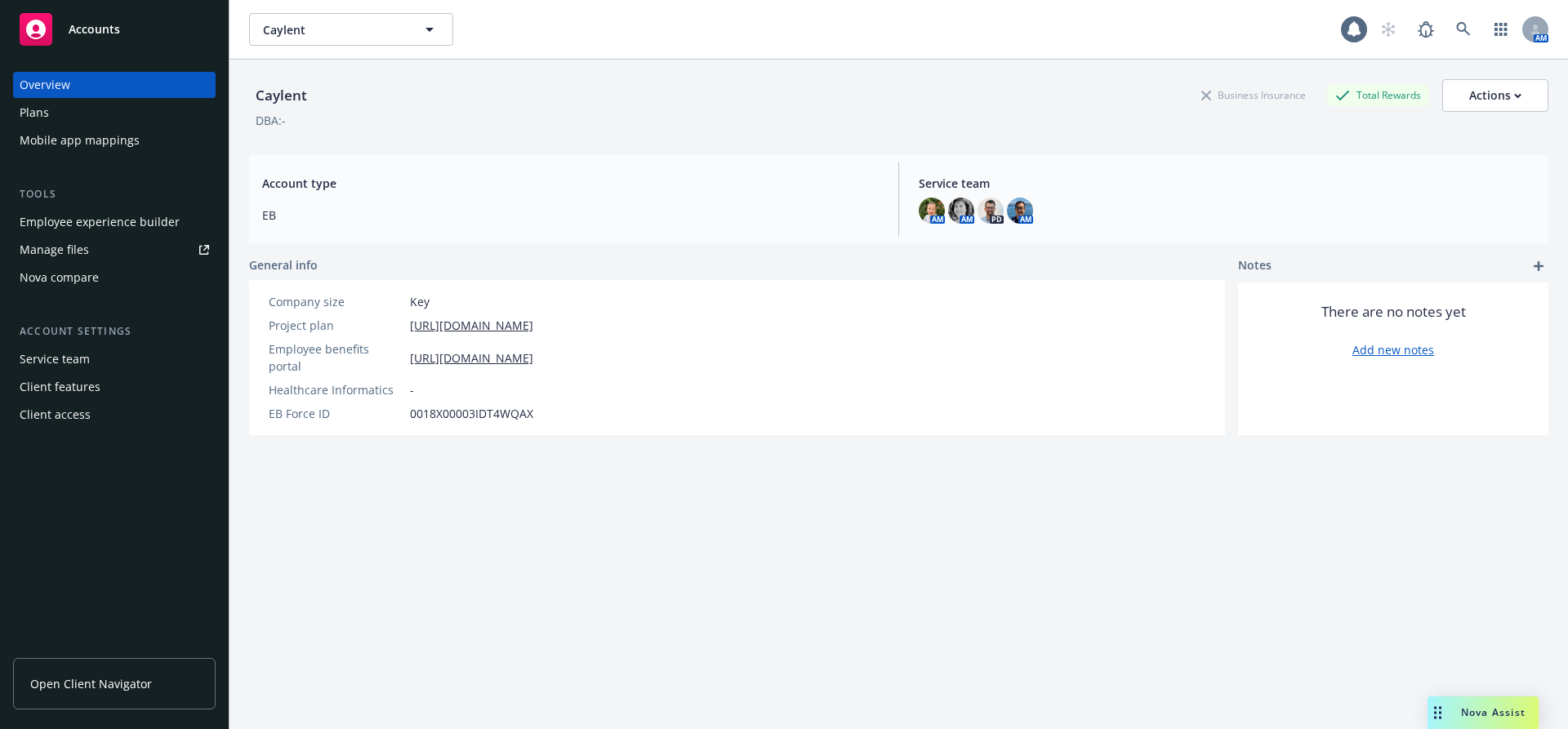
click at [70, 409] on div "Client access" at bounding box center [55, 415] width 71 height 26
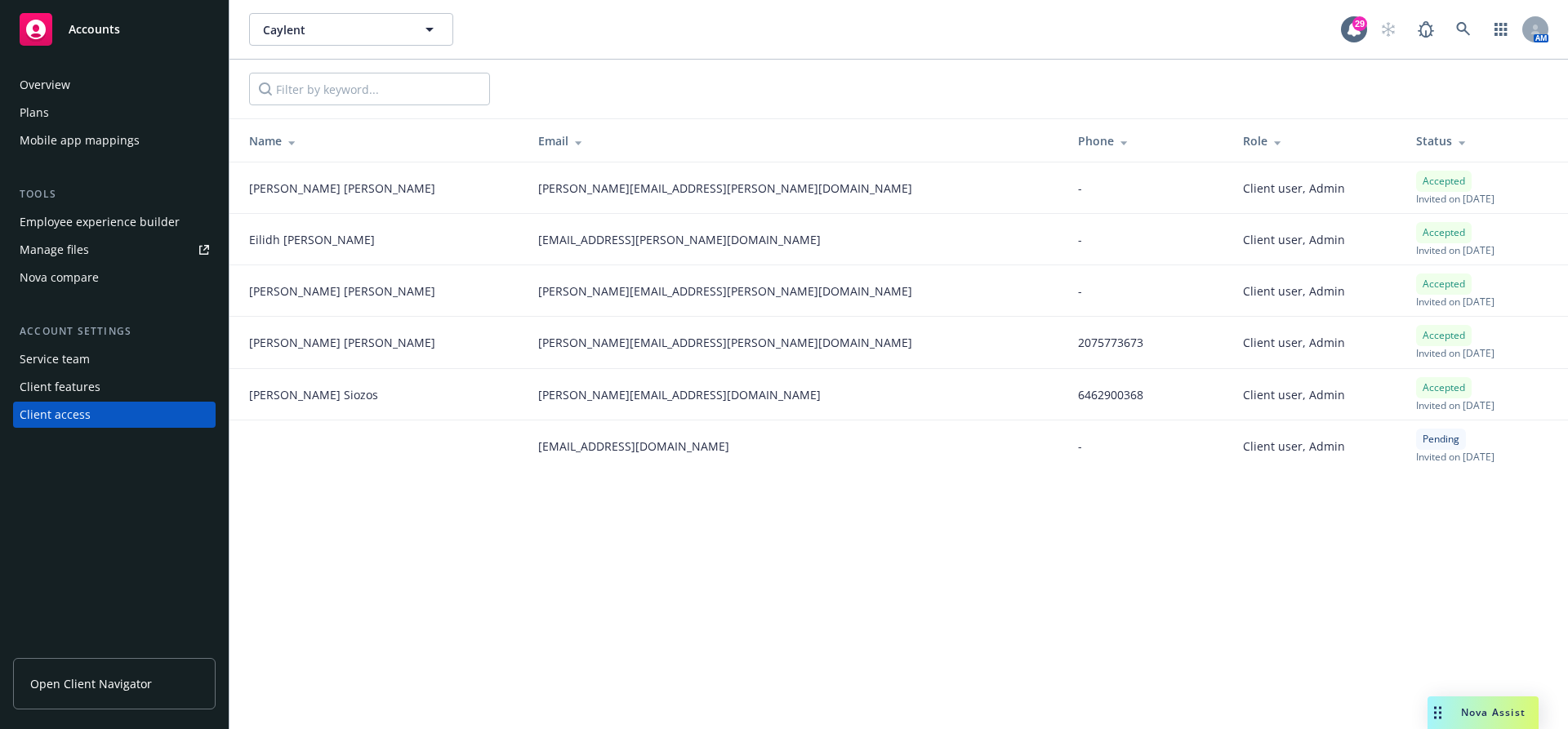
drag, startPoint x: 313, startPoint y: 177, endPoint x: 259, endPoint y: 175, distance: 54.0
click at [259, 175] on td "[PERSON_NAME]" at bounding box center [377, 188] width 296 height 51
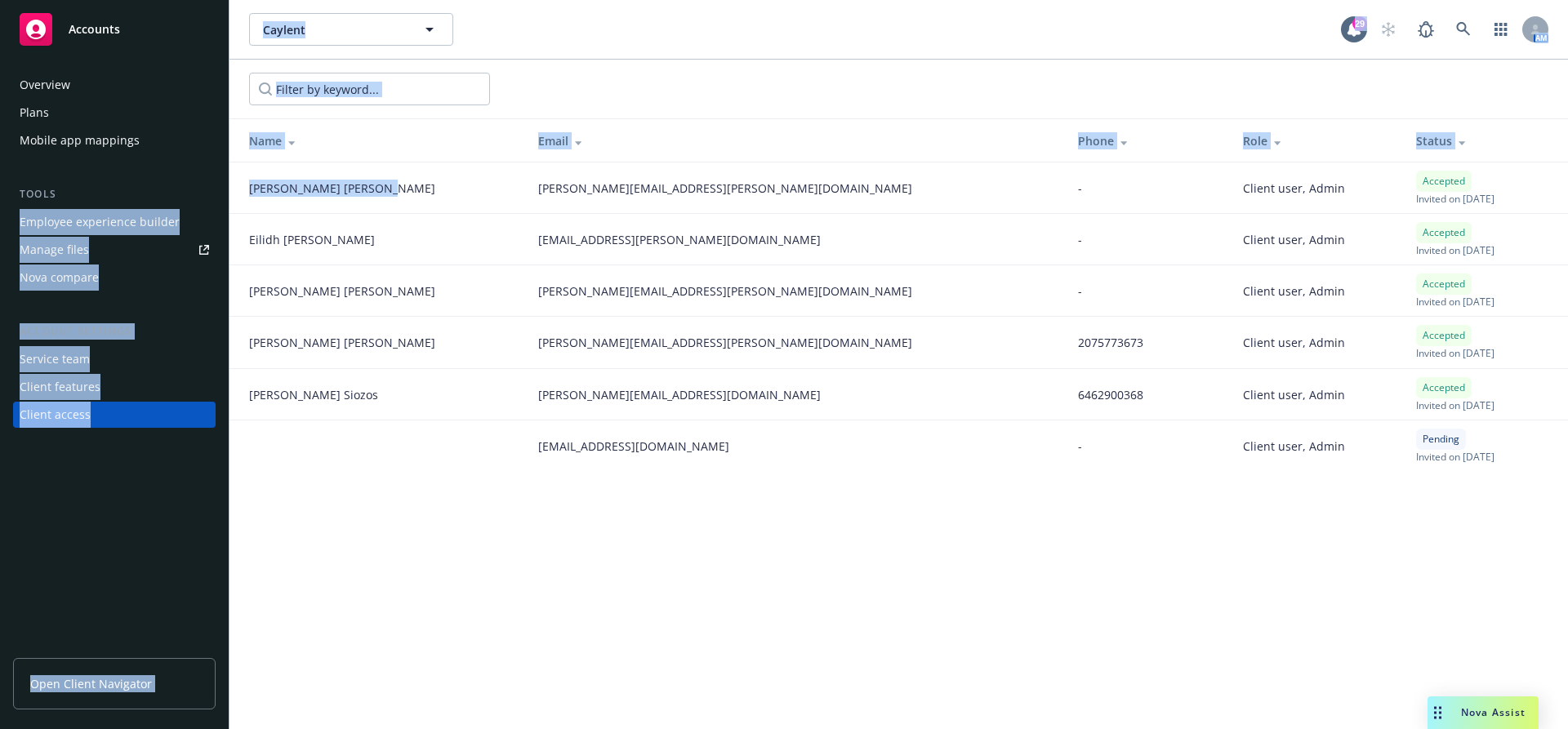
drag, startPoint x: 330, startPoint y: 195, endPoint x: 227, endPoint y: 195, distance: 103.0
click at [227, 195] on div "Accounts Overview Plans Mobile app mappings Tools Employee experience builder M…" at bounding box center [784, 364] width 1568 height 729
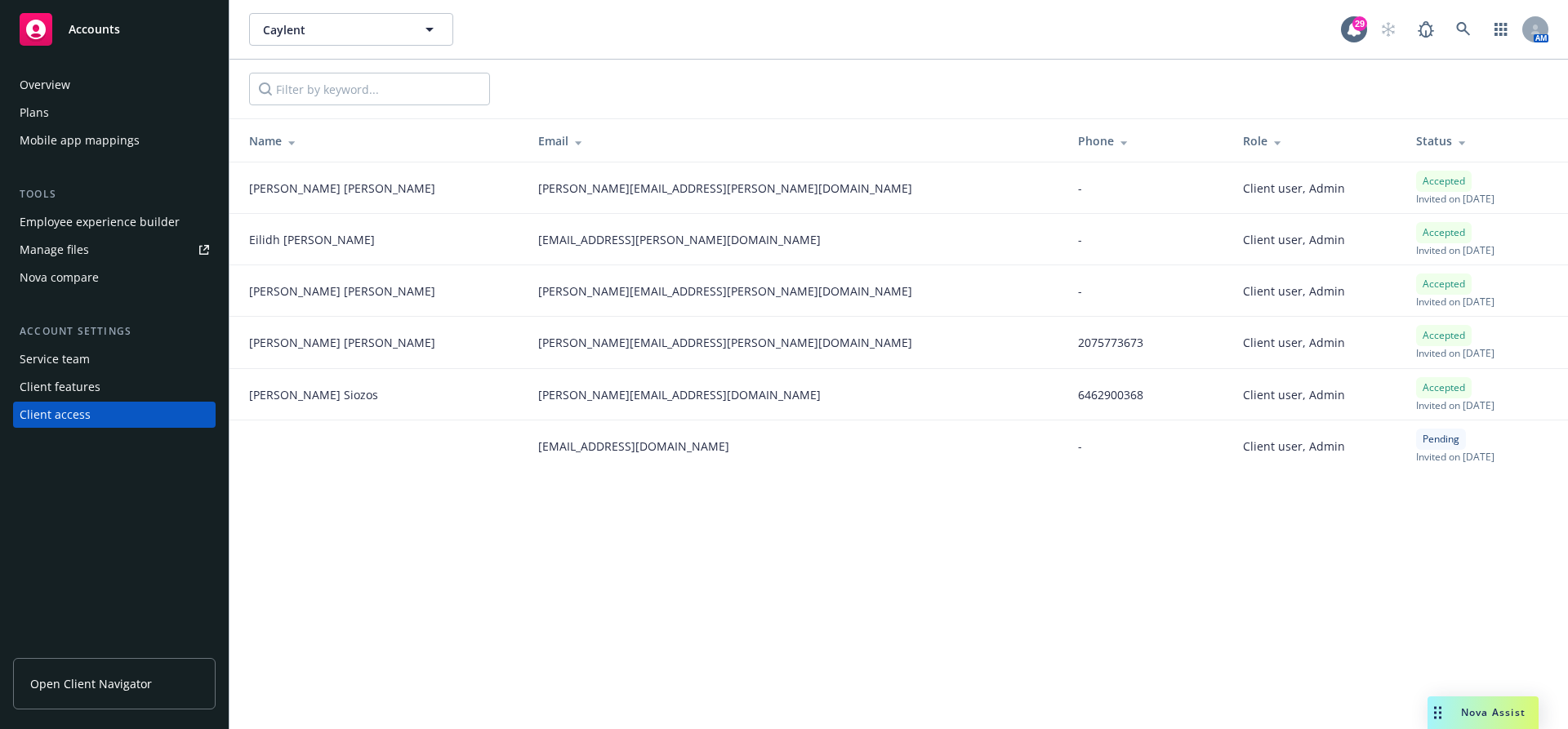
click at [364, 169] on td "[PERSON_NAME]" at bounding box center [377, 188] width 296 height 51
click at [330, 189] on div "[PERSON_NAME]" at bounding box center [380, 188] width 263 height 17
drag, startPoint x: 346, startPoint y: 189, endPoint x: 244, endPoint y: 180, distance: 102.4
click at [244, 190] on td "[PERSON_NAME]" at bounding box center [377, 188] width 296 height 51
drag, startPoint x: 311, startPoint y: 241, endPoint x: 245, endPoint y: 228, distance: 67.3
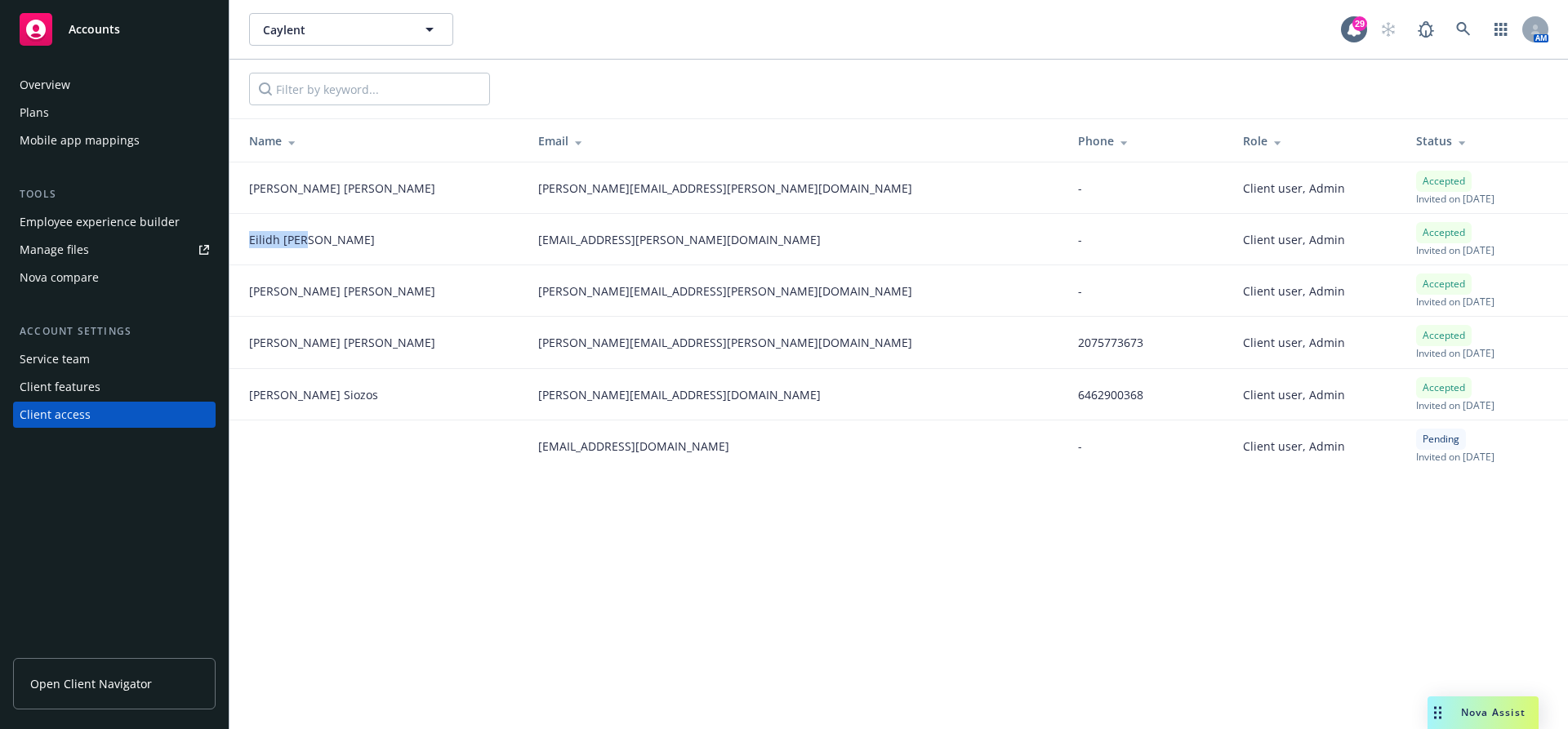
click at [240, 245] on td "[PERSON_NAME]" at bounding box center [377, 239] width 296 height 51
drag, startPoint x: 335, startPoint y: 294, endPoint x: 237, endPoint y: 293, distance: 98.0
click at [237, 293] on td "[PERSON_NAME]" at bounding box center [377, 291] width 296 height 51
drag, startPoint x: 322, startPoint y: 339, endPoint x: 238, endPoint y: 339, distance: 84.0
click at [238, 339] on td "[PERSON_NAME]" at bounding box center [377, 342] width 296 height 51
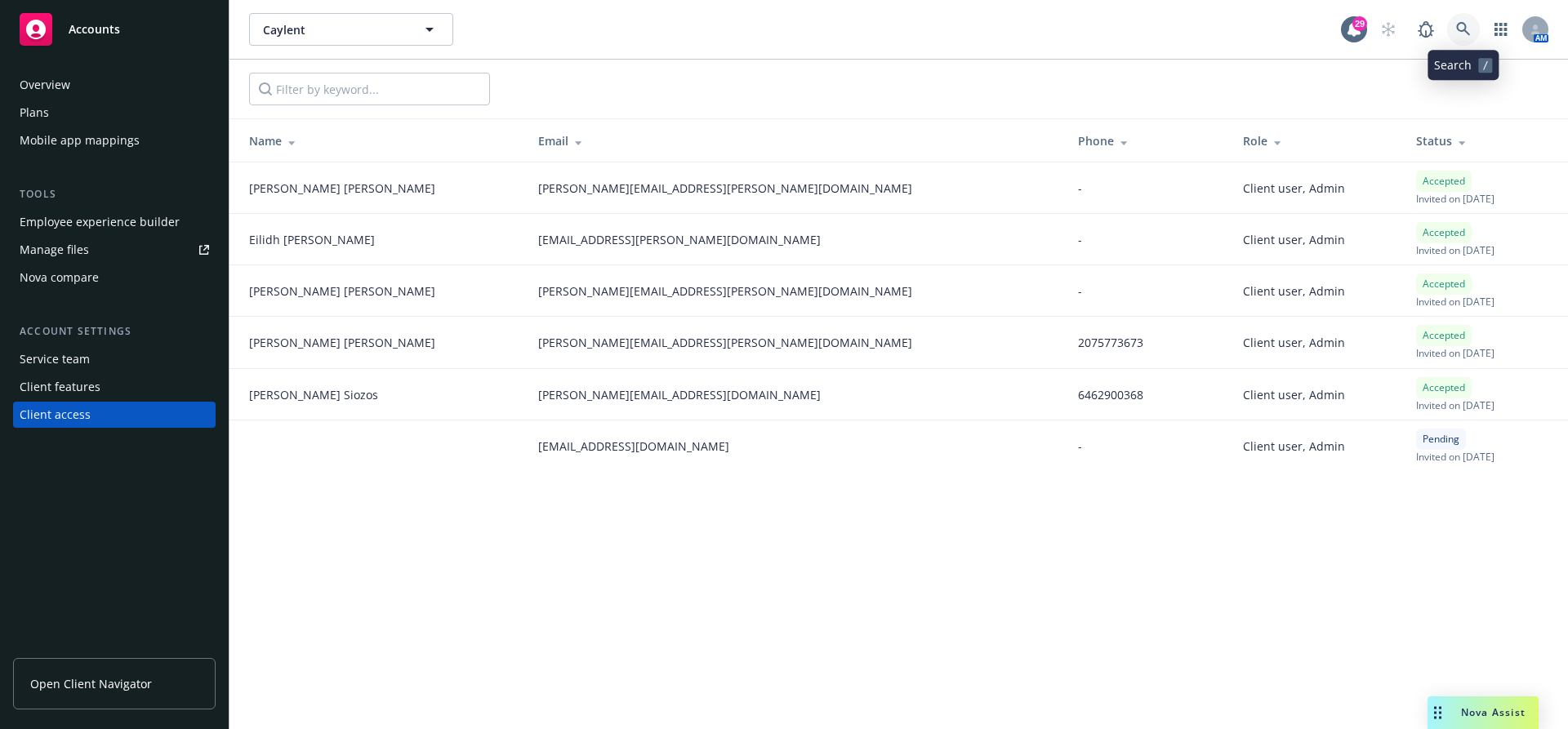
click at [1469, 19] on link at bounding box center [1463, 29] width 33 height 33
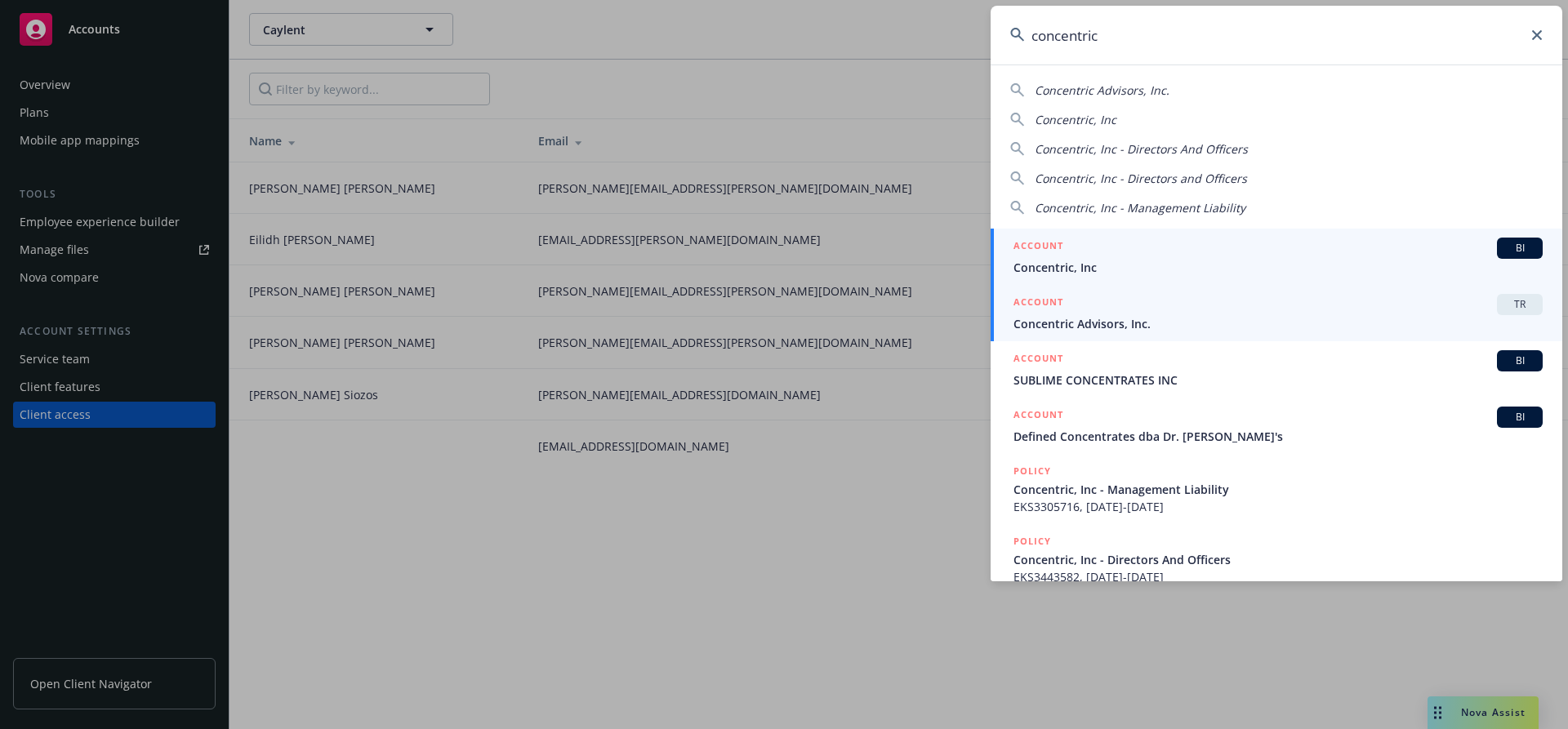
type input "concentric"
click at [1114, 310] on div "ACCOUNT TR" at bounding box center [1278, 304] width 529 height 21
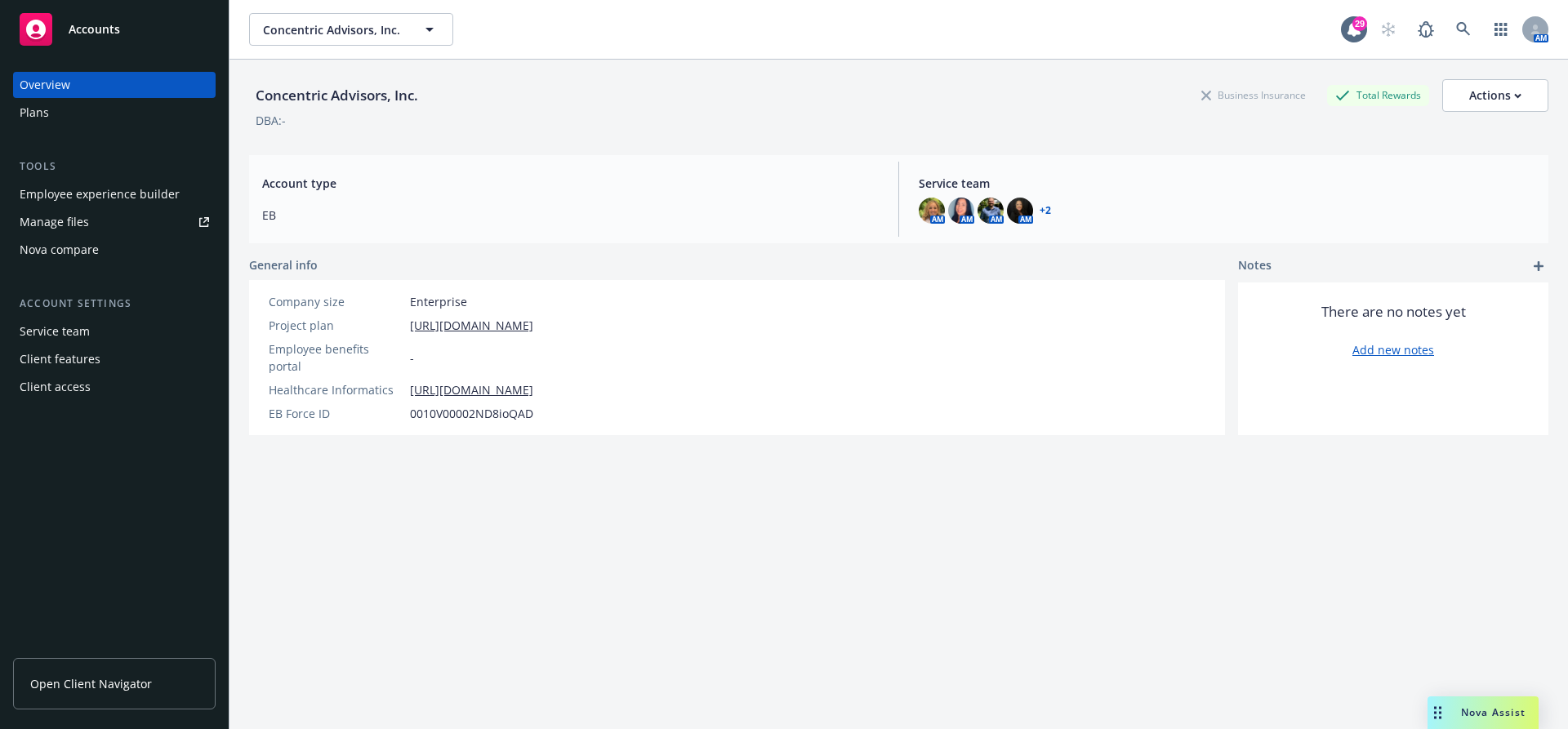
click at [89, 380] on div "Client access" at bounding box center [114, 387] width 190 height 26
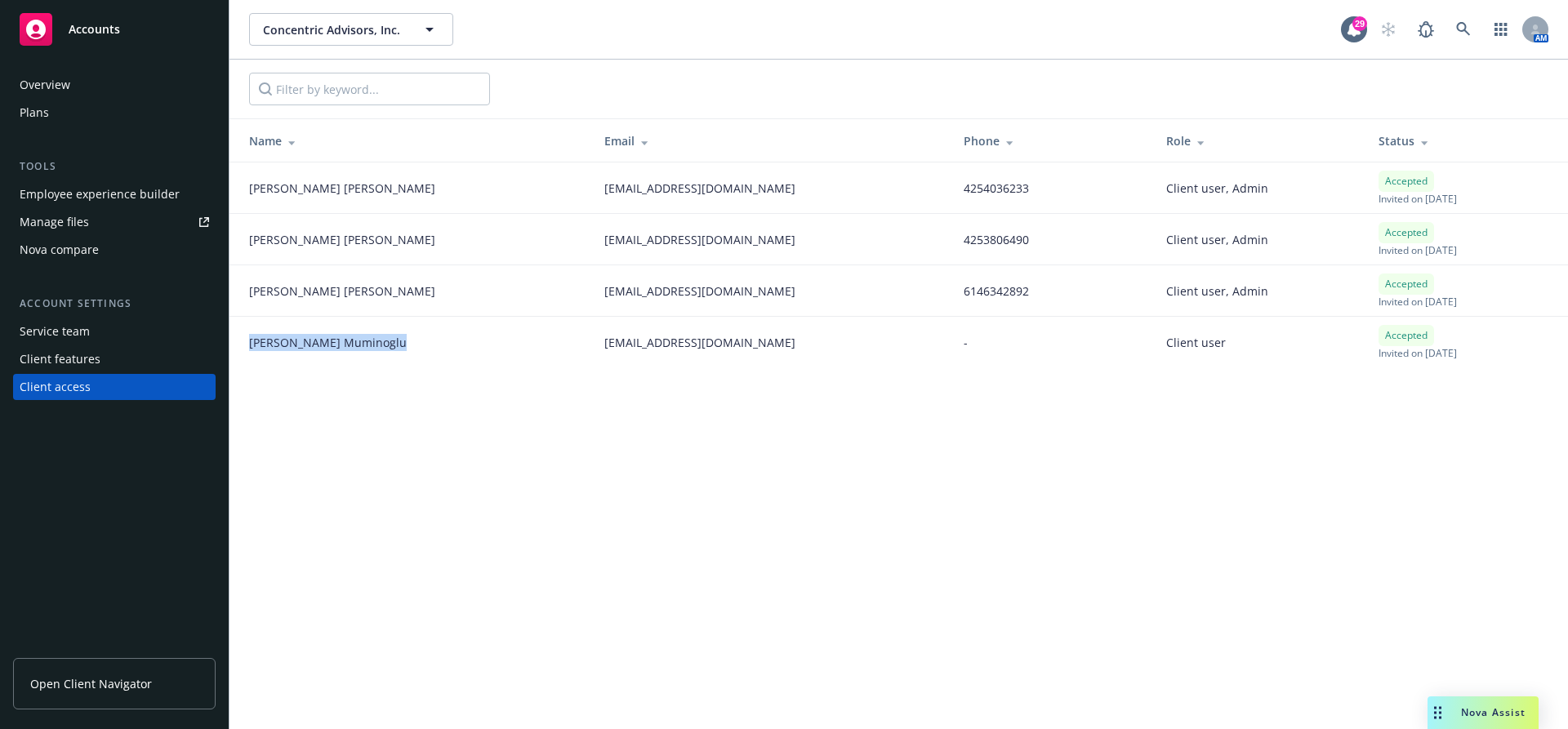
drag, startPoint x: 353, startPoint y: 338, endPoint x: 239, endPoint y: 338, distance: 114.0
click at [239, 338] on td "[PERSON_NAME]" at bounding box center [410, 342] width 362 height 51
drag, startPoint x: 349, startPoint y: 285, endPoint x: 248, endPoint y: 282, distance: 101.0
click at [249, 282] on div "[PERSON_NAME]" at bounding box center [413, 291] width 329 height 17
drag, startPoint x: 351, startPoint y: 342, endPoint x: 235, endPoint y: 344, distance: 116.0
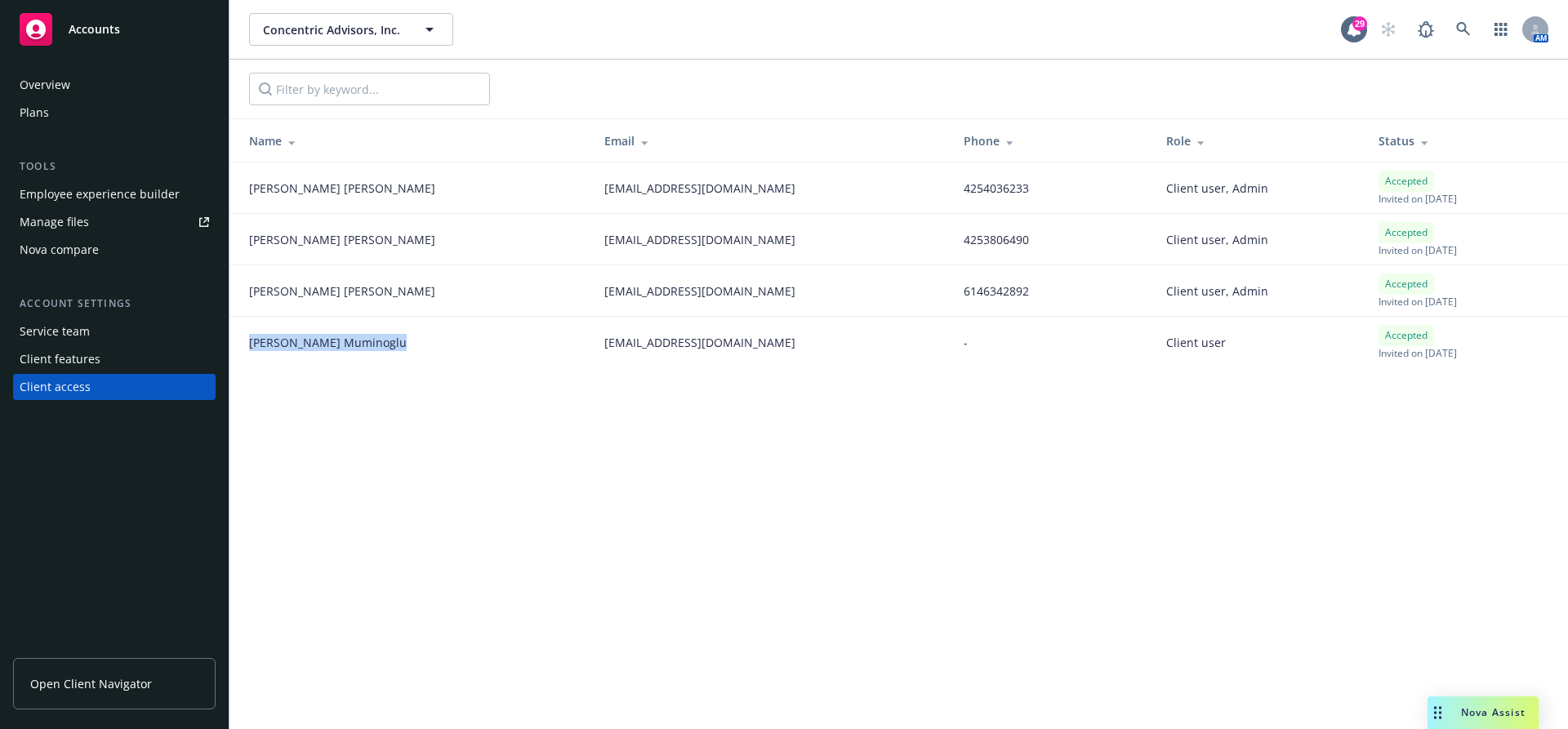
click at [235, 344] on td "[PERSON_NAME]" at bounding box center [410, 342] width 362 height 51
click at [1456, 31] on icon at bounding box center [1463, 29] width 14 height 14
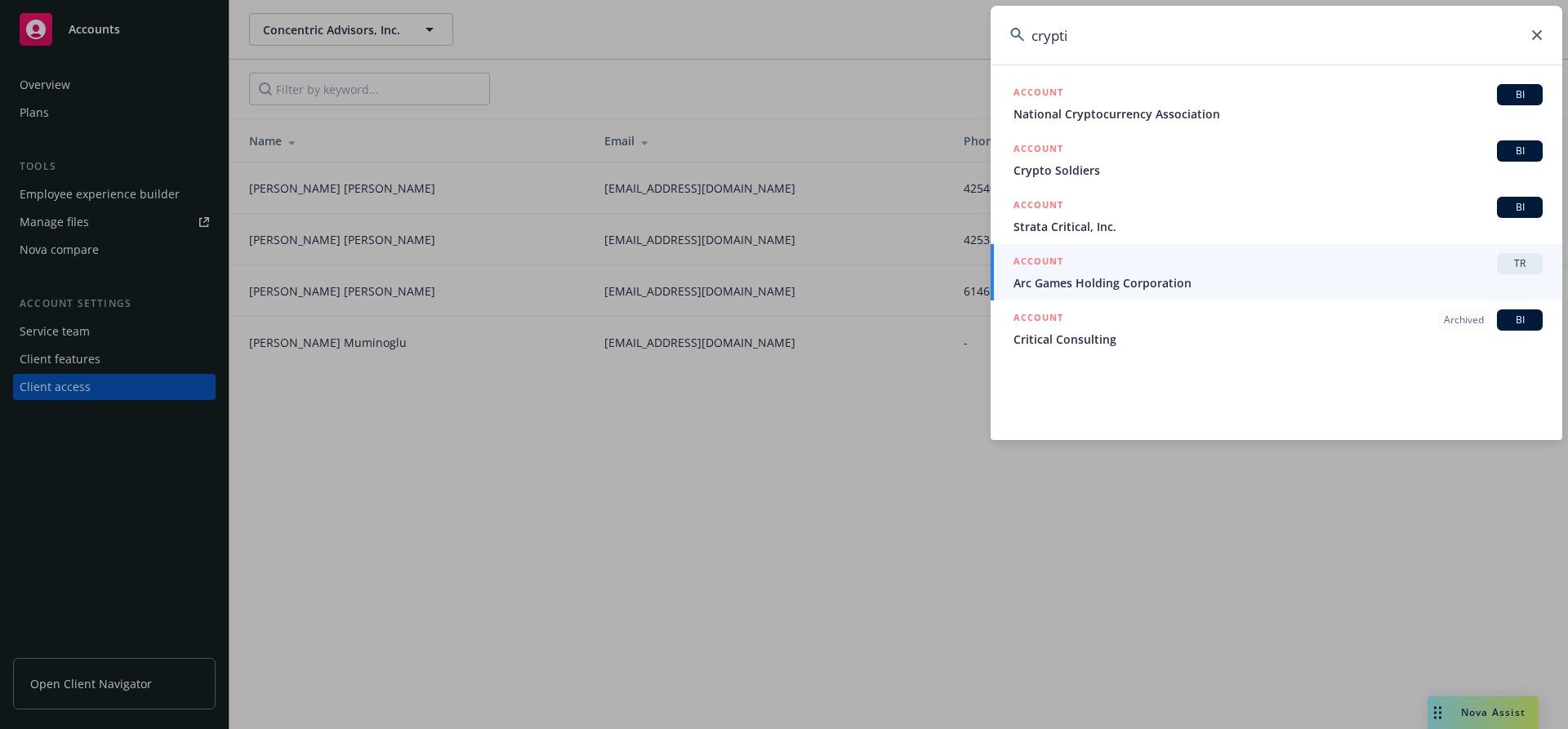
type input "crypt"
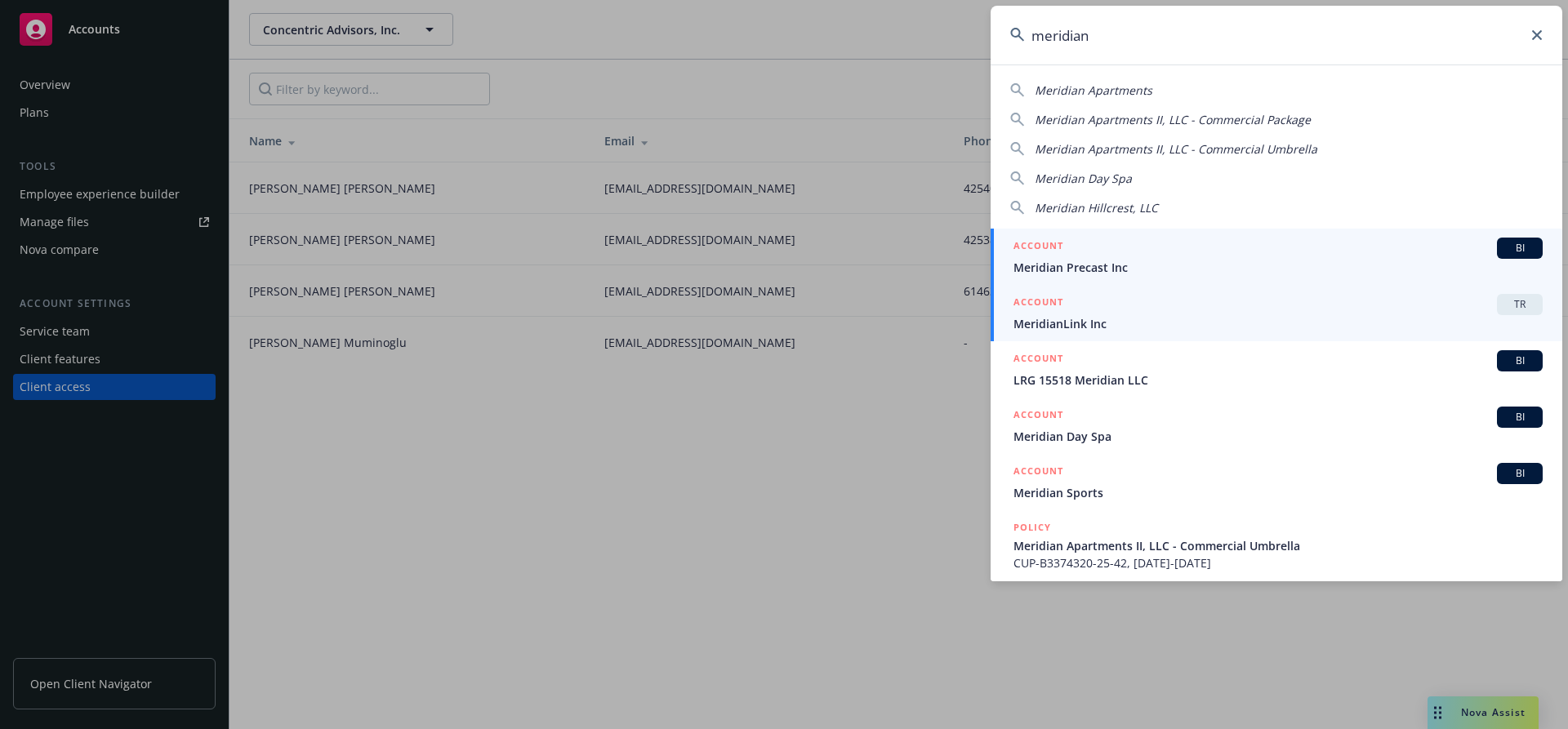
type input "meridian"
click at [1057, 324] on span "MeridianLink Inc" at bounding box center [1278, 324] width 529 height 17
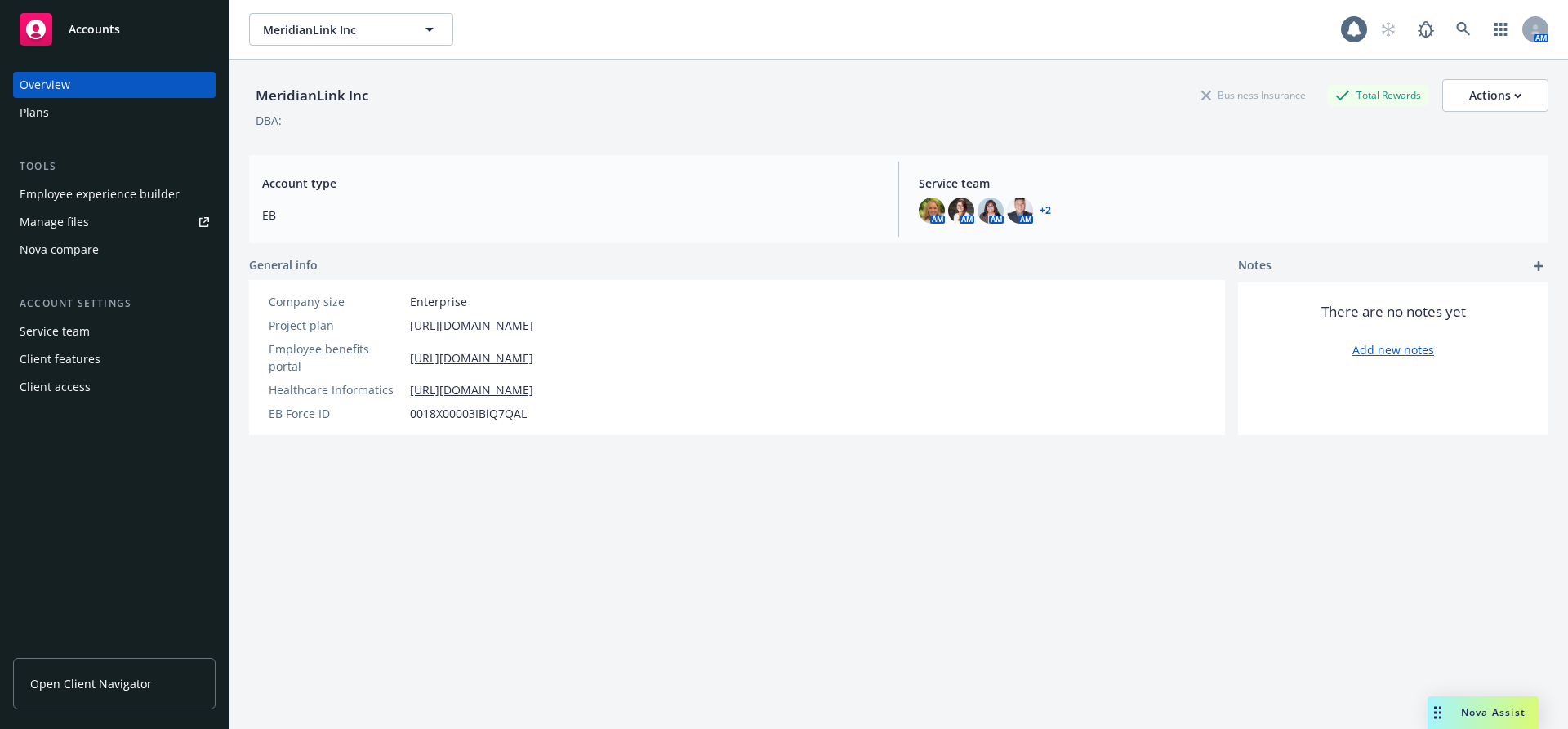
click at [53, 383] on div "Client access" at bounding box center [55, 387] width 71 height 26
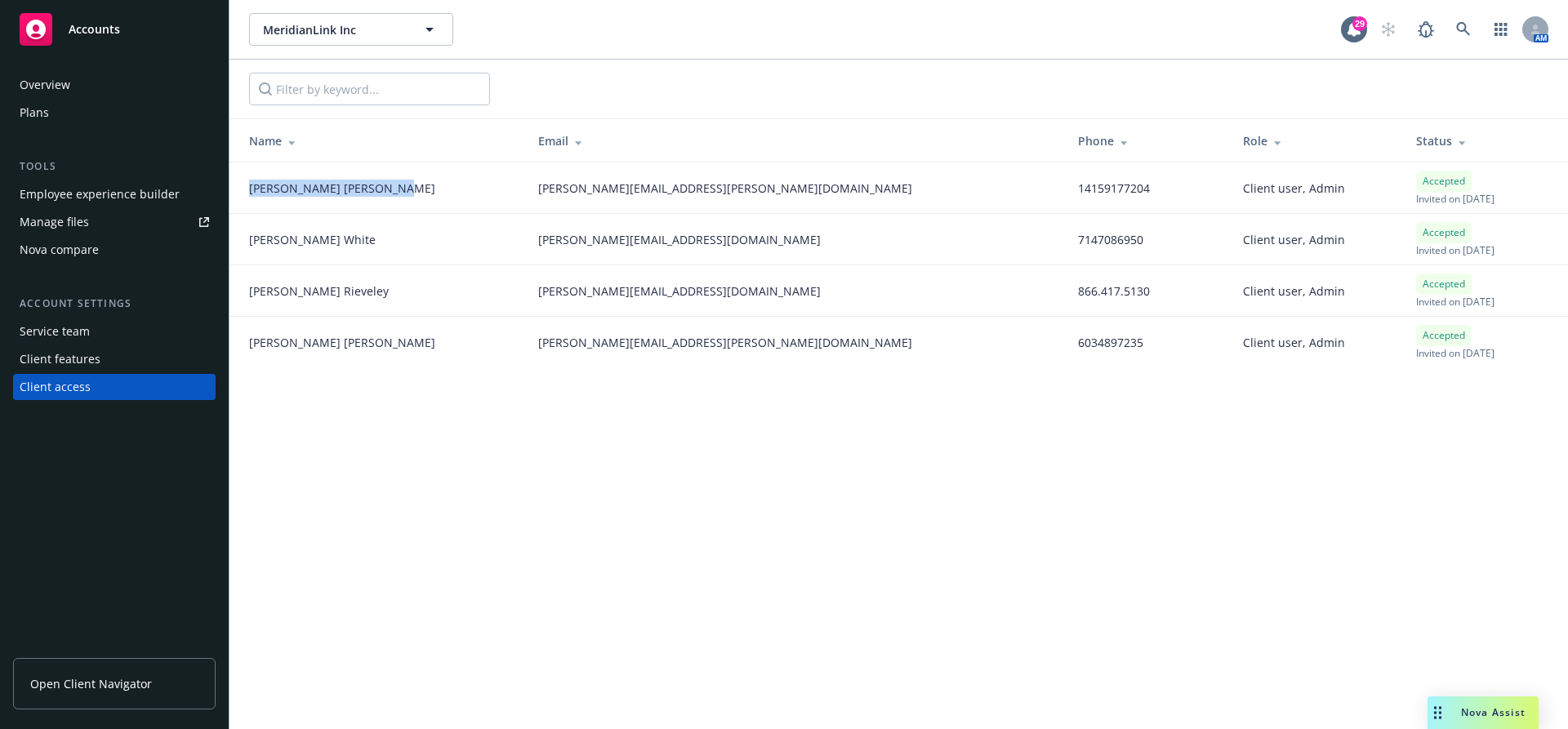
drag, startPoint x: 351, startPoint y: 189, endPoint x: 239, endPoint y: 192, distance: 112.0
click at [239, 192] on td "[PERSON_NAME]" at bounding box center [377, 188] width 296 height 51
drag, startPoint x: 331, startPoint y: 335, endPoint x: 246, endPoint y: 335, distance: 85.0
click at [246, 335] on td "[PERSON_NAME]" at bounding box center [377, 342] width 296 height 51
click at [1461, 28] on icon at bounding box center [1463, 29] width 14 height 14
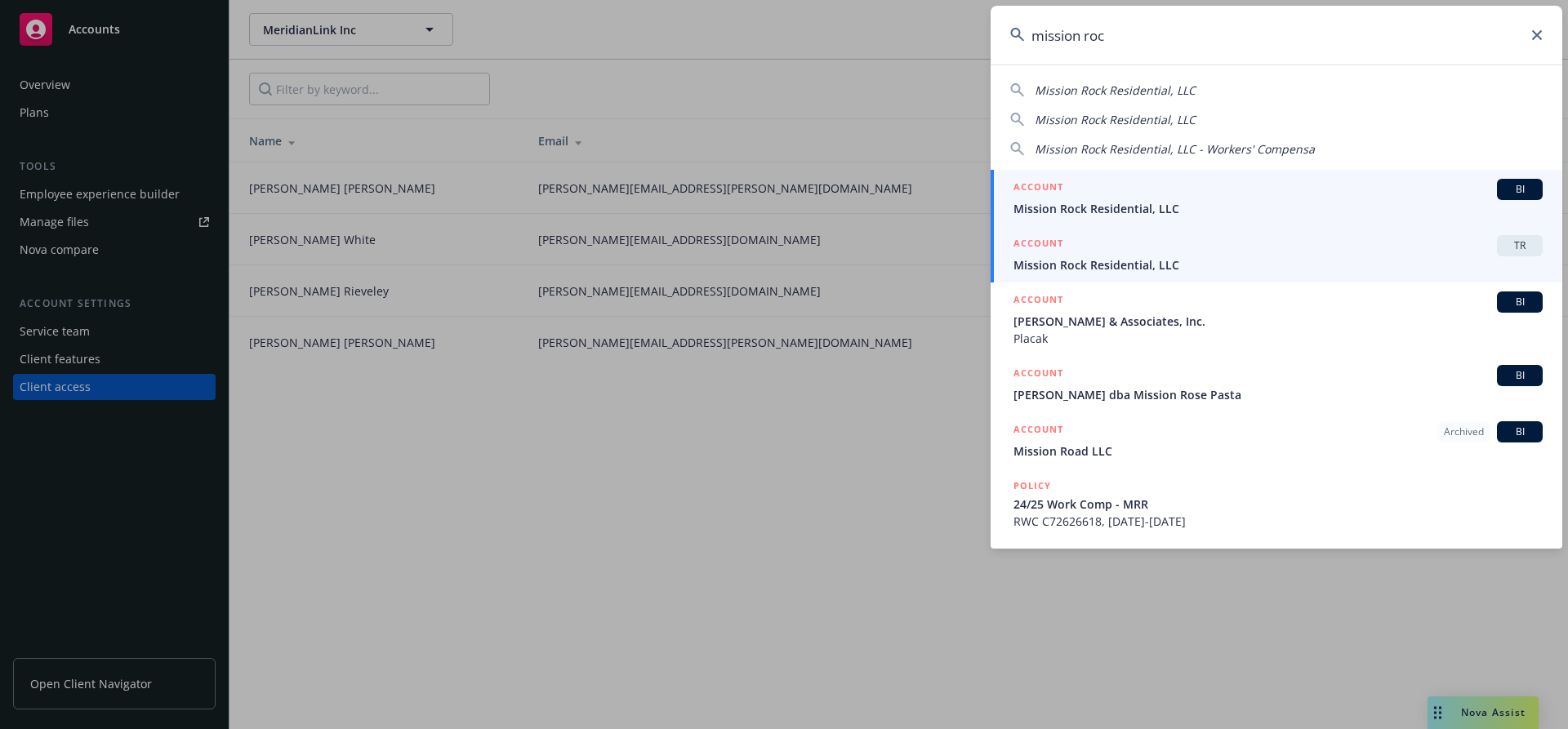
type input "mission roc"
click at [1271, 276] on link "ACCOUNT TR Mission Rock Residential, LLC" at bounding box center [1276, 254] width 572 height 56
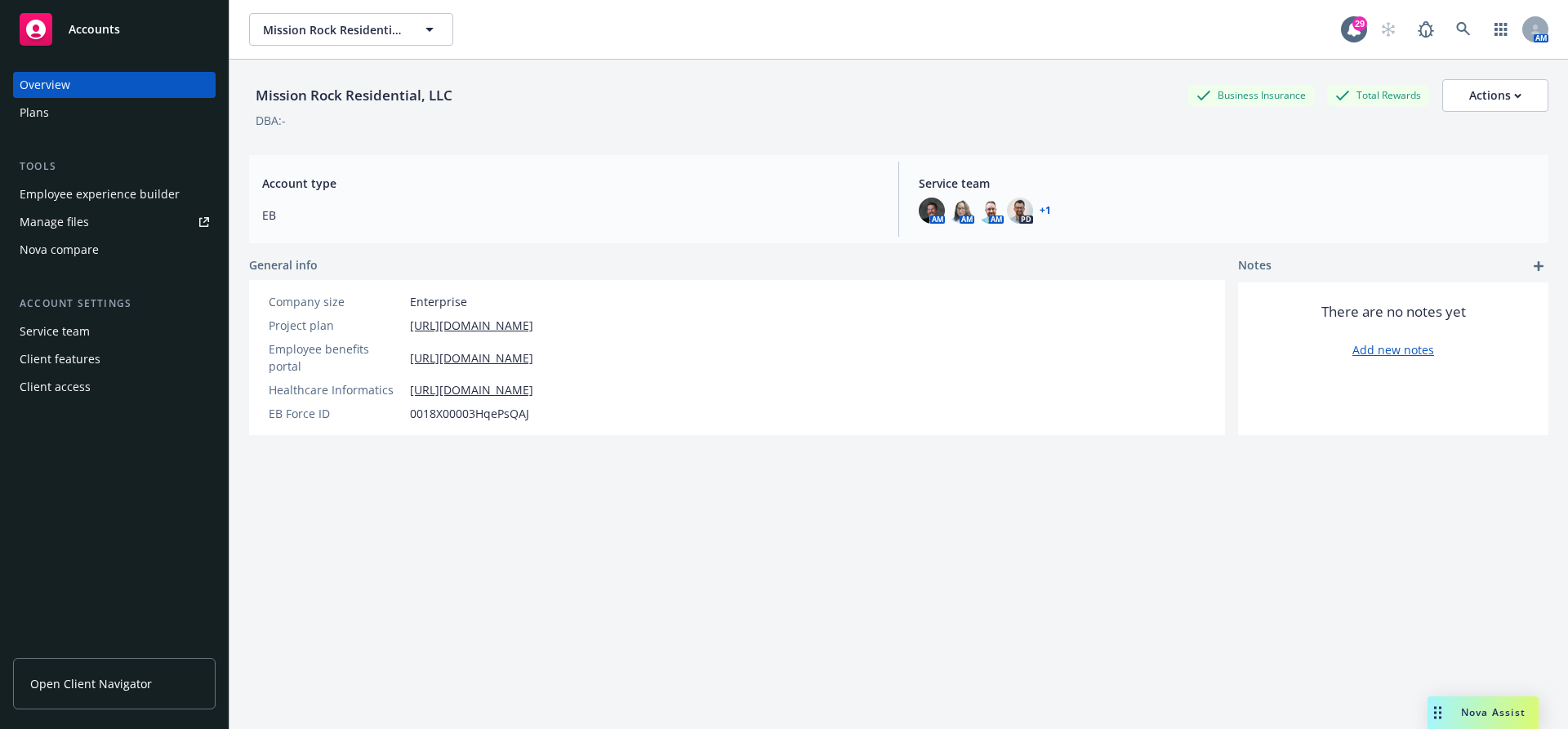
click at [84, 383] on div "Client access" at bounding box center [55, 387] width 71 height 26
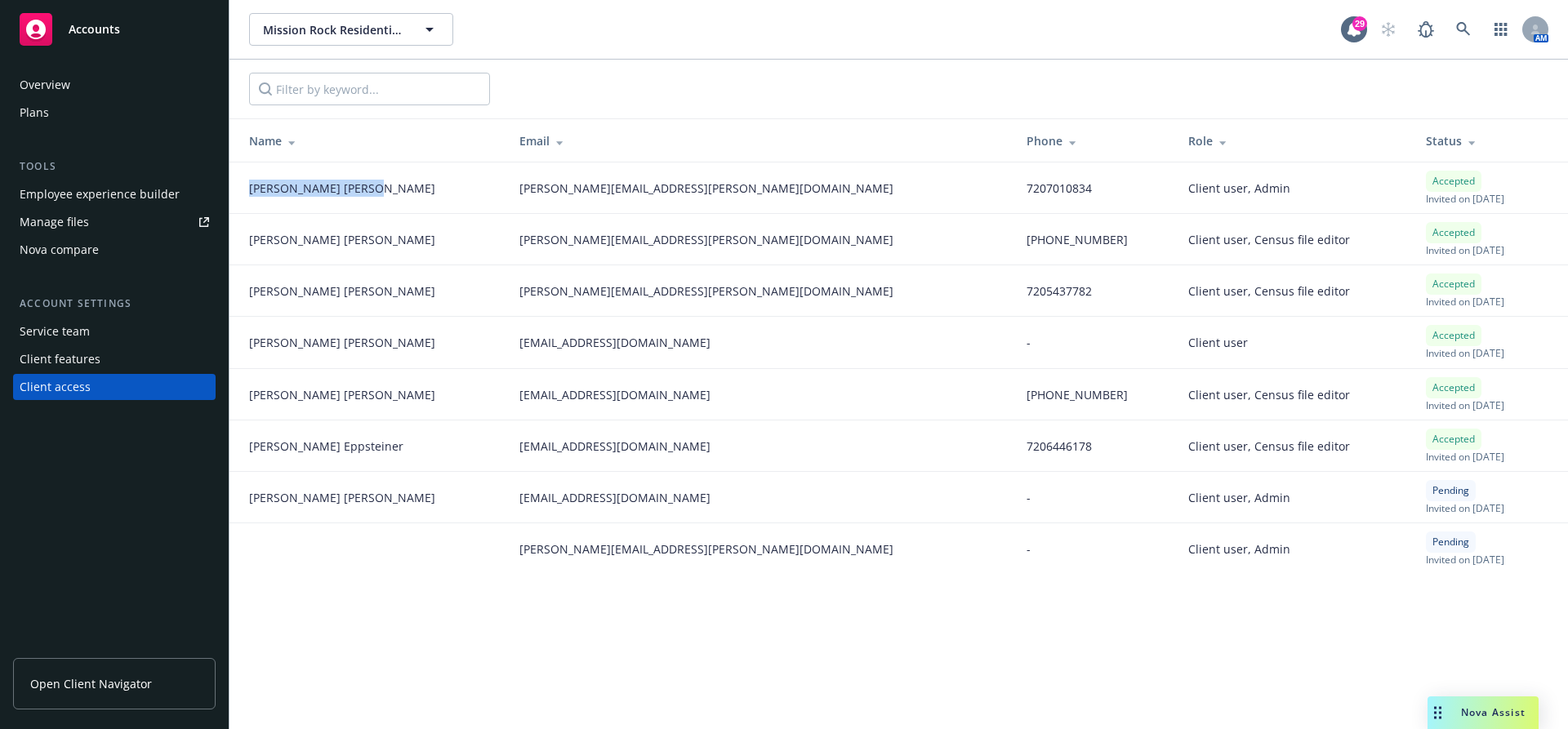
drag, startPoint x: 314, startPoint y: 181, endPoint x: 244, endPoint y: 181, distance: 70.0
click at [244, 181] on td "[PERSON_NAME]" at bounding box center [368, 188] width 277 height 51
drag, startPoint x: 372, startPoint y: 181, endPoint x: 236, endPoint y: 181, distance: 136.0
click at [236, 181] on td "[PERSON_NAME]" at bounding box center [368, 188] width 277 height 51
click at [1463, 39] on link at bounding box center [1463, 29] width 33 height 33
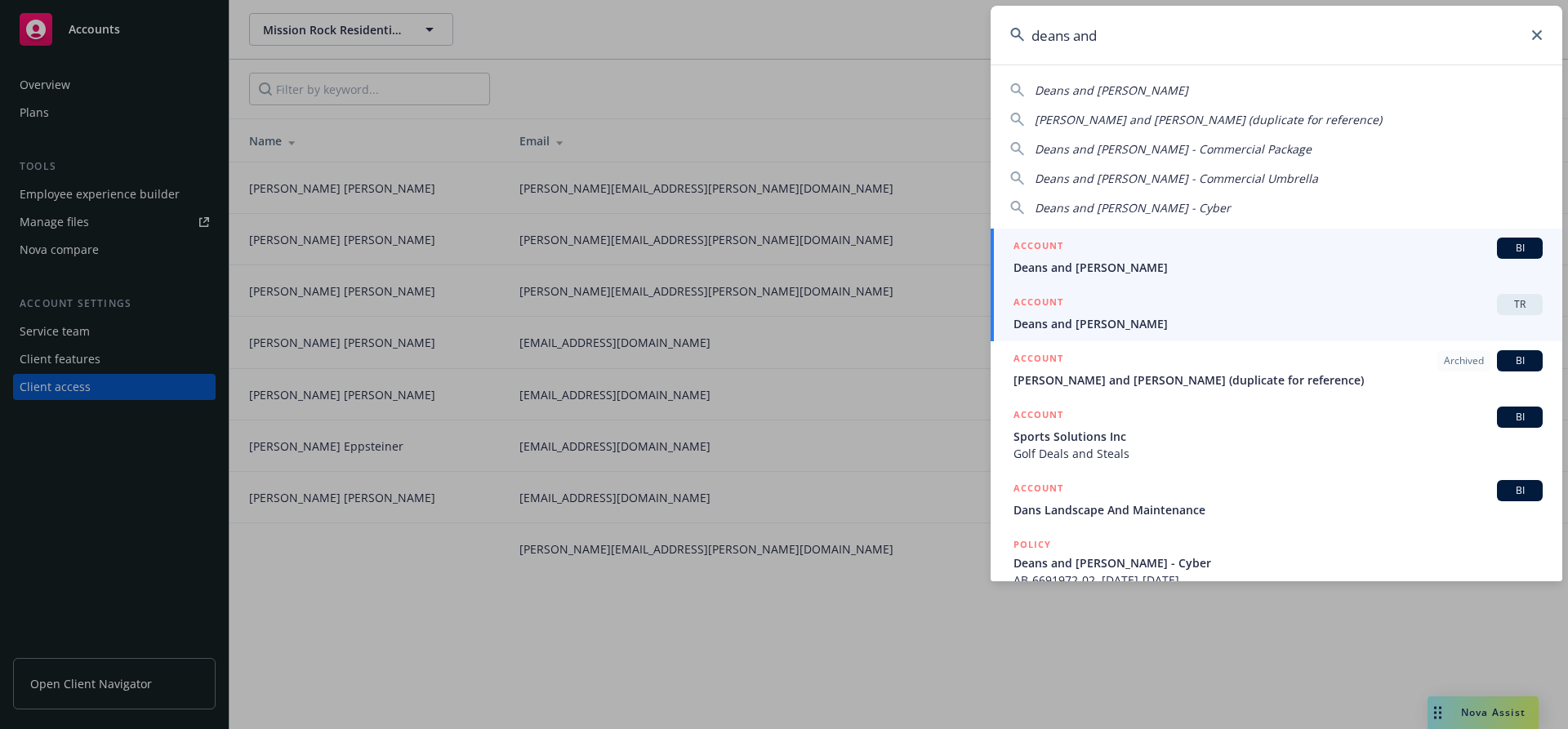
type input "deans and"
click at [1268, 299] on div "ACCOUNT TR" at bounding box center [1278, 304] width 529 height 21
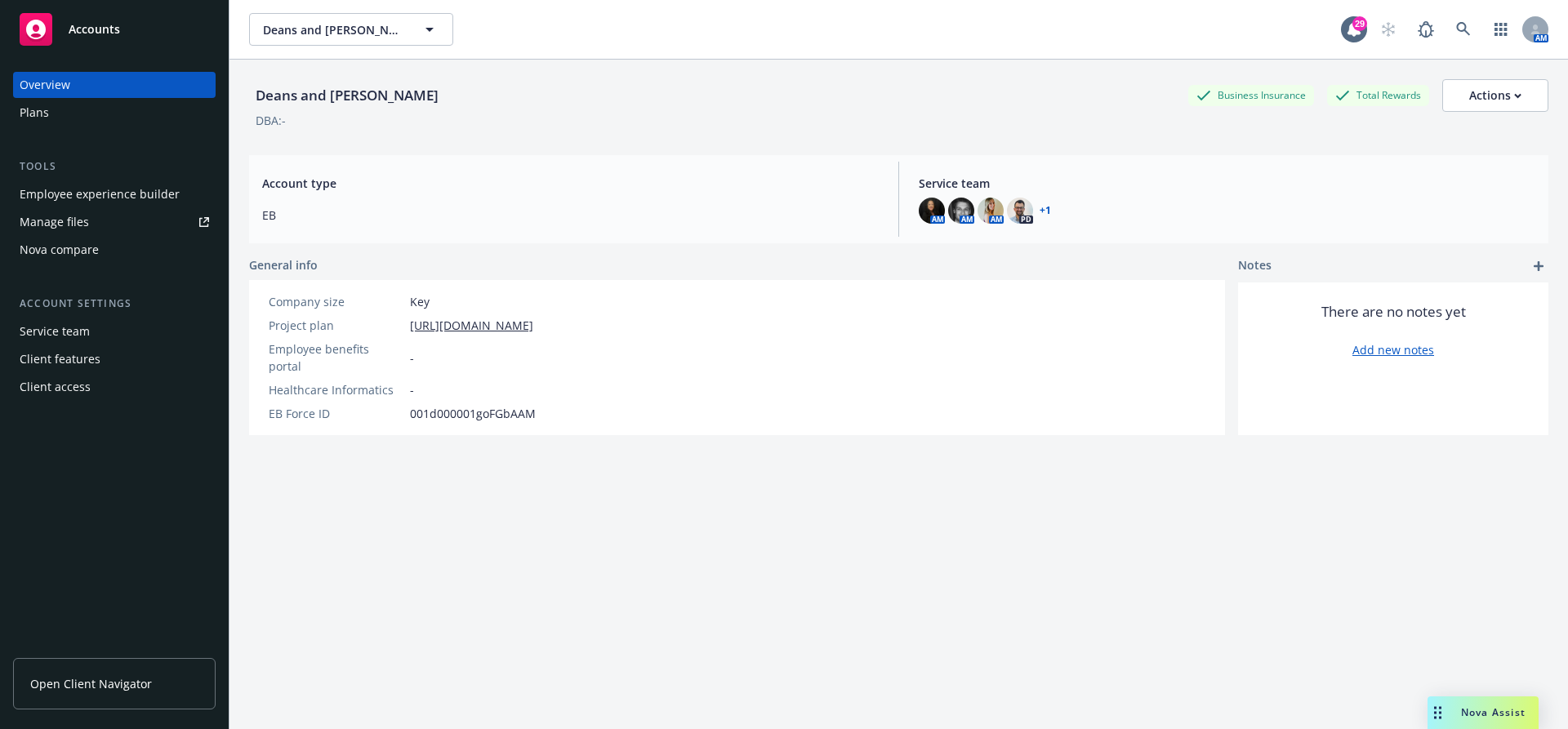
click at [51, 389] on div "Client access" at bounding box center [55, 387] width 71 height 26
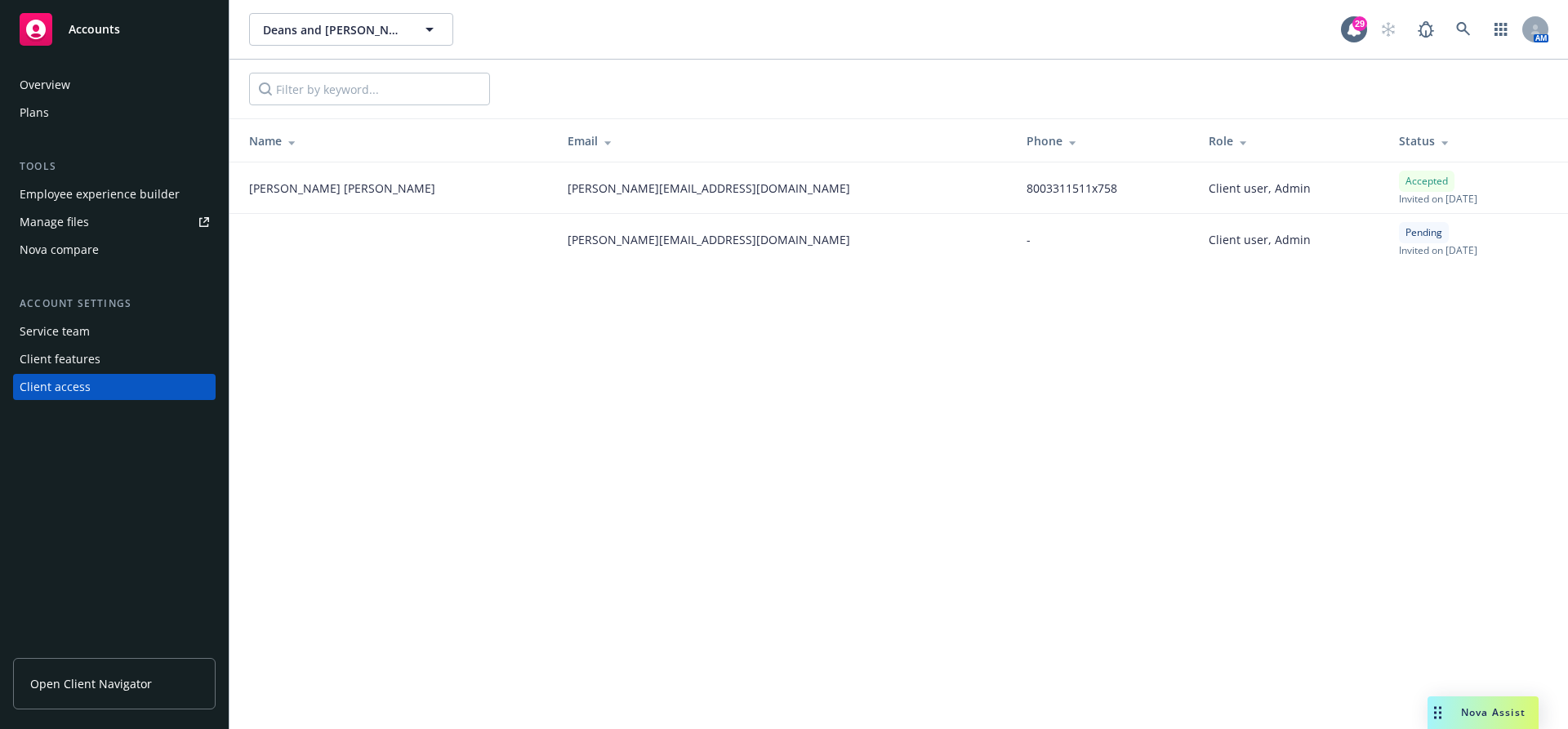
drag, startPoint x: 323, startPoint y: 175, endPoint x: 242, endPoint y: 175, distance: 81.0
click at [242, 175] on td "[PERSON_NAME]" at bounding box center [391, 188] width 325 height 51
click at [338, 187] on div "[PERSON_NAME]" at bounding box center [395, 188] width 293 height 17
drag, startPoint x: 353, startPoint y: 182, endPoint x: 242, endPoint y: 182, distance: 111.0
click at [242, 182] on td "[PERSON_NAME]" at bounding box center [391, 188] width 325 height 51
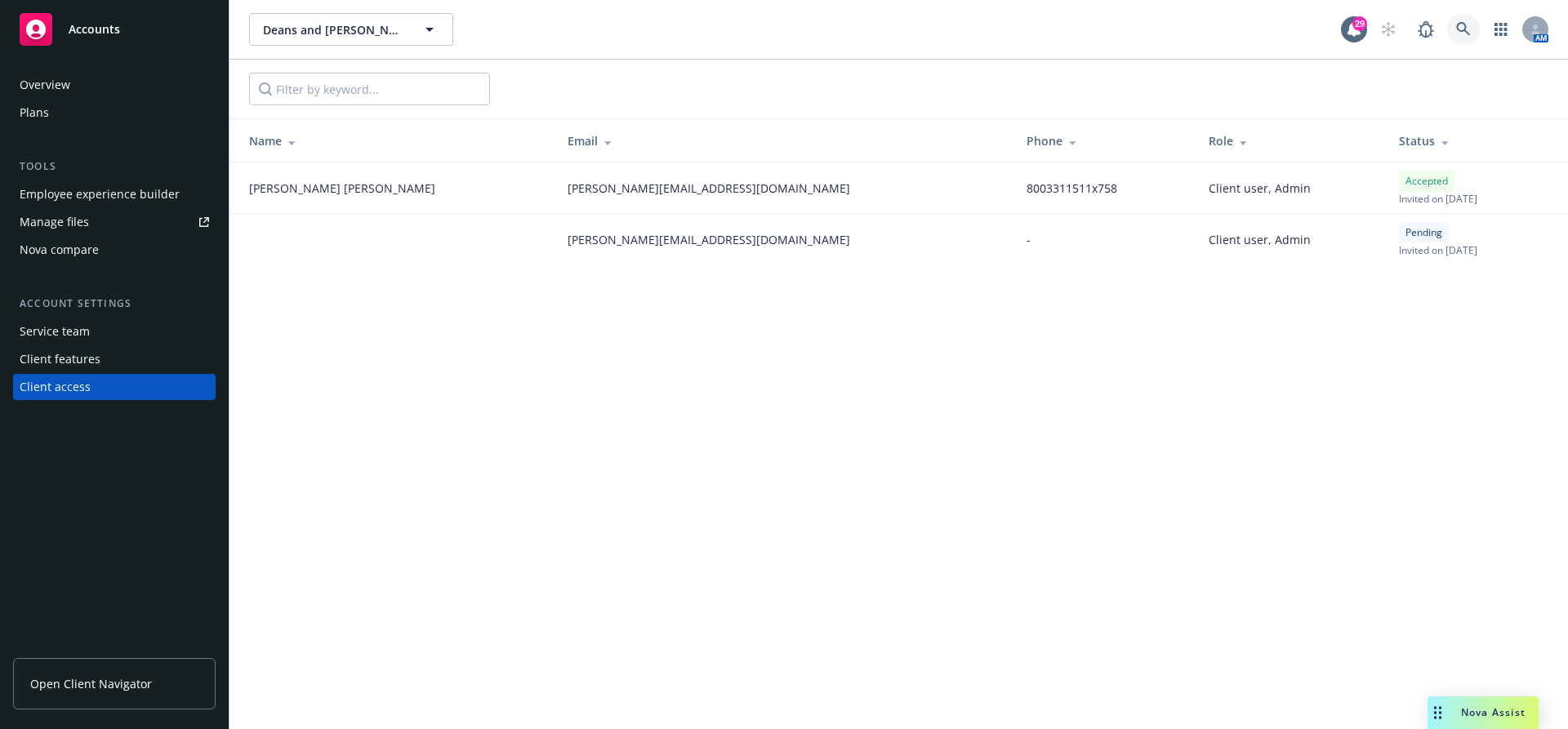
click at [1458, 35] on icon at bounding box center [1463, 29] width 14 height 14
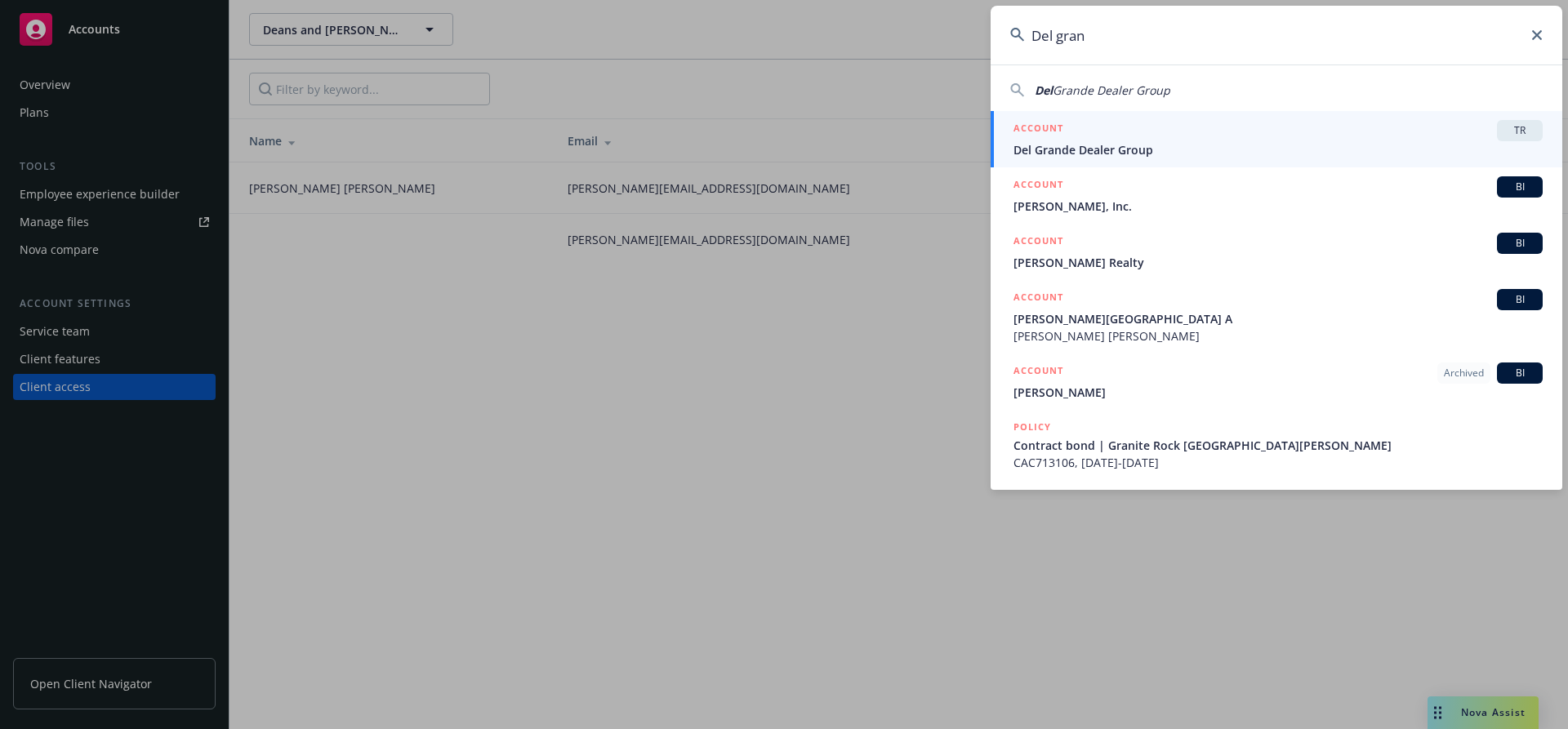
type input "Del gran"
click at [1174, 142] on span "Del Grande Dealer Group" at bounding box center [1278, 150] width 529 height 17
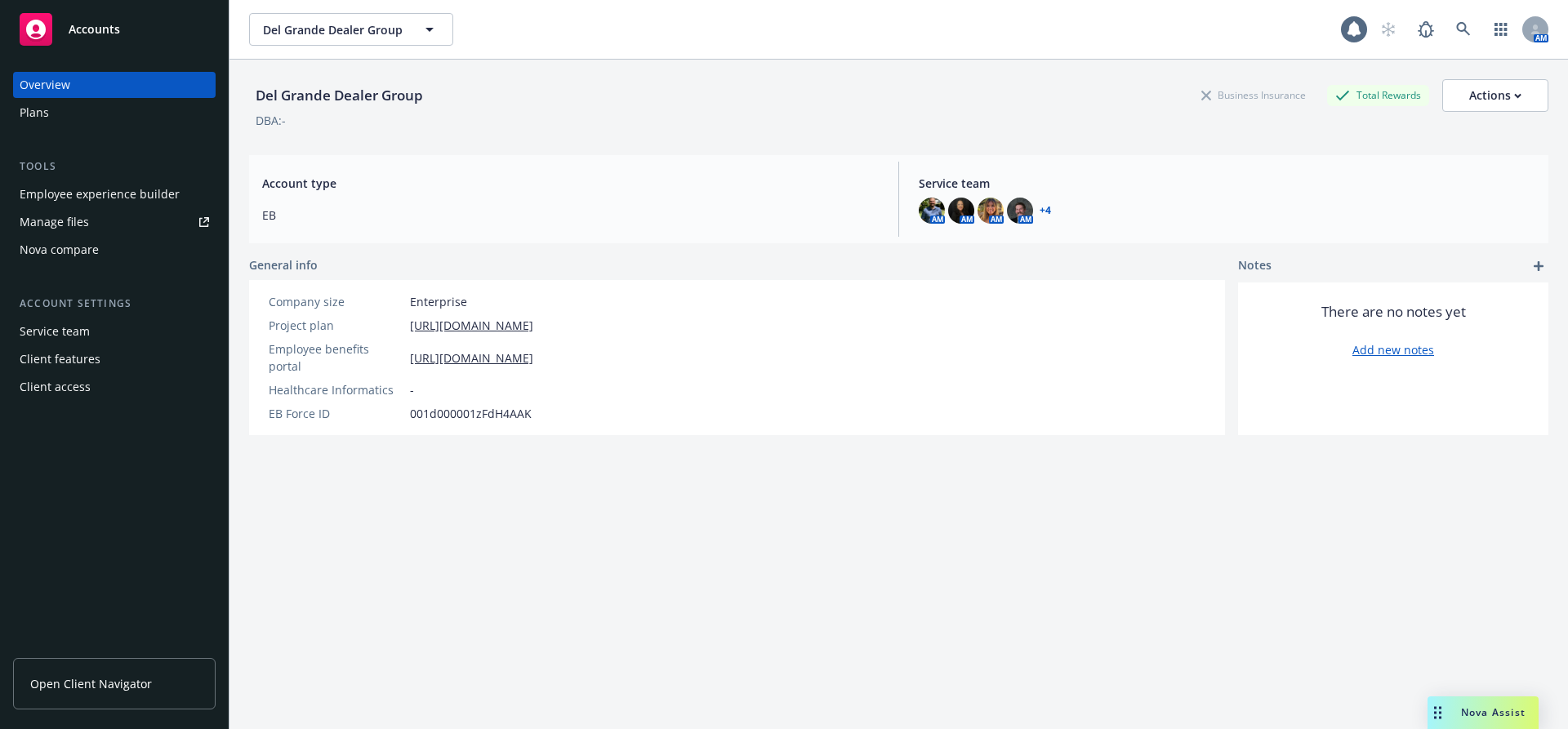
click at [57, 379] on div "Client access" at bounding box center [55, 387] width 71 height 26
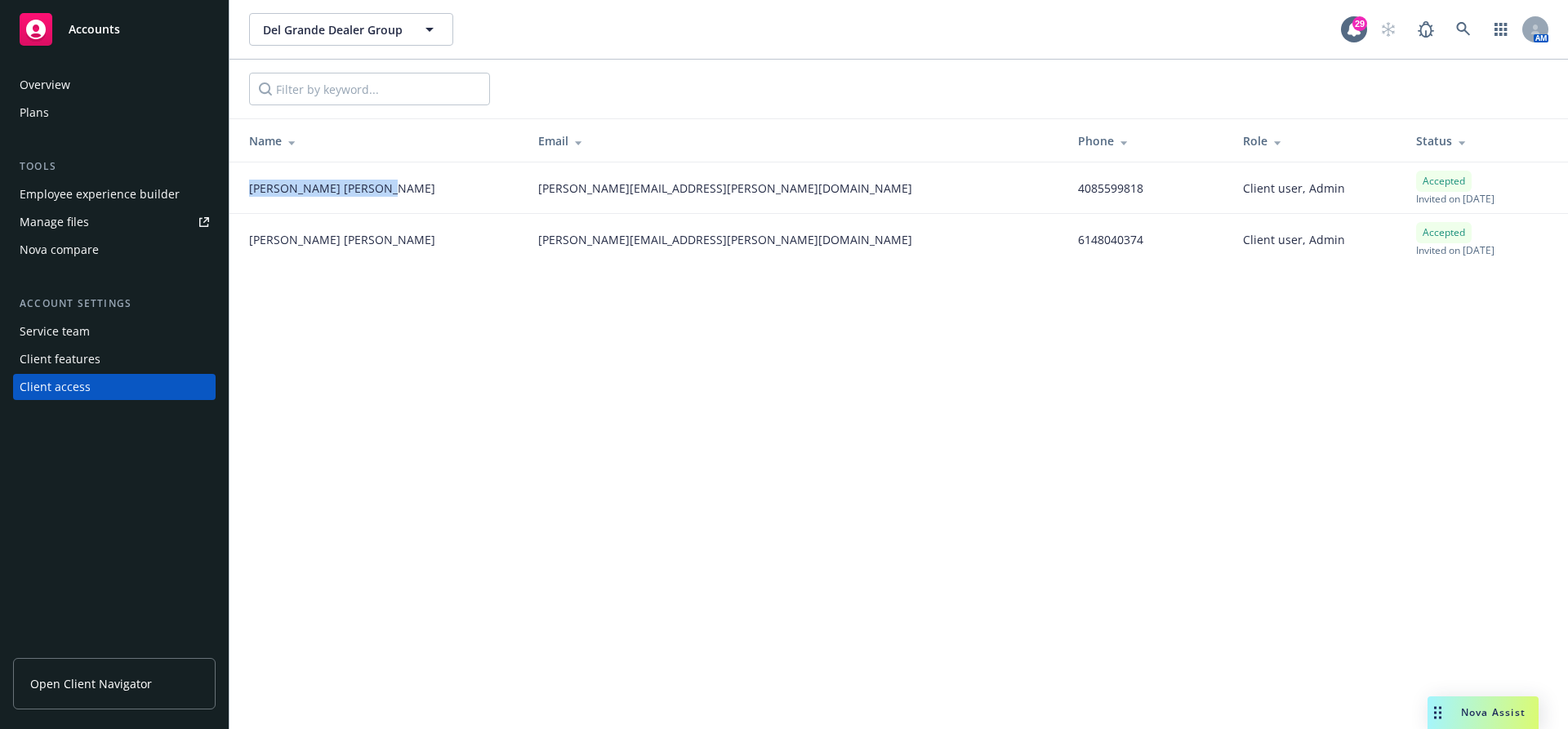
drag, startPoint x: 340, startPoint y: 190, endPoint x: 236, endPoint y: 184, distance: 104.2
click at [236, 184] on td "[PERSON_NAME]" at bounding box center [377, 188] width 296 height 51
click at [1460, 30] on icon at bounding box center [1463, 29] width 13 height 13
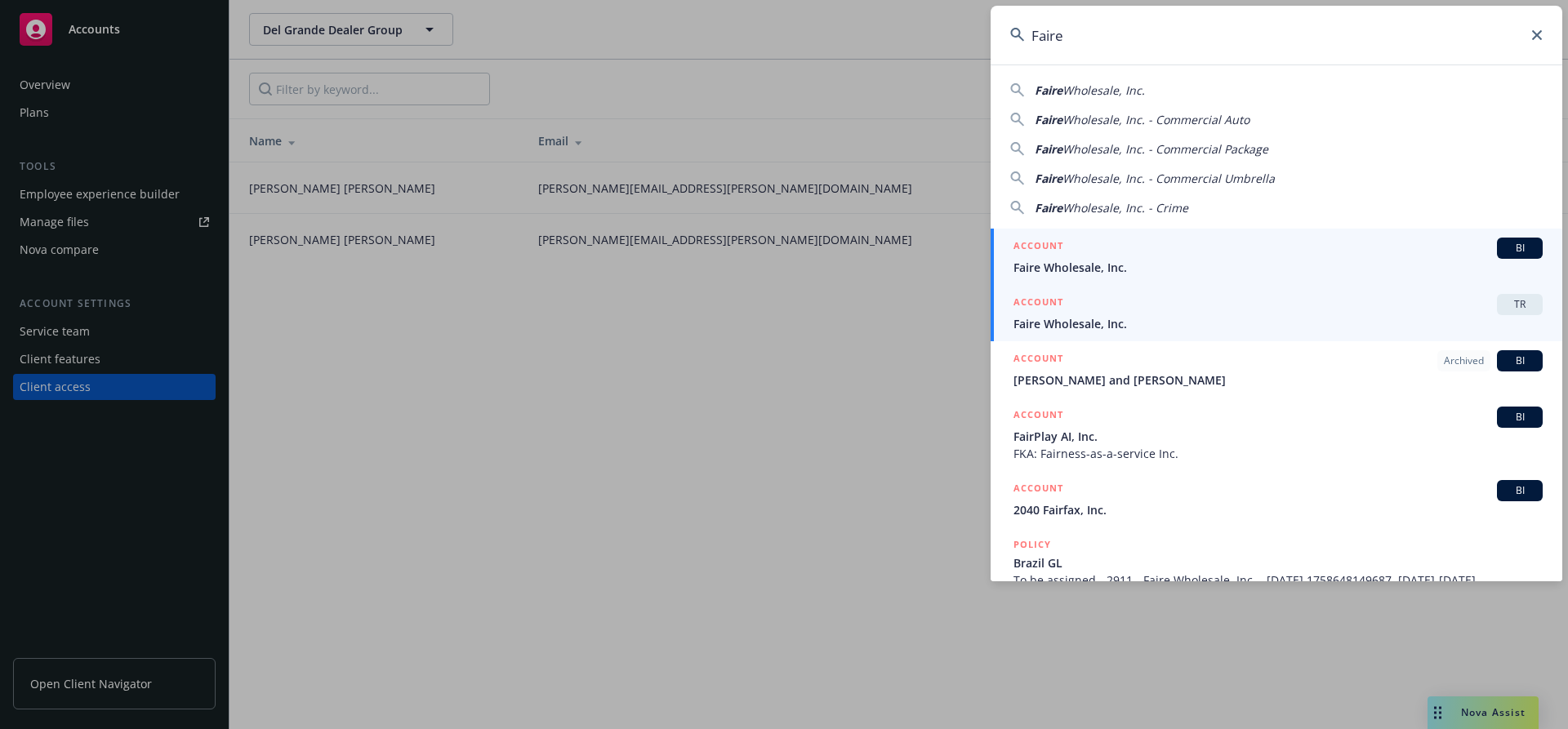
type input "Faire"
click at [1183, 301] on div "ACCOUNT TR" at bounding box center [1278, 304] width 529 height 21
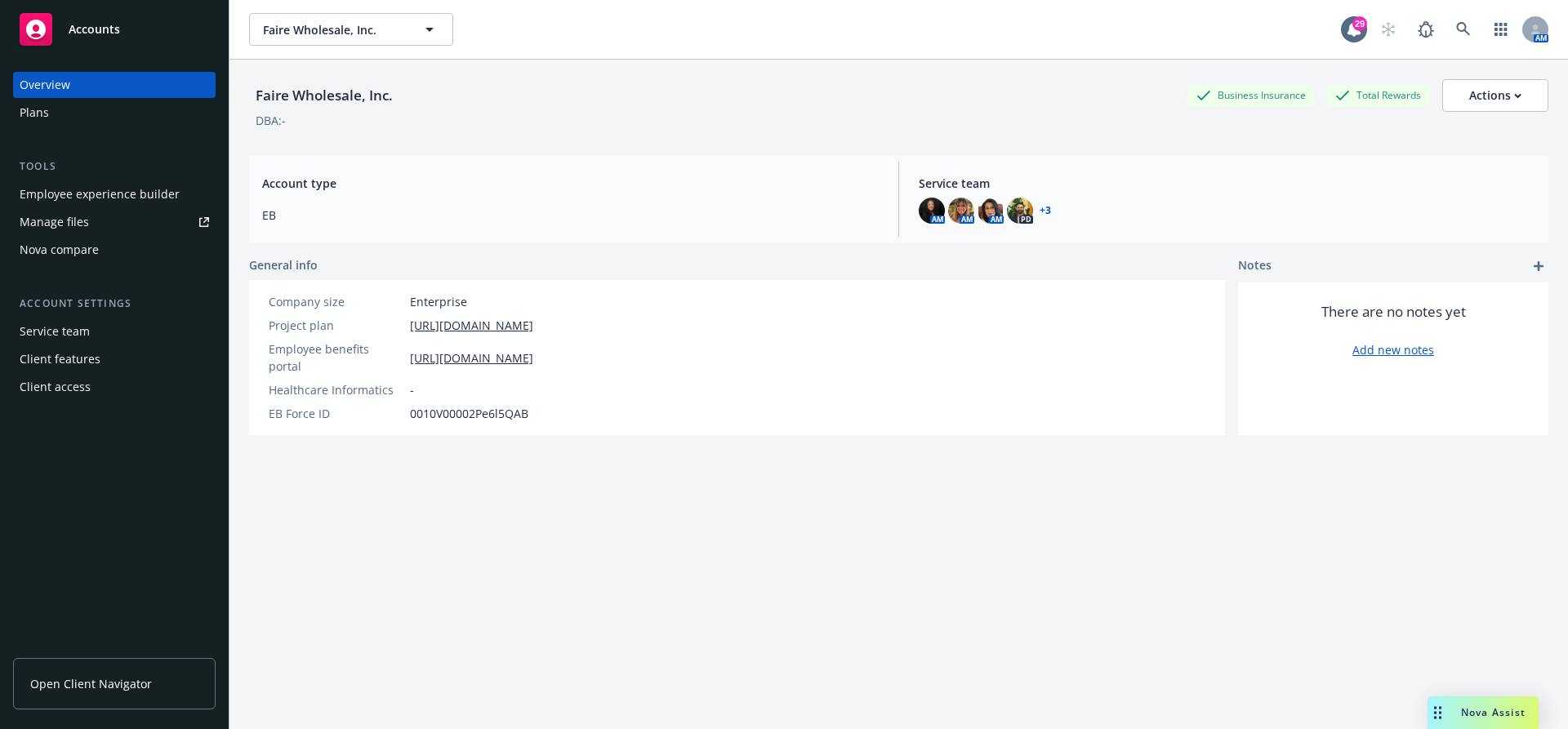
click at [86, 376] on div "Client access" at bounding box center [55, 387] width 71 height 26
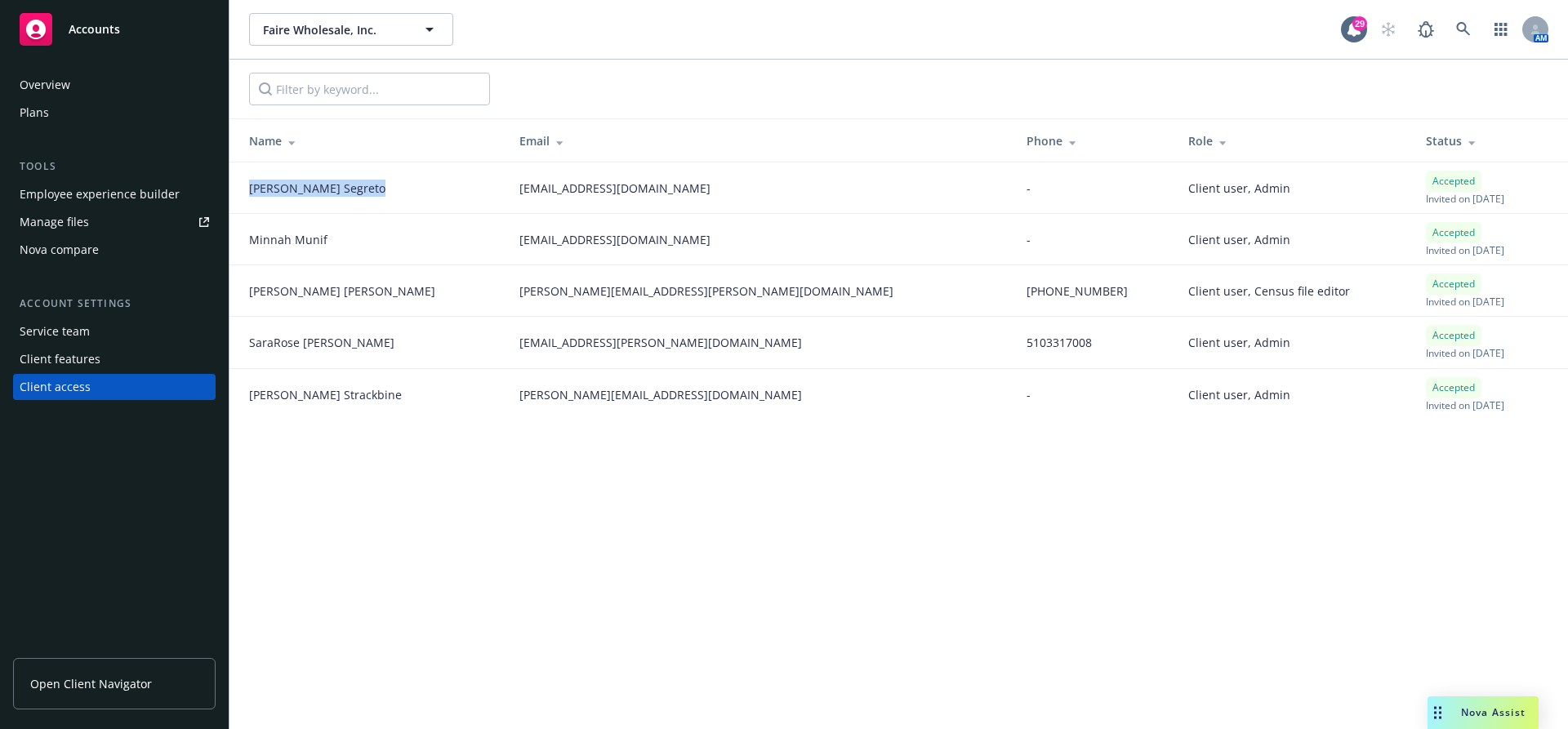
drag, startPoint x: 244, startPoint y: 183, endPoint x: 319, endPoint y: 189, distance: 75.2
click at [319, 189] on td "[PERSON_NAME]" at bounding box center [368, 188] width 277 height 51
click at [334, 241] on div "[PERSON_NAME]" at bounding box center [371, 239] width 244 height 17
drag, startPoint x: 344, startPoint y: 240, endPoint x: 244, endPoint y: 231, distance: 100.4
click at [244, 231] on td "[PERSON_NAME]" at bounding box center [368, 239] width 277 height 51
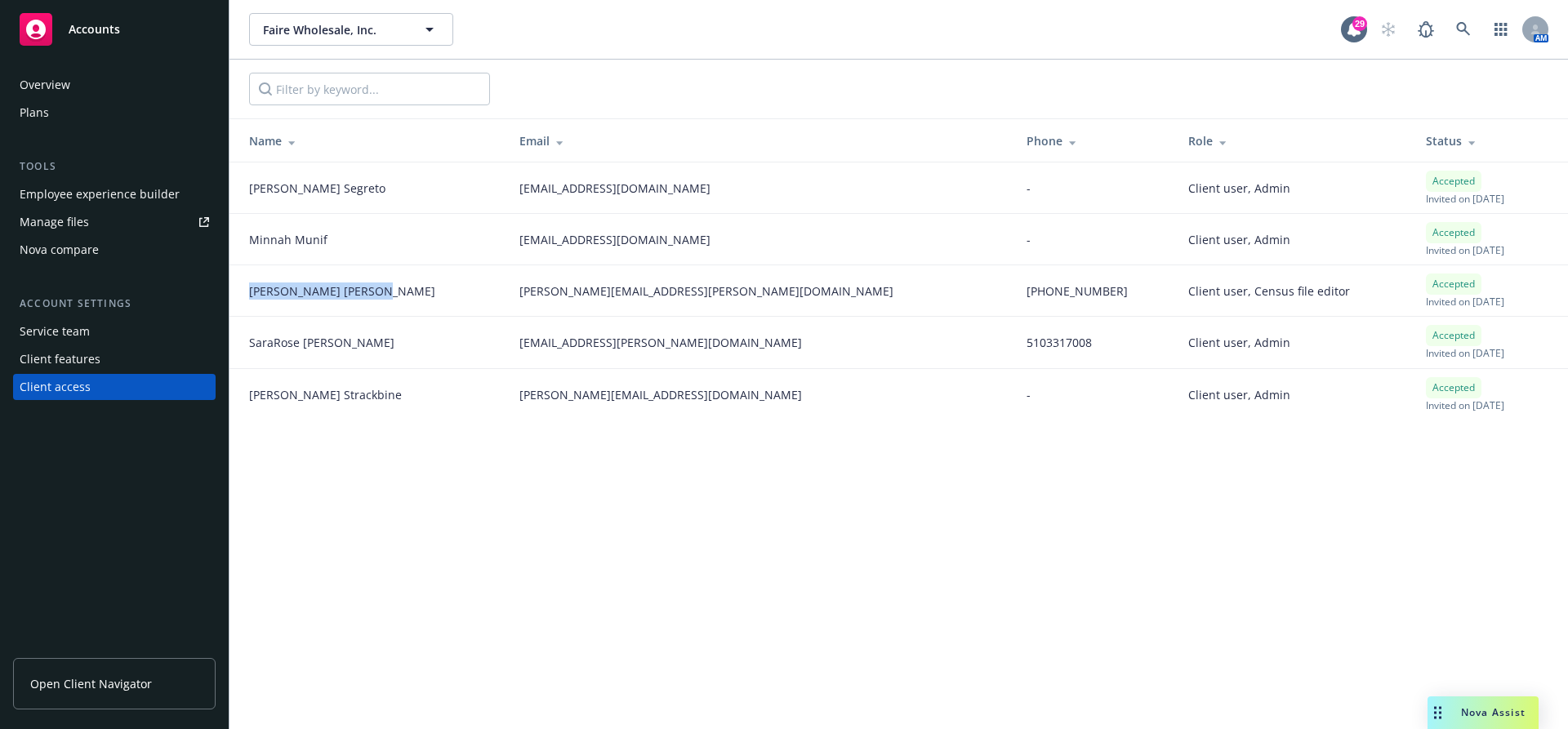
drag, startPoint x: 337, startPoint y: 293, endPoint x: 241, endPoint y: 292, distance: 96.0
click at [241, 292] on td "[PERSON_NAME]" at bounding box center [368, 291] width 277 height 51
drag, startPoint x: 352, startPoint y: 345, endPoint x: 249, endPoint y: 343, distance: 103.0
click at [249, 343] on div "[PERSON_NAME]" at bounding box center [371, 342] width 244 height 17
drag, startPoint x: 338, startPoint y: 401, endPoint x: 234, endPoint y: 401, distance: 104.0
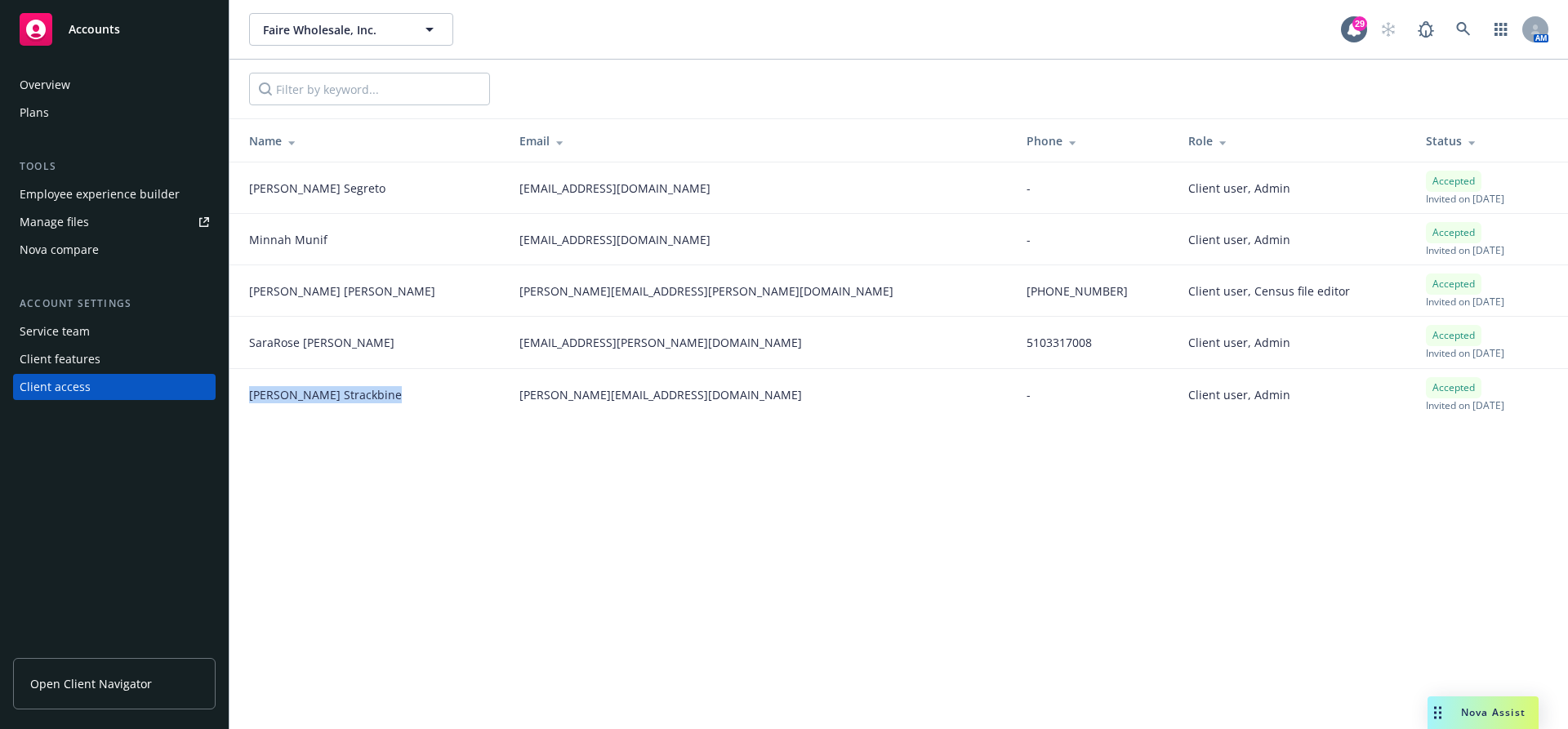
click at [234, 401] on td "[PERSON_NAME]" at bounding box center [368, 394] width 277 height 51
click at [1458, 23] on icon at bounding box center [1463, 29] width 14 height 14
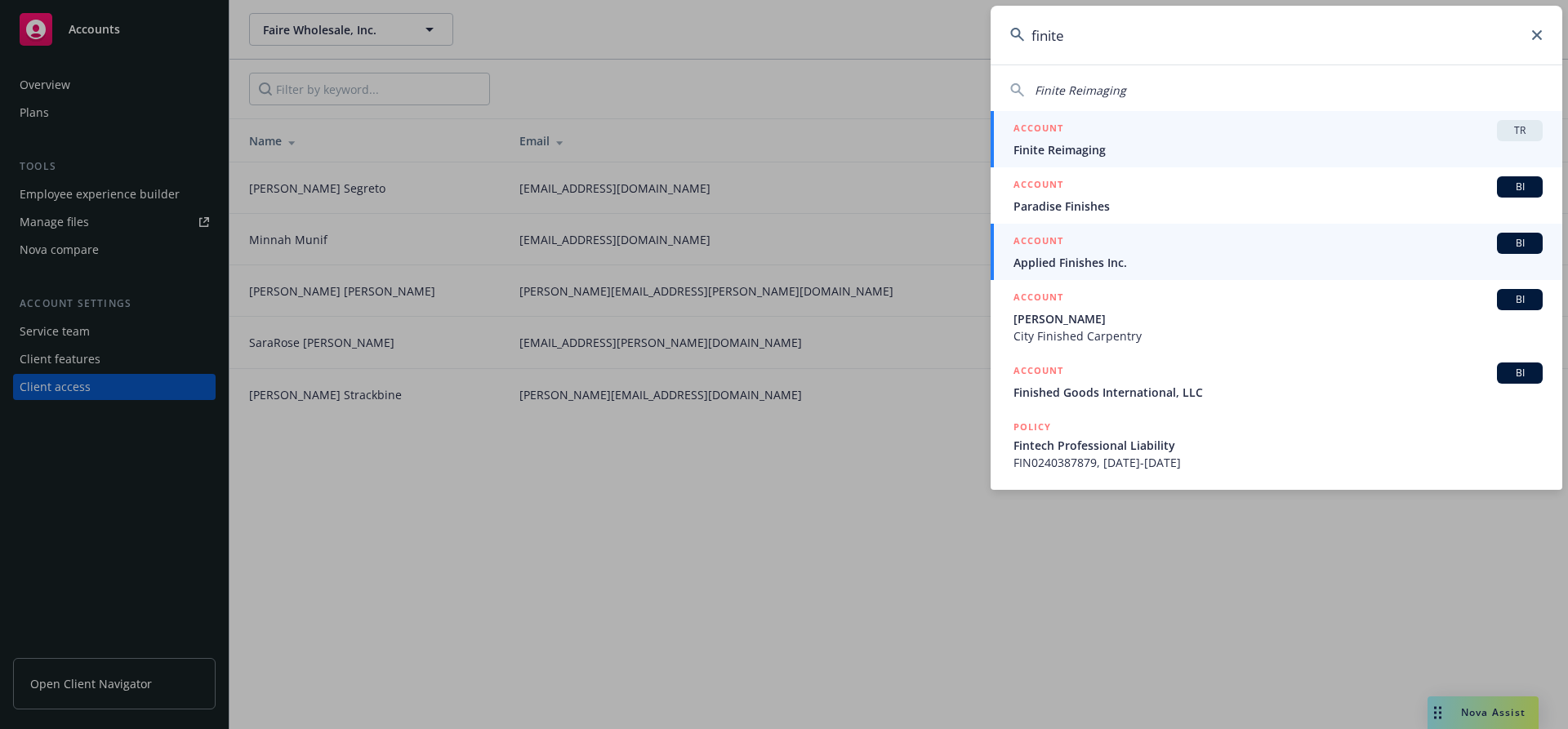
type input "finite"
click at [1170, 148] on span "Finite Reimaging" at bounding box center [1278, 150] width 529 height 17
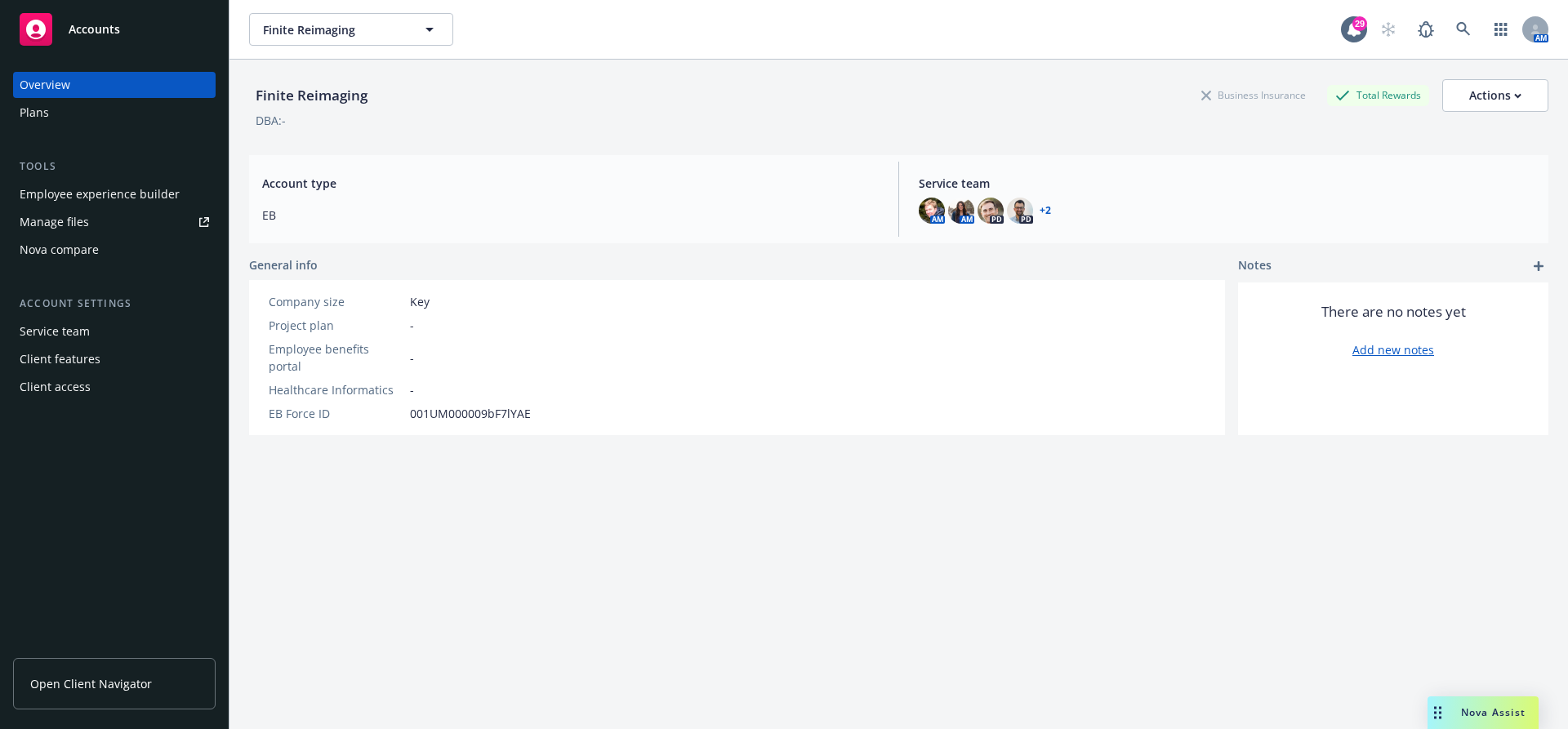
click at [30, 377] on div "Client access" at bounding box center [55, 387] width 71 height 26
